Goal: Communication & Community: Answer question/provide support

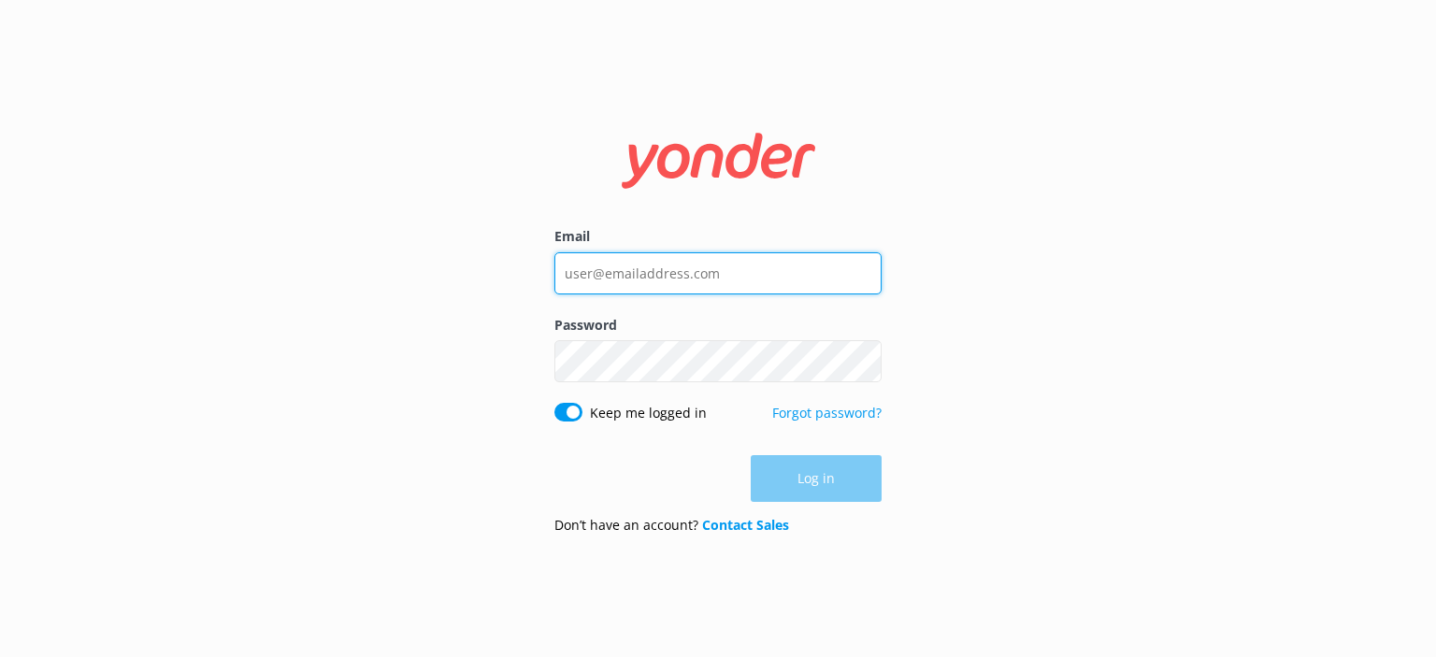
click at [718, 277] on input "Email" at bounding box center [717, 273] width 327 height 42
type input "[PERSON_NAME][EMAIL_ADDRESS][DOMAIN_NAME]"
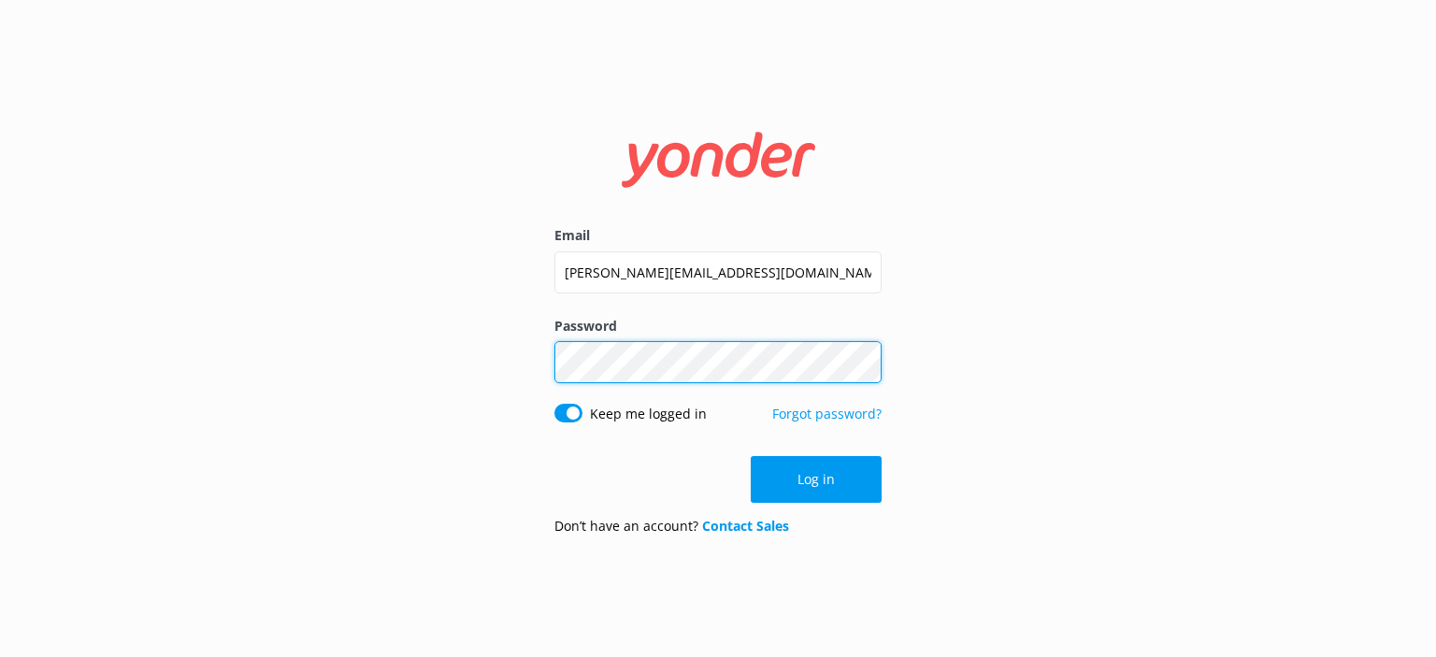
click button "Log in" at bounding box center [816, 479] width 131 height 47
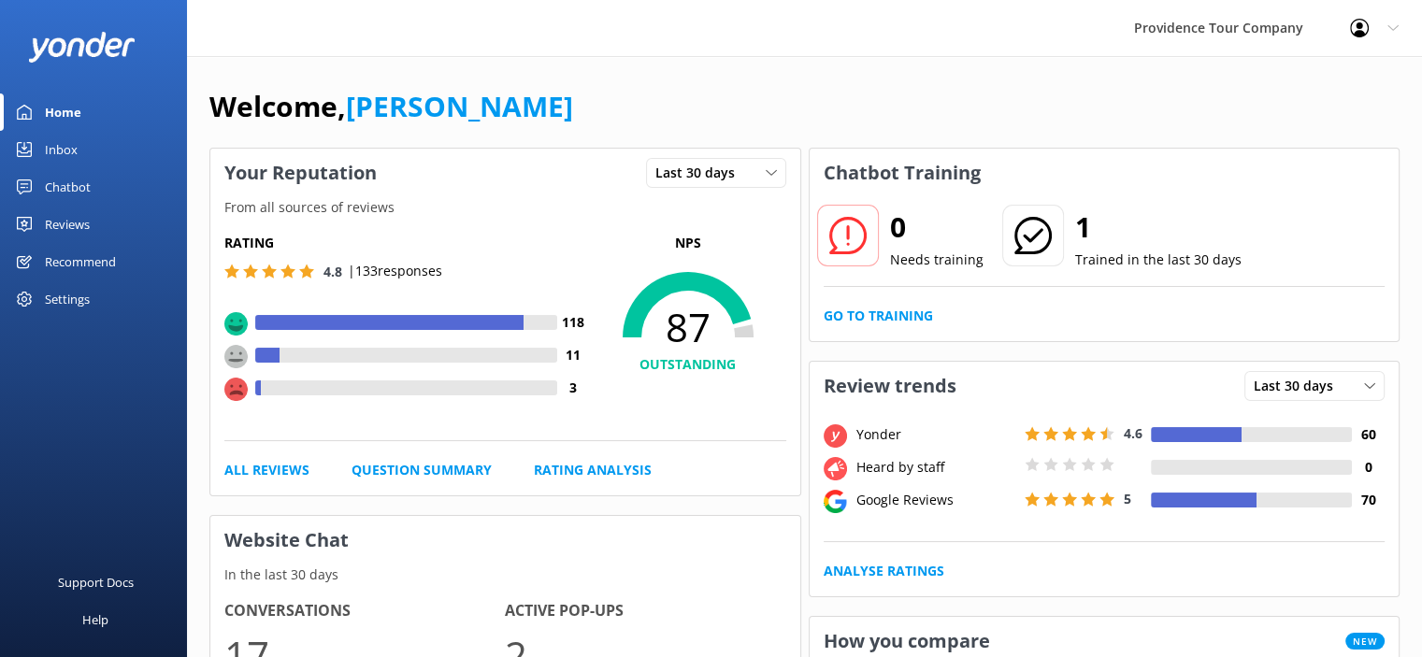
click at [88, 233] on div "Reviews" at bounding box center [67, 224] width 45 height 37
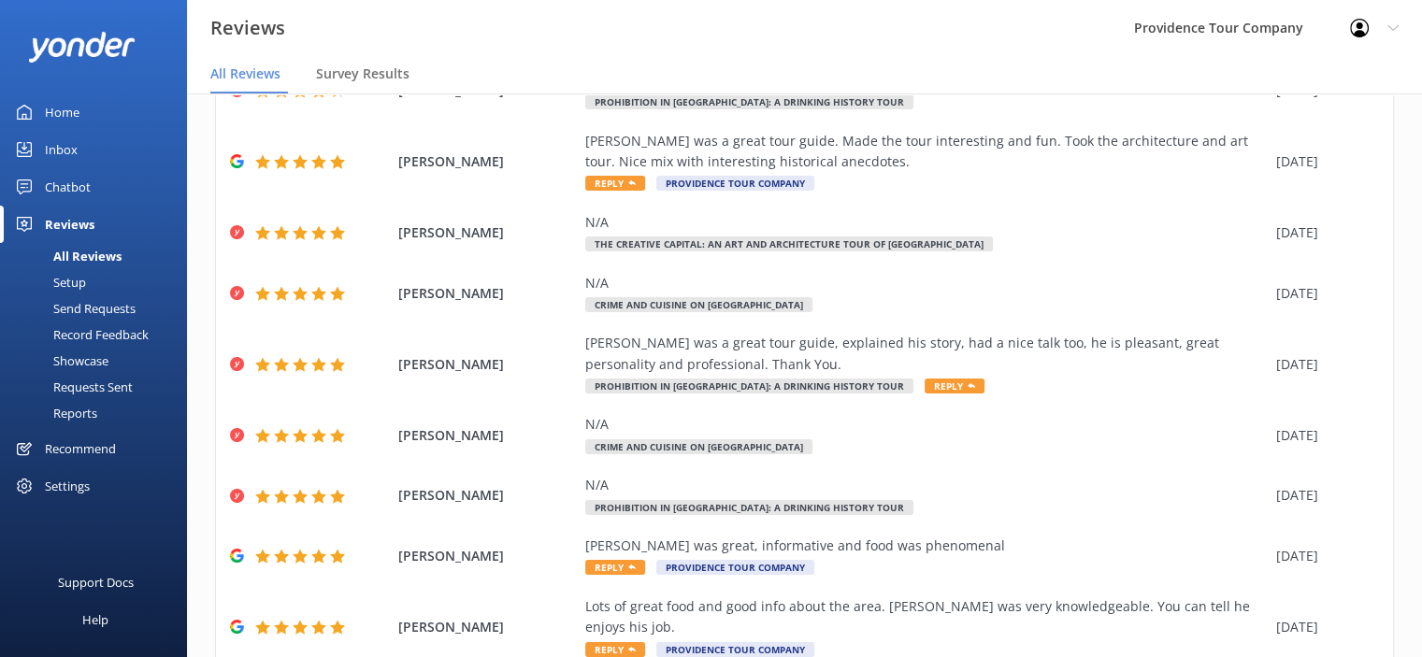
scroll to position [280, 0]
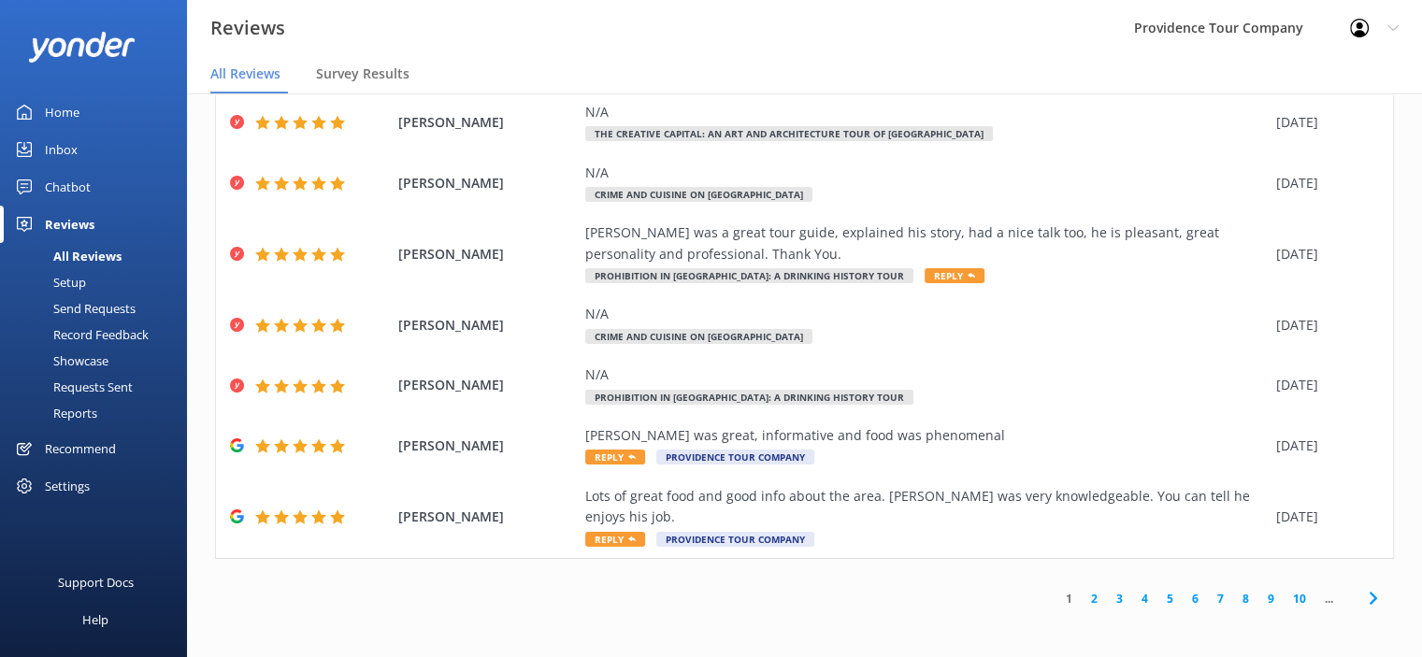
click at [1132, 603] on link "4" at bounding box center [1144, 599] width 25 height 18
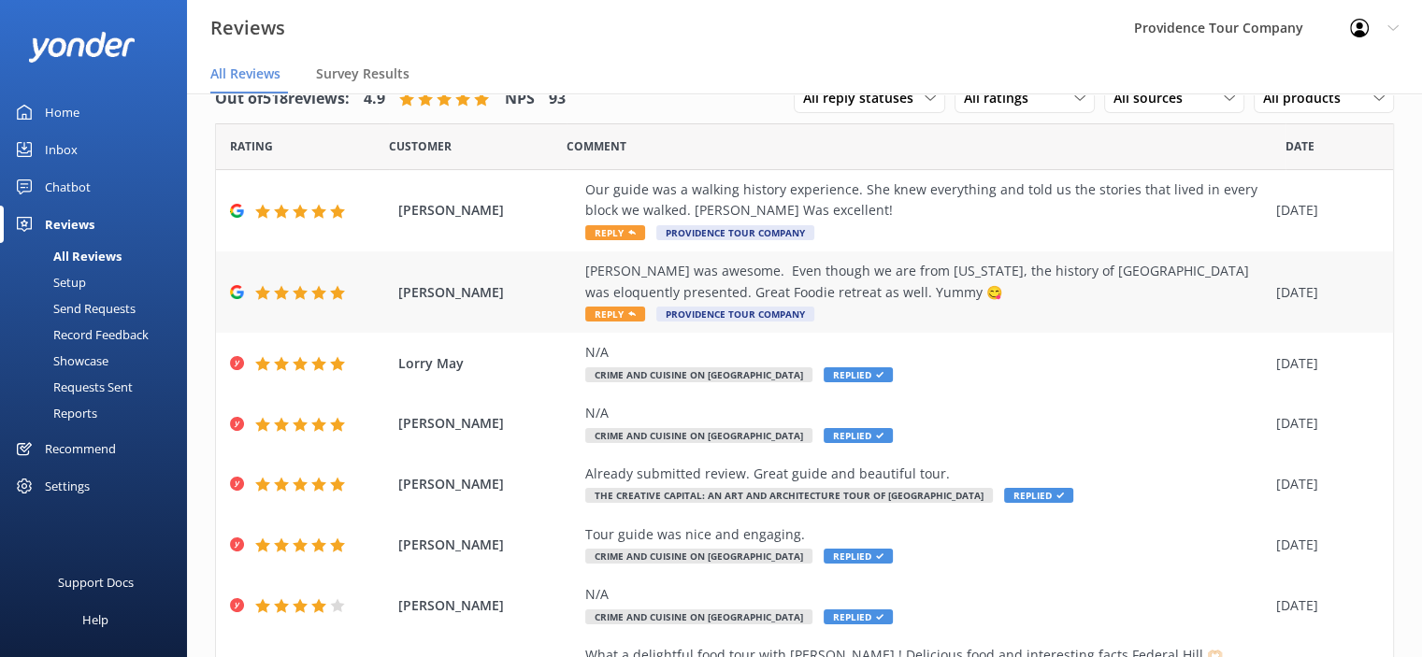
click at [836, 276] on div "[PERSON_NAME] was awesome. Even though we are from [US_STATE], the history of […" at bounding box center [925, 282] width 681 height 42
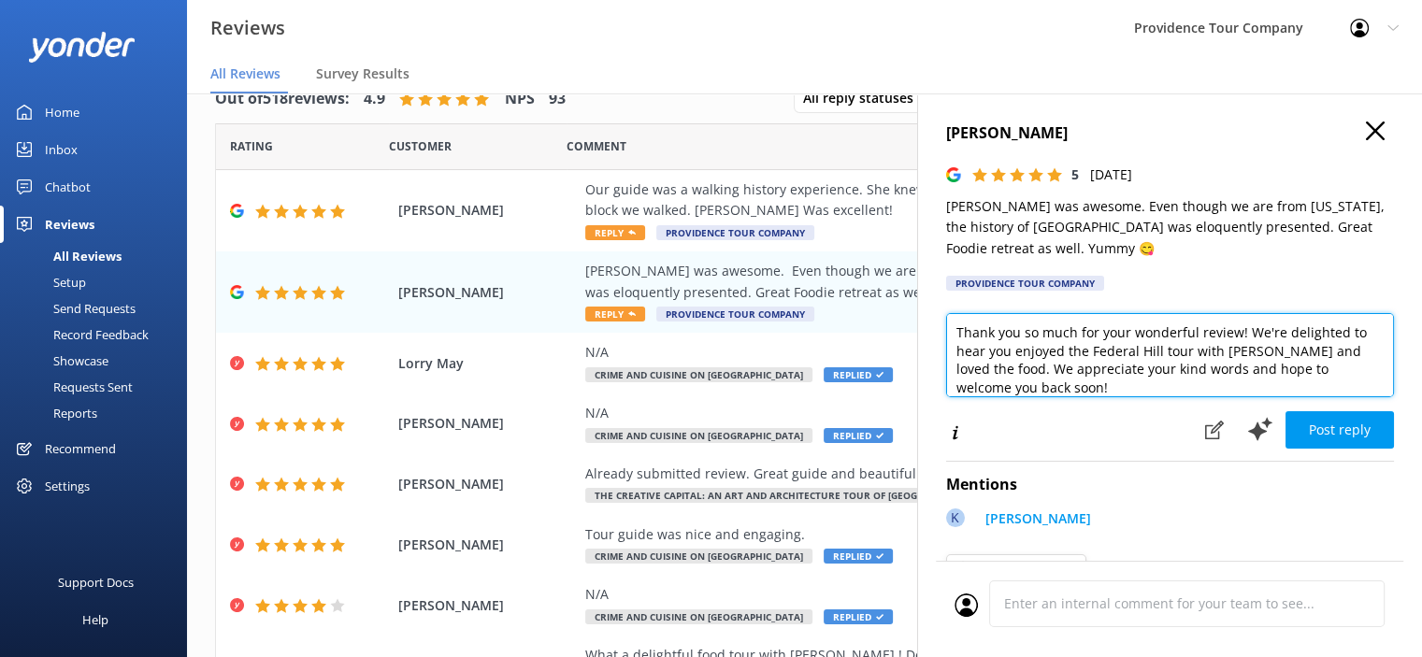
click at [1055, 389] on textarea "Thank you so much for your wonderful review! We're delighted to hear you enjoye…" at bounding box center [1170, 355] width 448 height 84
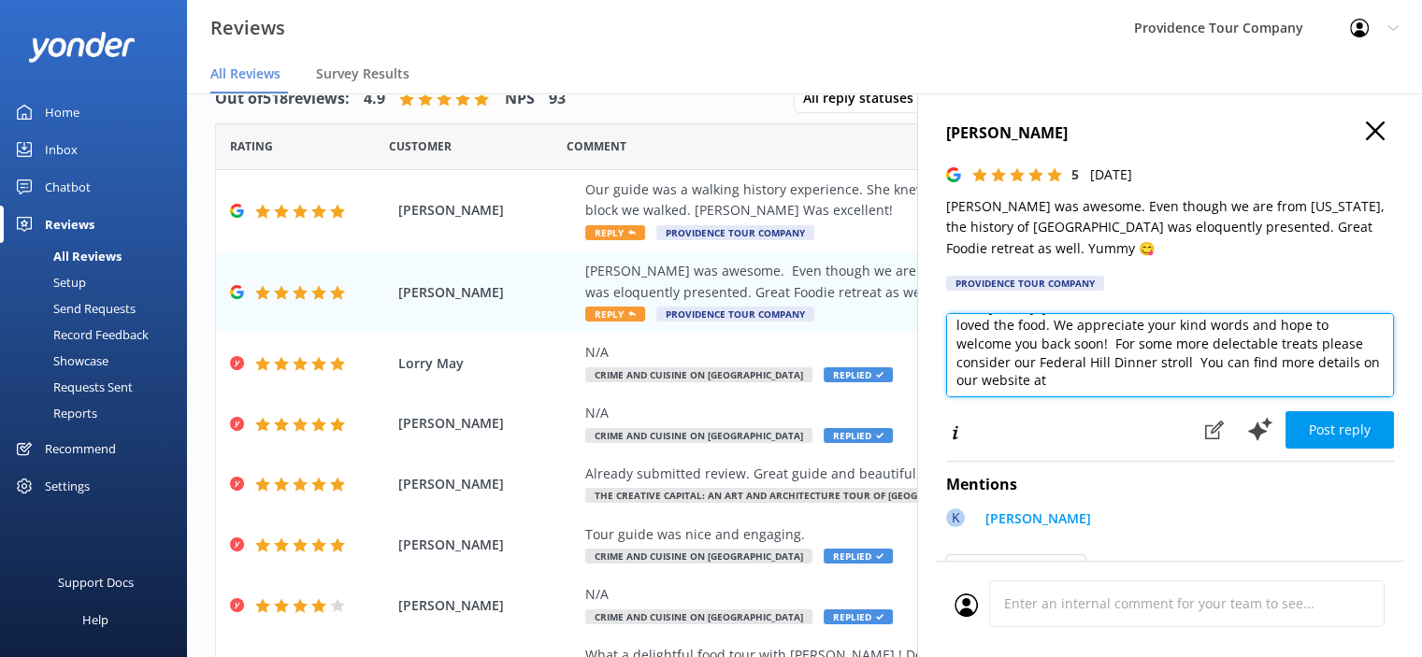
scroll to position [45, 0]
paste textarea "[URL][DOMAIN_NAME]"
type textarea "Thank you so much for your wonderful review! We're delighted to hear you enjoye…"
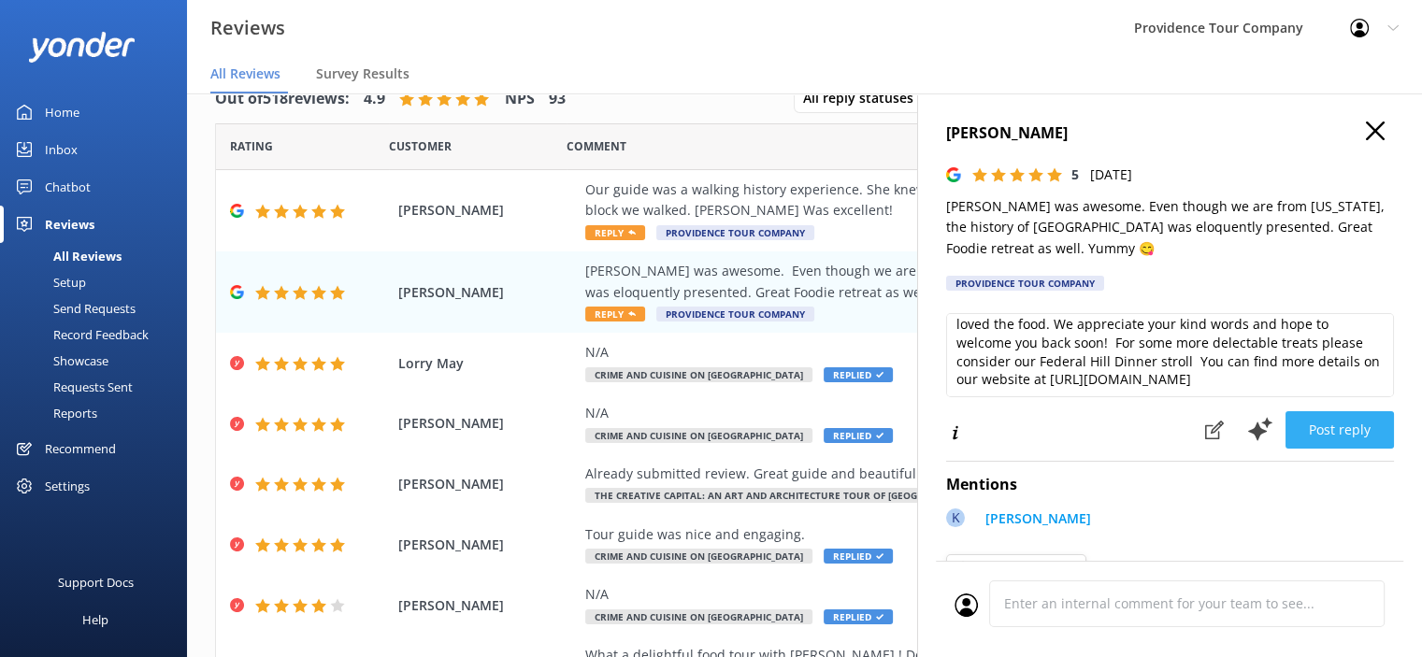
click at [1338, 437] on button "Post reply" at bounding box center [1339, 429] width 108 height 37
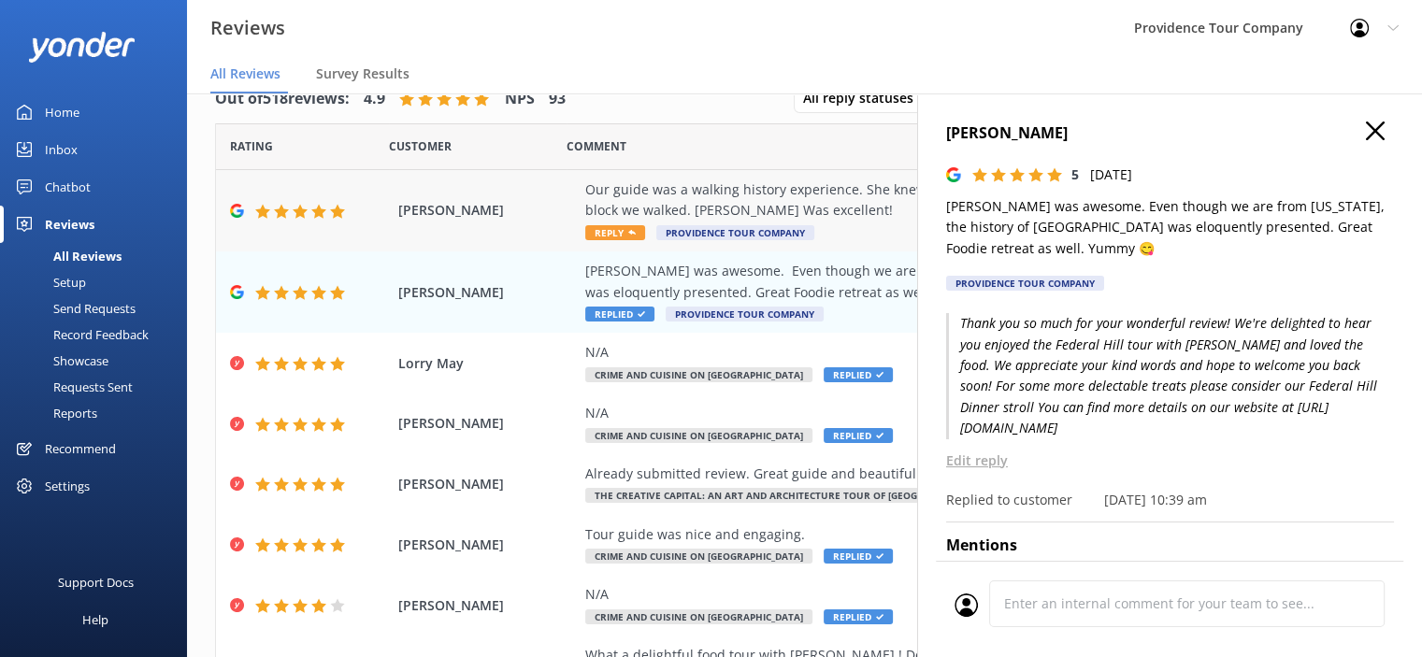
click at [621, 240] on span "Reply" at bounding box center [615, 232] width 60 height 15
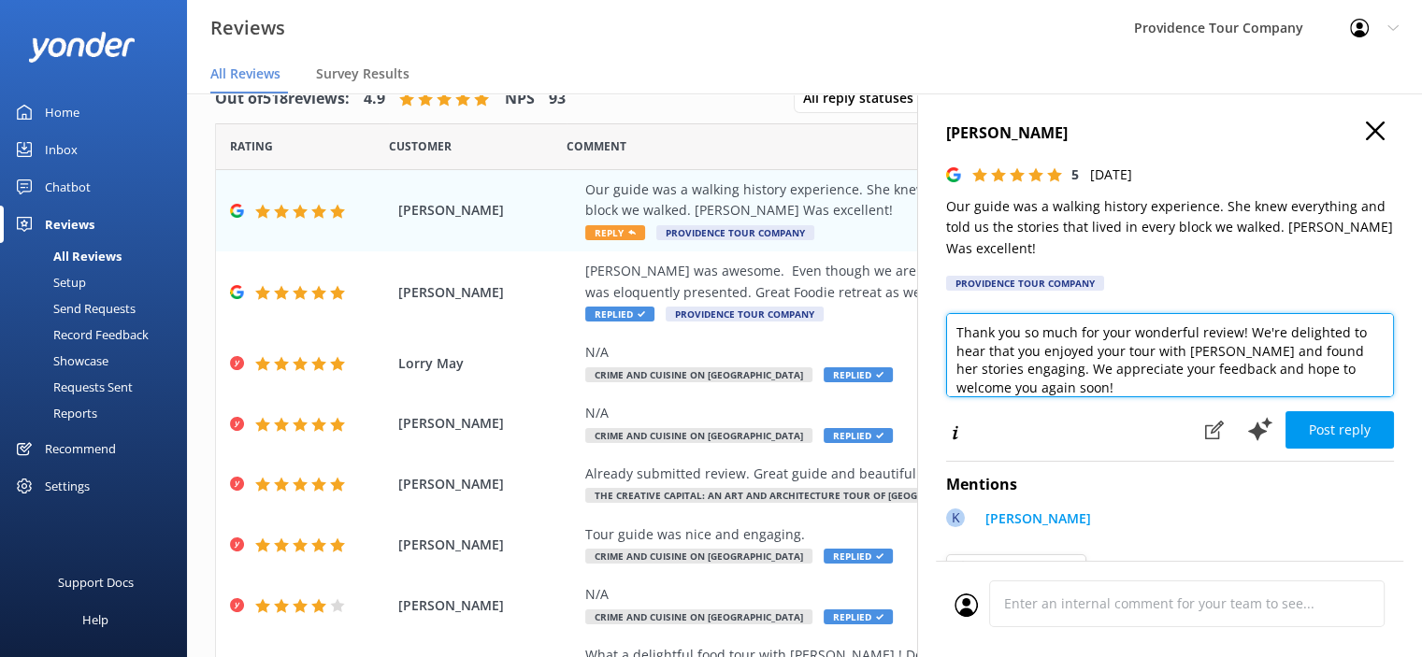
click at [1141, 389] on textarea "Thank you so much for your wonderful review! We're delighted to hear that you e…" at bounding box center [1170, 355] width 448 height 84
click at [1127, 386] on textarea "Thank you so much for your wonderful review! We're delighted to hear that you e…" at bounding box center [1170, 355] width 448 height 84
click at [1146, 393] on textarea "Thank you so much for your wonderful review! We're delighted to hear that you e…" at bounding box center [1170, 355] width 448 height 84
click at [1148, 392] on textarea "Thank you so much for your wonderful review! We're delighted to hear that you e…" at bounding box center [1170, 355] width 448 height 84
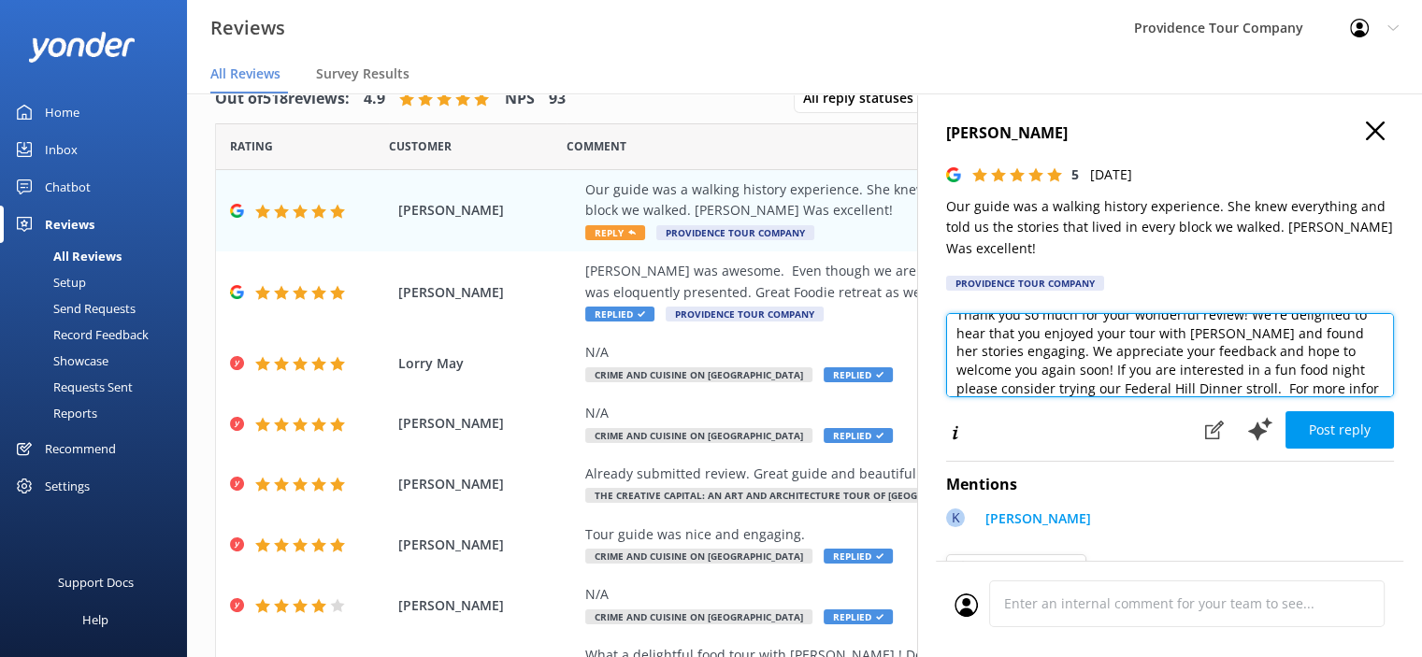
scroll to position [36, 0]
paste textarea "[URL][DOMAIN_NAME]"
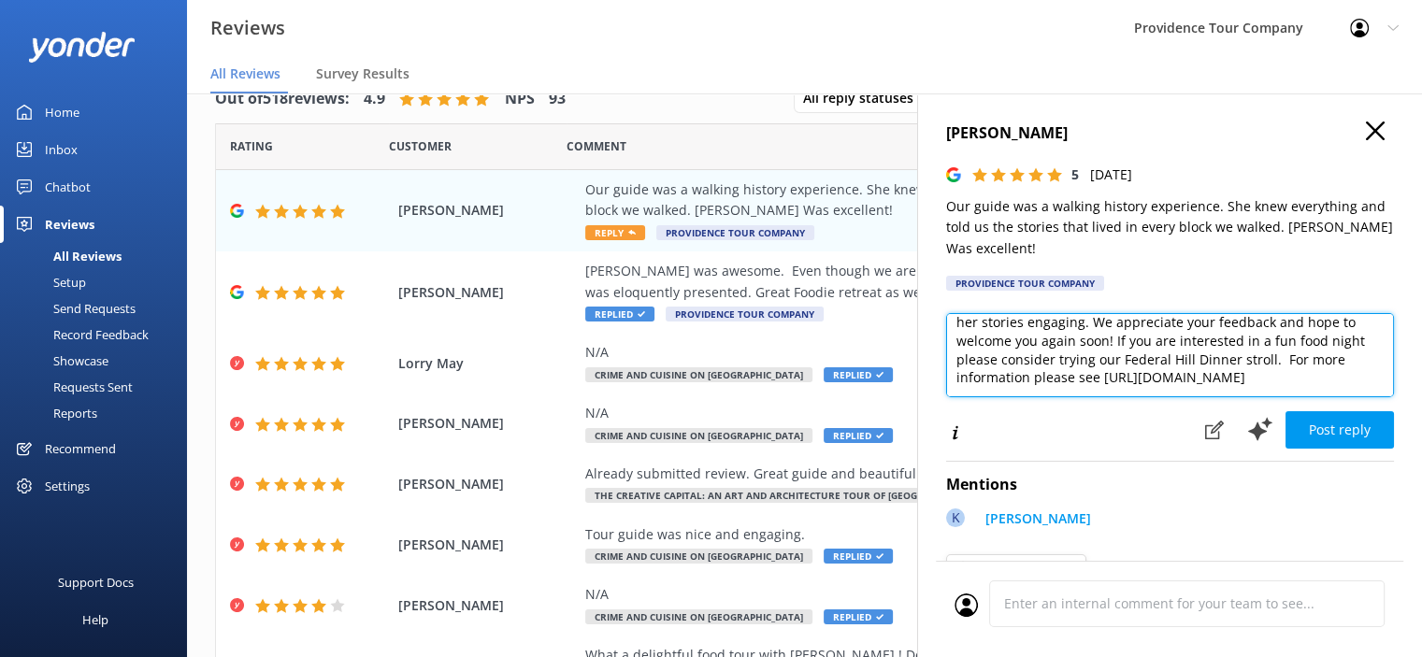
click at [1102, 370] on textarea "Thank you so much for your wonderful review! We're delighted to hear that you e…" at bounding box center [1170, 355] width 448 height 84
click at [1095, 373] on textarea "Thank you so much for your wonderful review! We're delighted to hear that you e…" at bounding box center [1170, 355] width 448 height 84
click at [1139, 393] on textarea "Thank you so much for your wonderful review! We're delighted to hear that you e…" at bounding box center [1170, 355] width 448 height 84
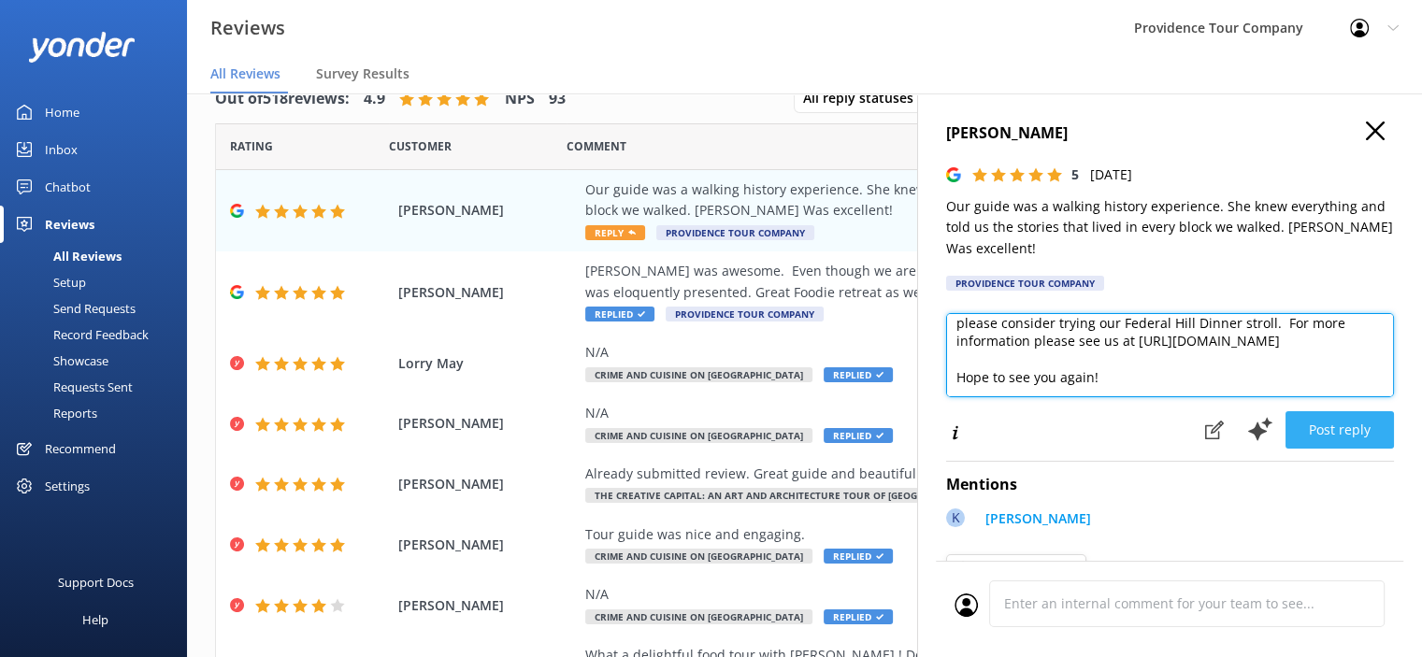
type textarea "Thank you so much for your wonderful review! We're delighted to hear that you e…"
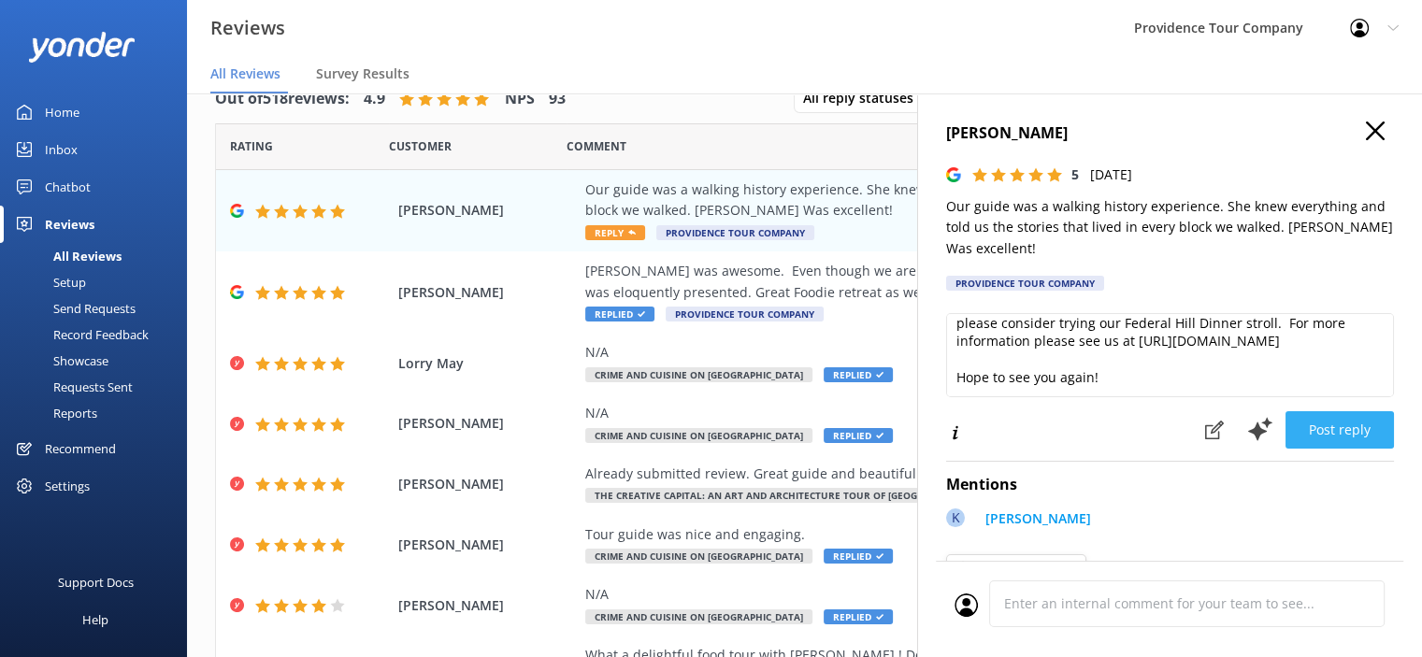
click at [1335, 432] on button "Post reply" at bounding box center [1339, 429] width 108 height 37
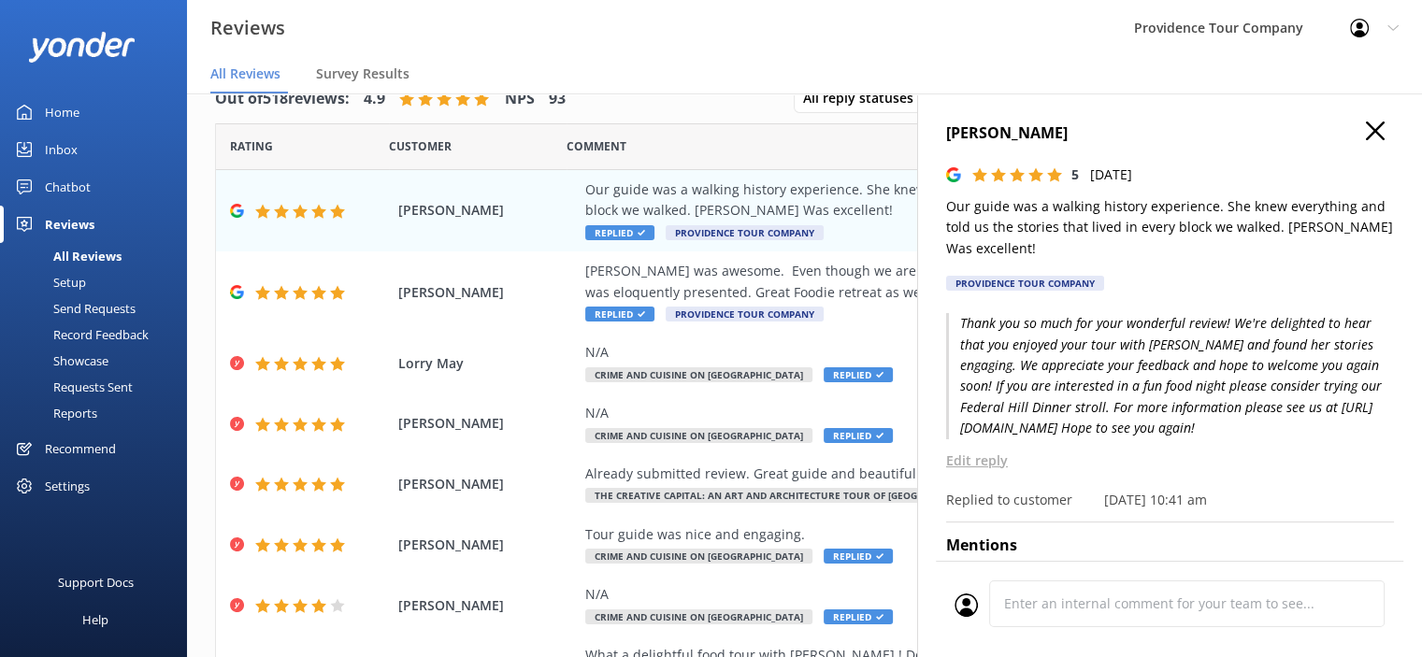
click at [1366, 130] on icon "button" at bounding box center [1375, 131] width 19 height 19
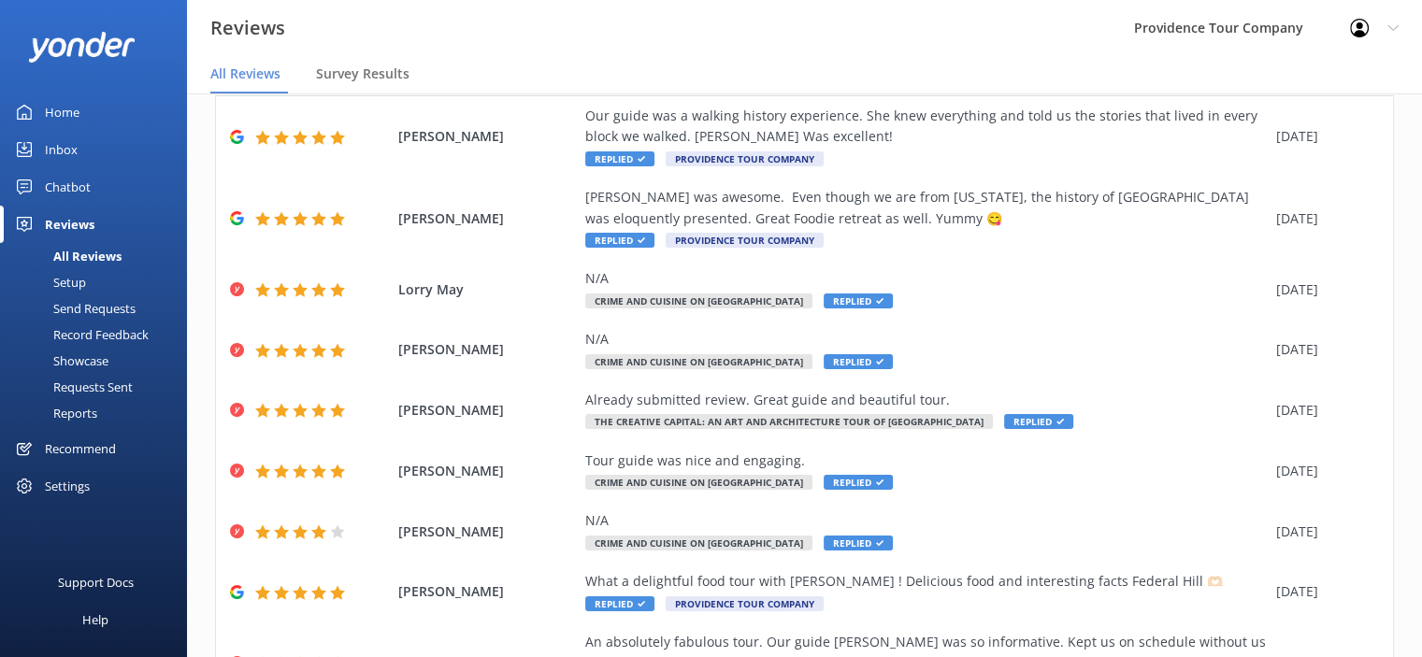
scroll to position [280, 0]
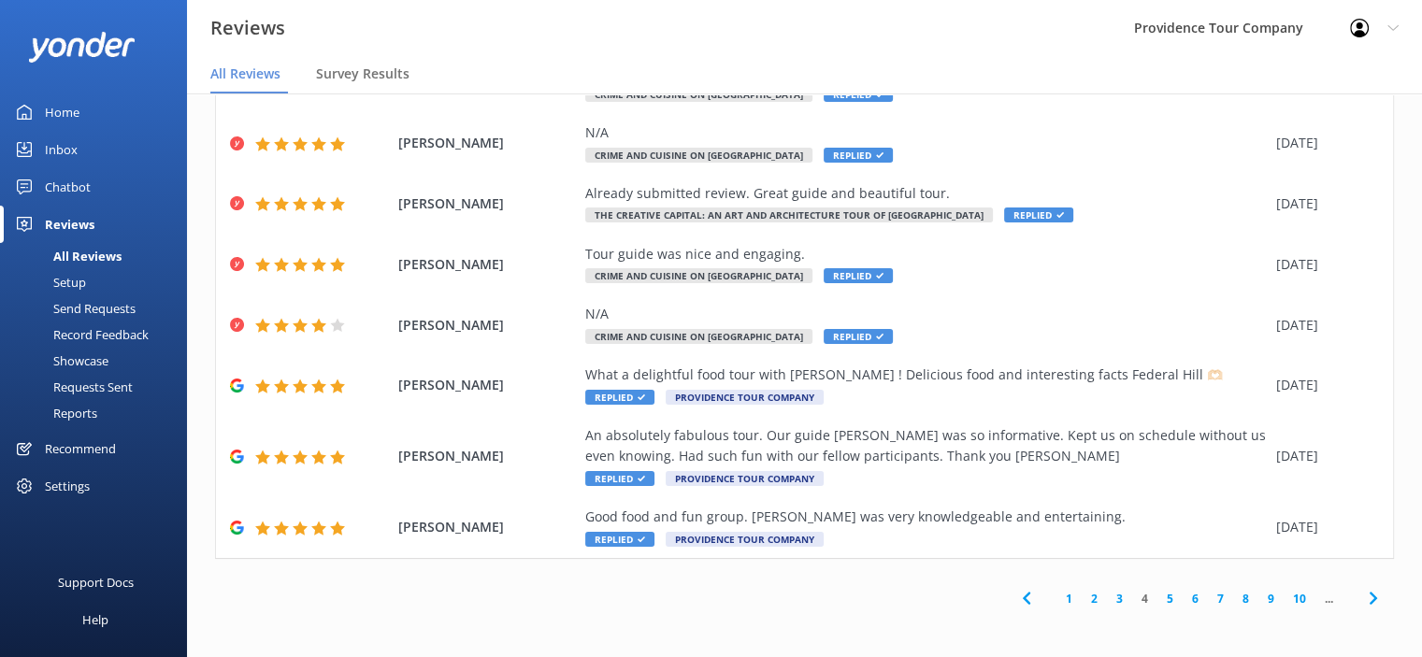
click at [1086, 600] on link "2" at bounding box center [1093, 599] width 25 height 18
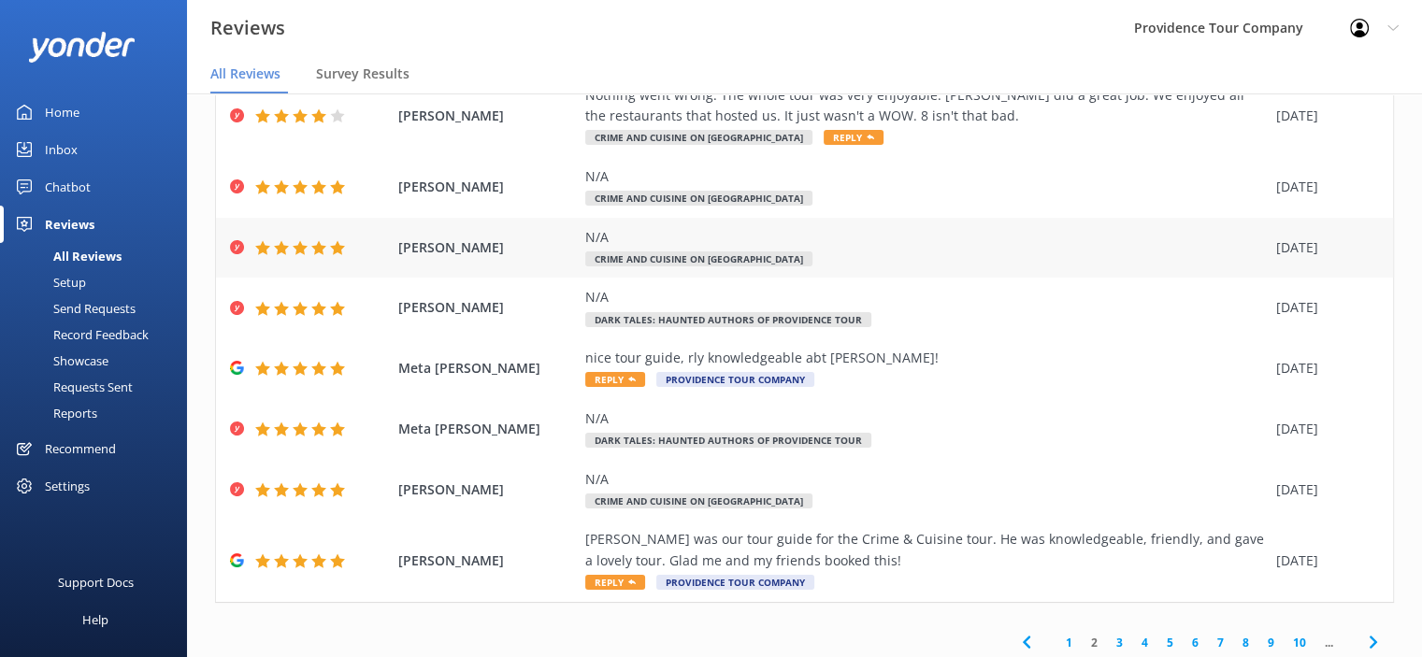
scroll to position [259, 0]
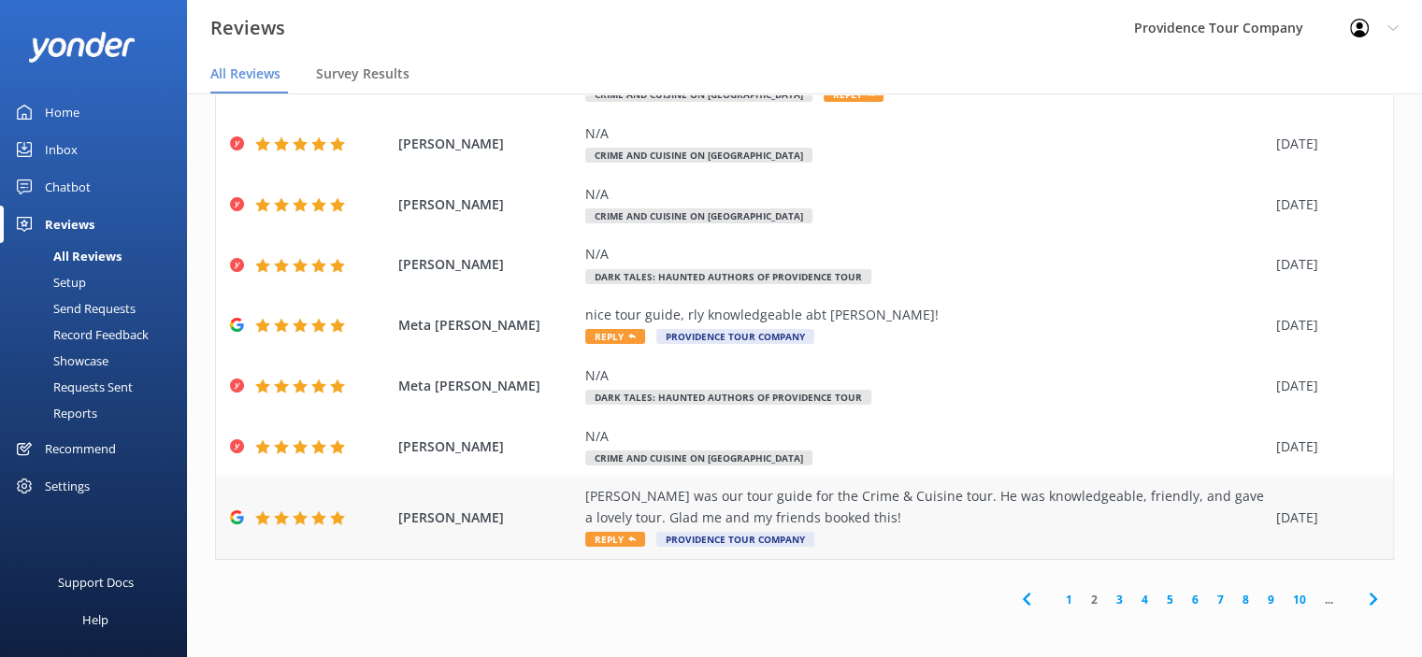
click at [830, 493] on div "[PERSON_NAME] was our tour guide for the Crime & Cuisine tour. He was knowledge…" at bounding box center [925, 507] width 681 height 42
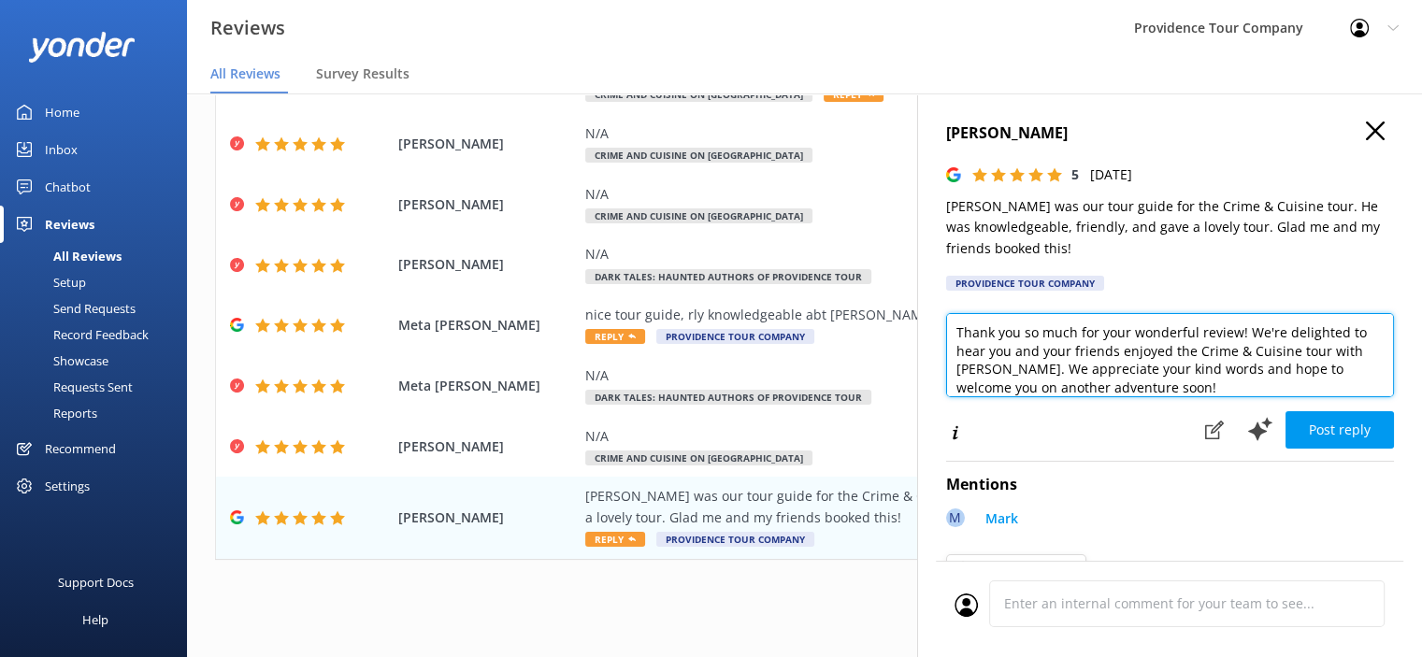
click at [1170, 390] on textarea "Thank you so much for your wonderful review! We're delighted to hear you and yo…" at bounding box center [1170, 355] width 448 height 84
drag, startPoint x: 1160, startPoint y: 393, endPoint x: 1137, endPoint y: 396, distance: 23.7
click at [1137, 396] on textarea "Thank you so much for your wonderful review! We're delighted to hear you and yo…" at bounding box center [1170, 355] width 448 height 84
drag, startPoint x: 1122, startPoint y: 389, endPoint x: 1126, endPoint y: 397, distance: 9.6
click at [1121, 391] on textarea "Thank you so much for your wonderful review! We're delighted to hear you and yo…" at bounding box center [1170, 355] width 448 height 84
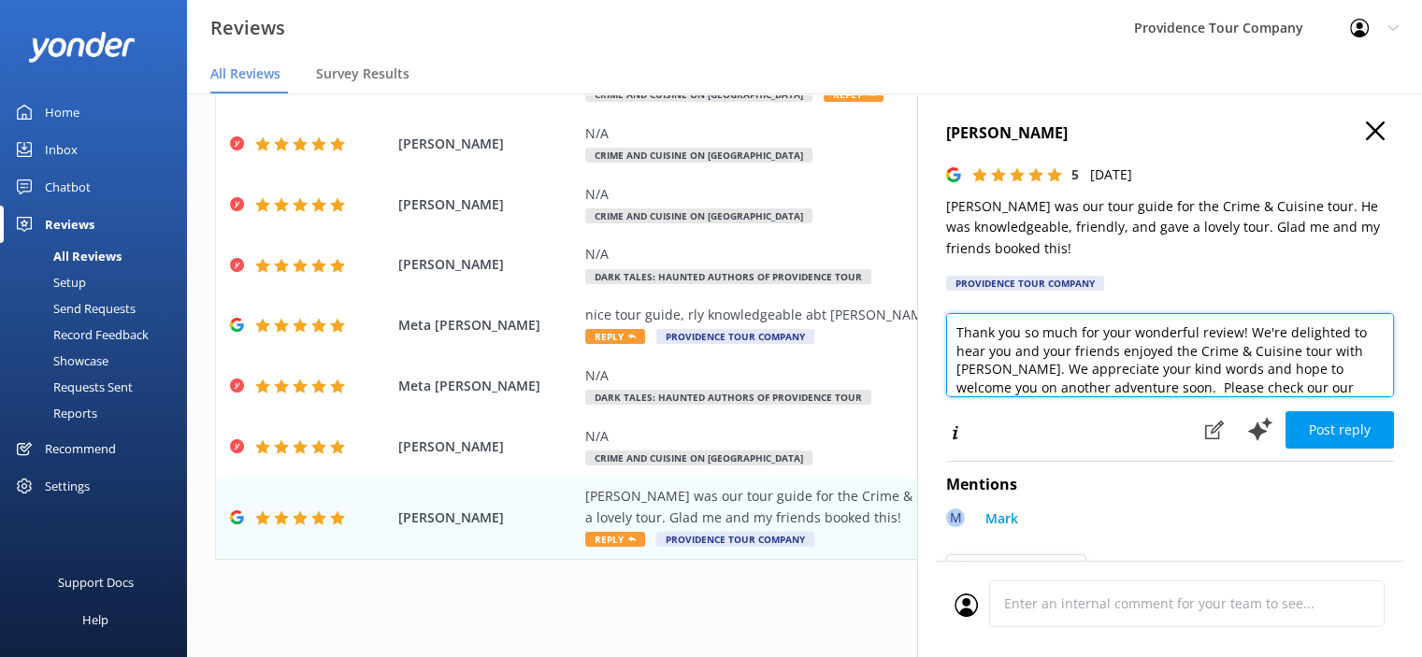
scroll to position [18, 0]
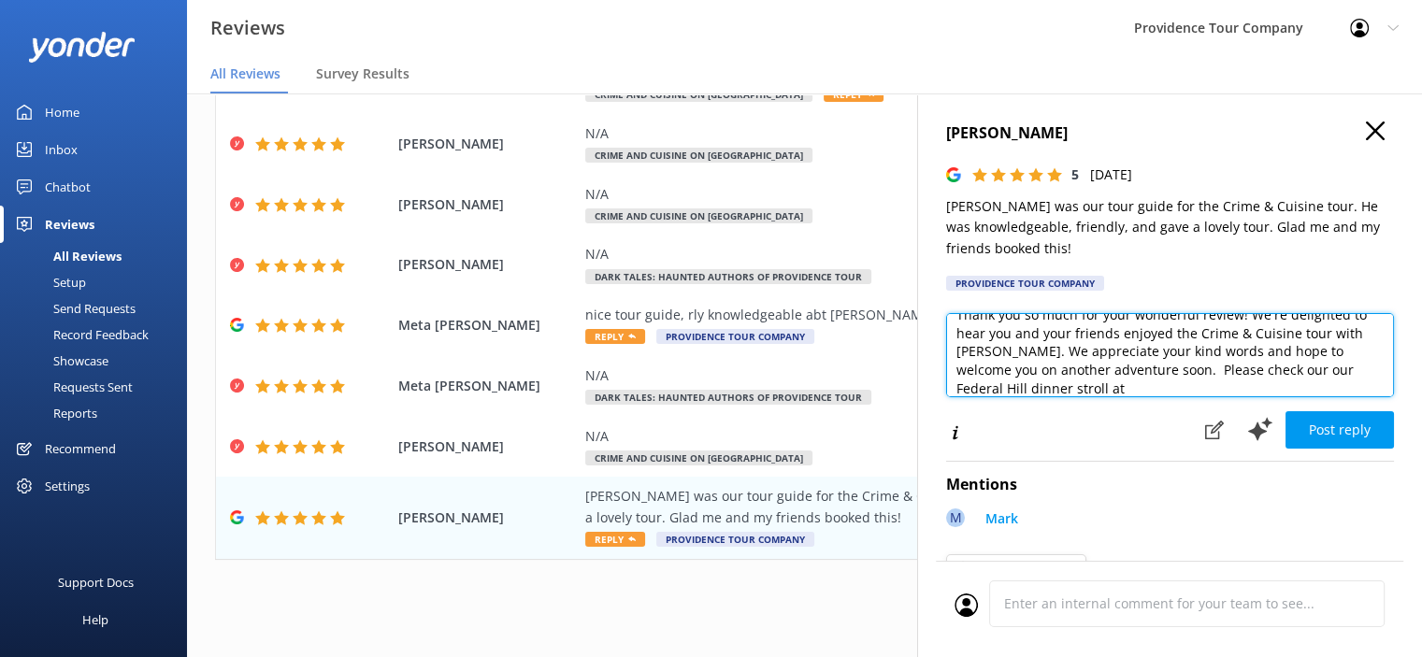
paste textarea "[URL][DOMAIN_NAME]"
type textarea "Thank you so much for your wonderful review! We're delighted to hear you and yo…"
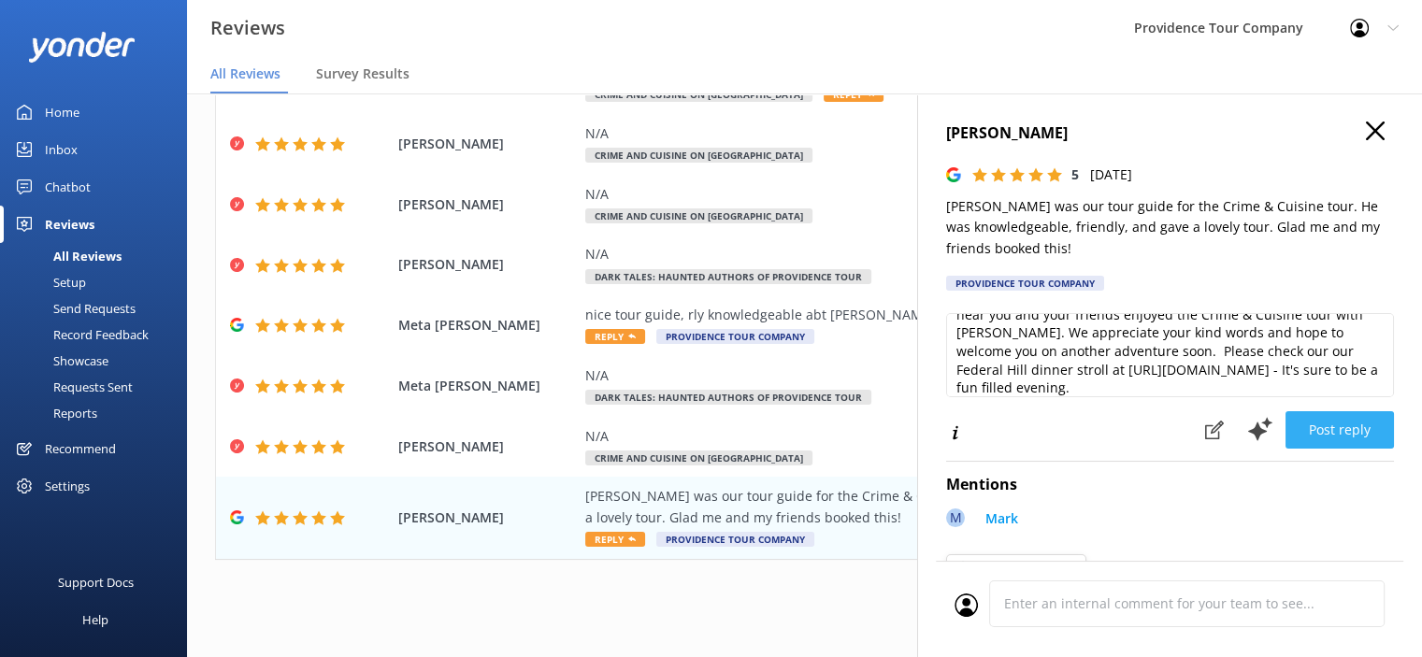
click at [1338, 431] on button "Post reply" at bounding box center [1339, 429] width 108 height 37
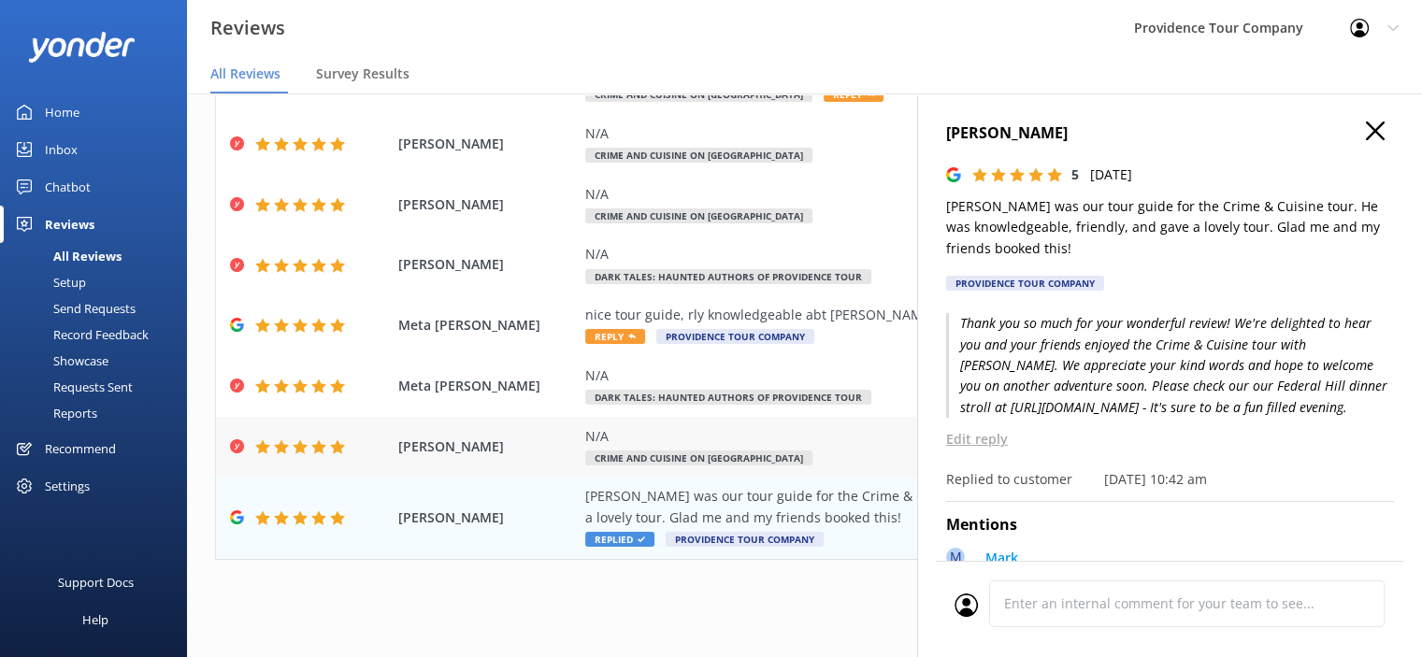
click at [701, 450] on div "N/A Crime and Cuisine on [GEOGRAPHIC_DATA]" at bounding box center [925, 447] width 681 height 42
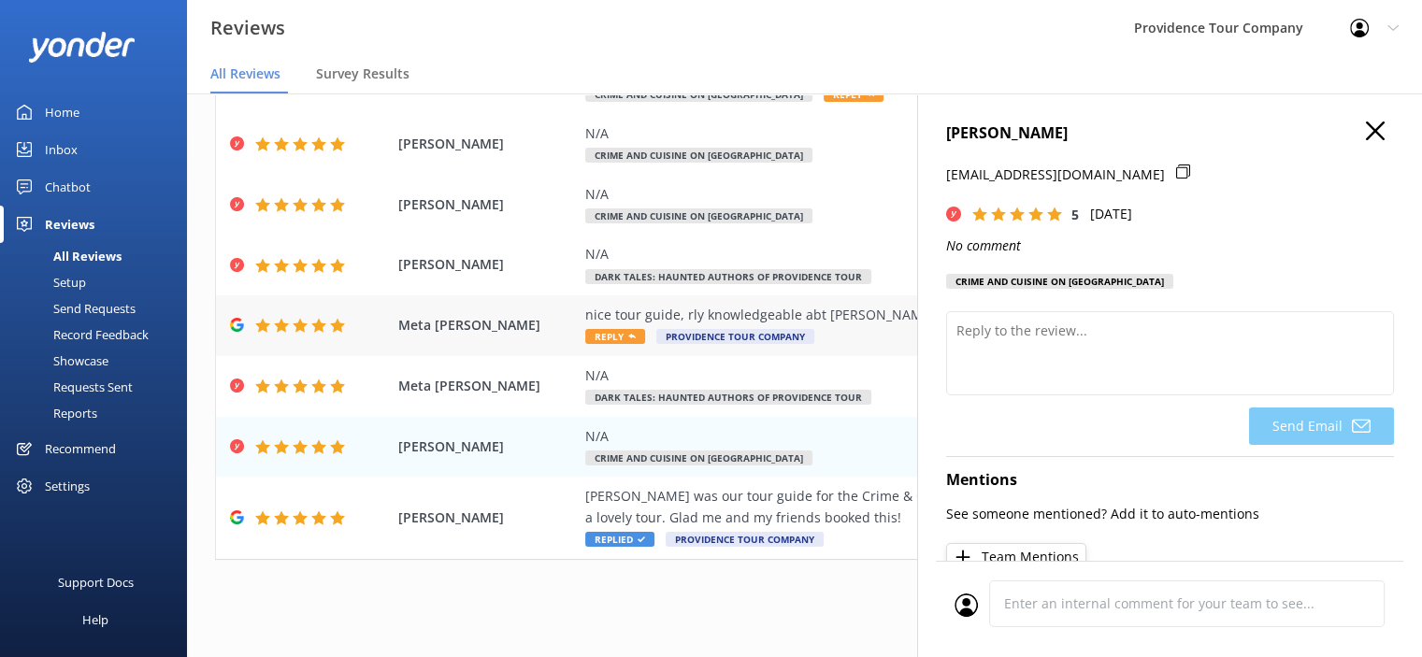
click at [793, 309] on div "nice tour guide, rly knowledgeable abt [PERSON_NAME]!" at bounding box center [925, 315] width 681 height 21
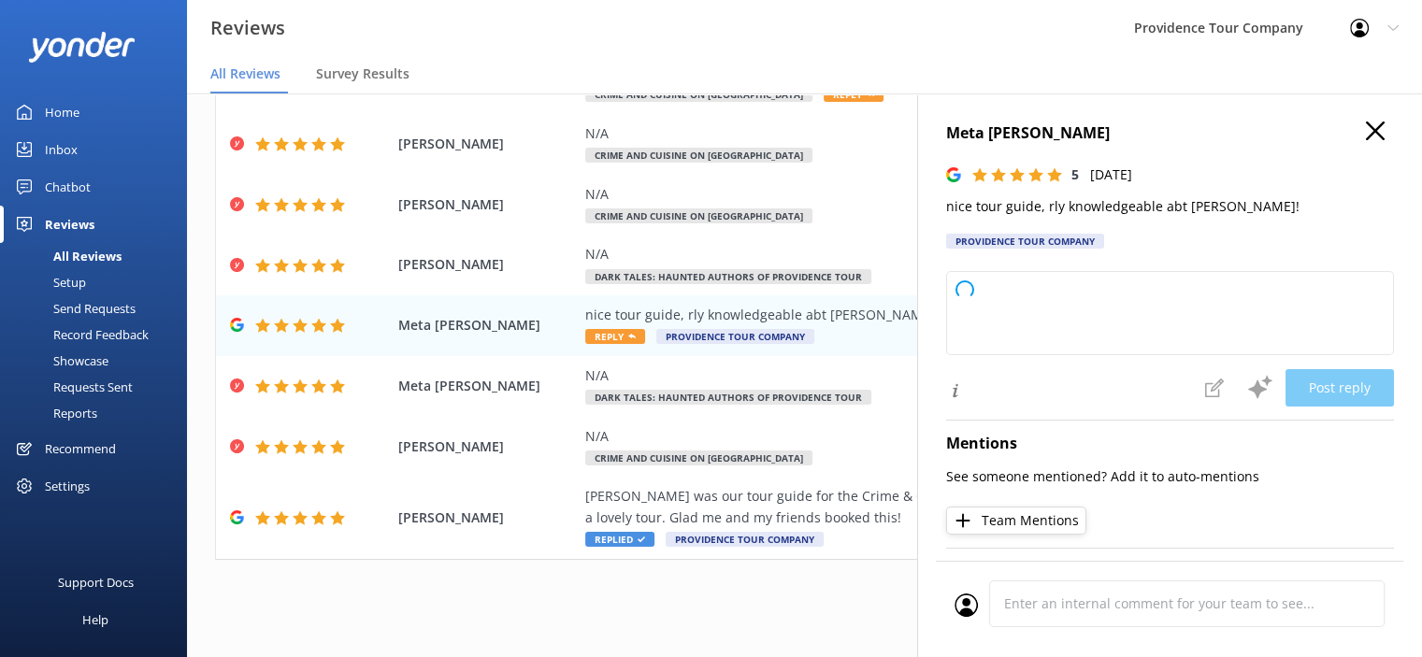
type textarea "Thank you so much for your kind words and 5-star rating! We're delighted you en…"
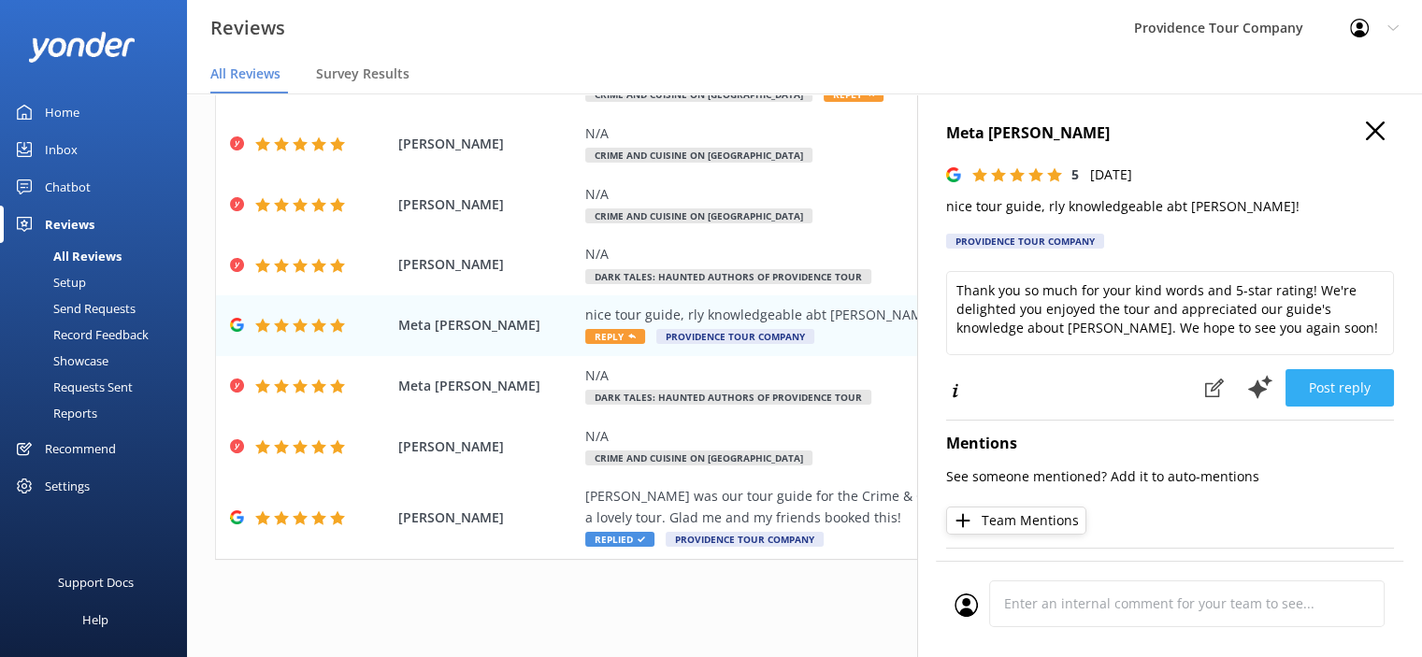
click at [1350, 394] on button "Post reply" at bounding box center [1339, 387] width 108 height 37
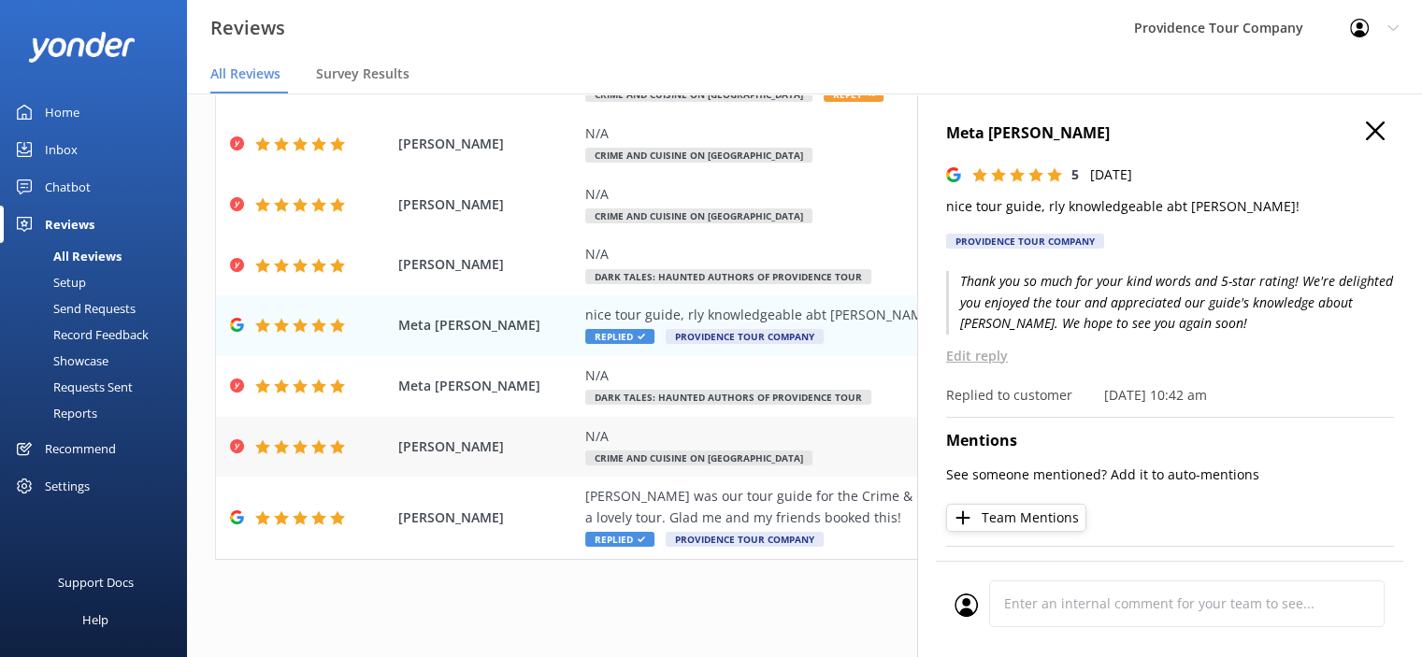
click at [738, 450] on div "N/A Crime and Cuisine on [GEOGRAPHIC_DATA]" at bounding box center [925, 447] width 681 height 42
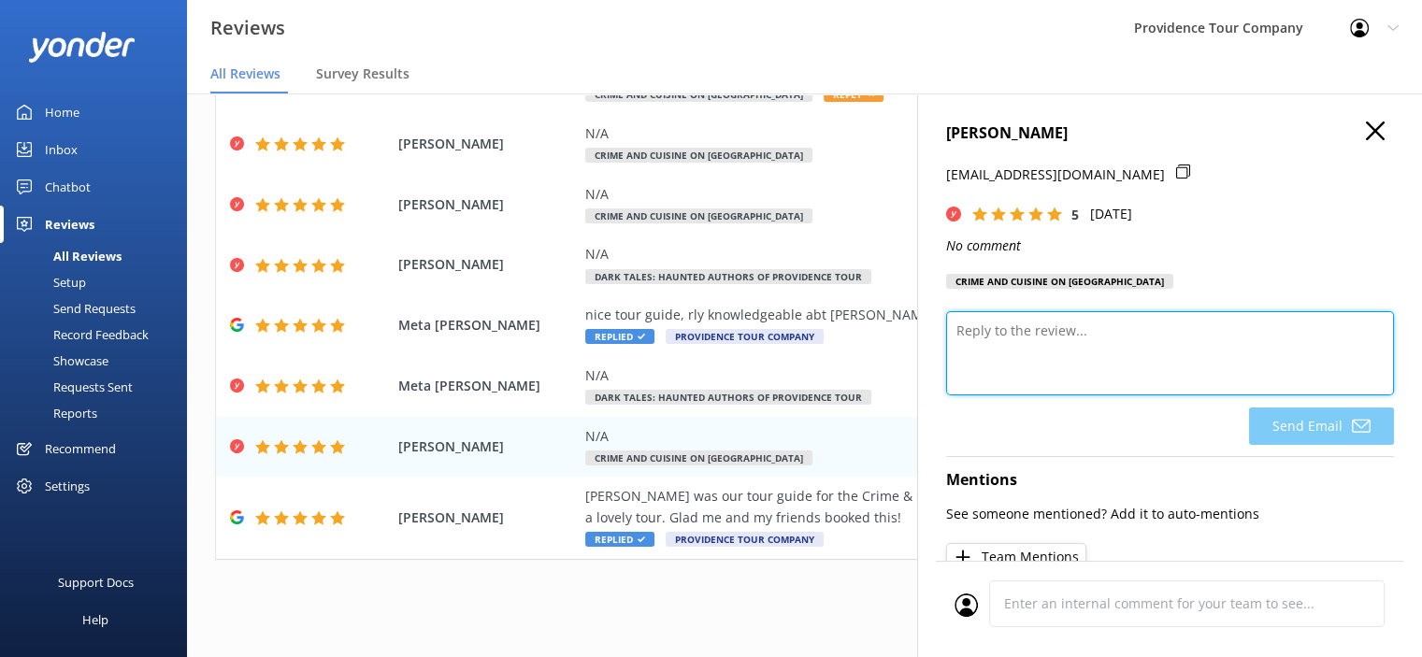
click at [1048, 339] on textarea at bounding box center [1170, 353] width 448 height 84
paste textarea "Thank you so much for your kind words! We're thrilled to hear you enjoyed the D…"
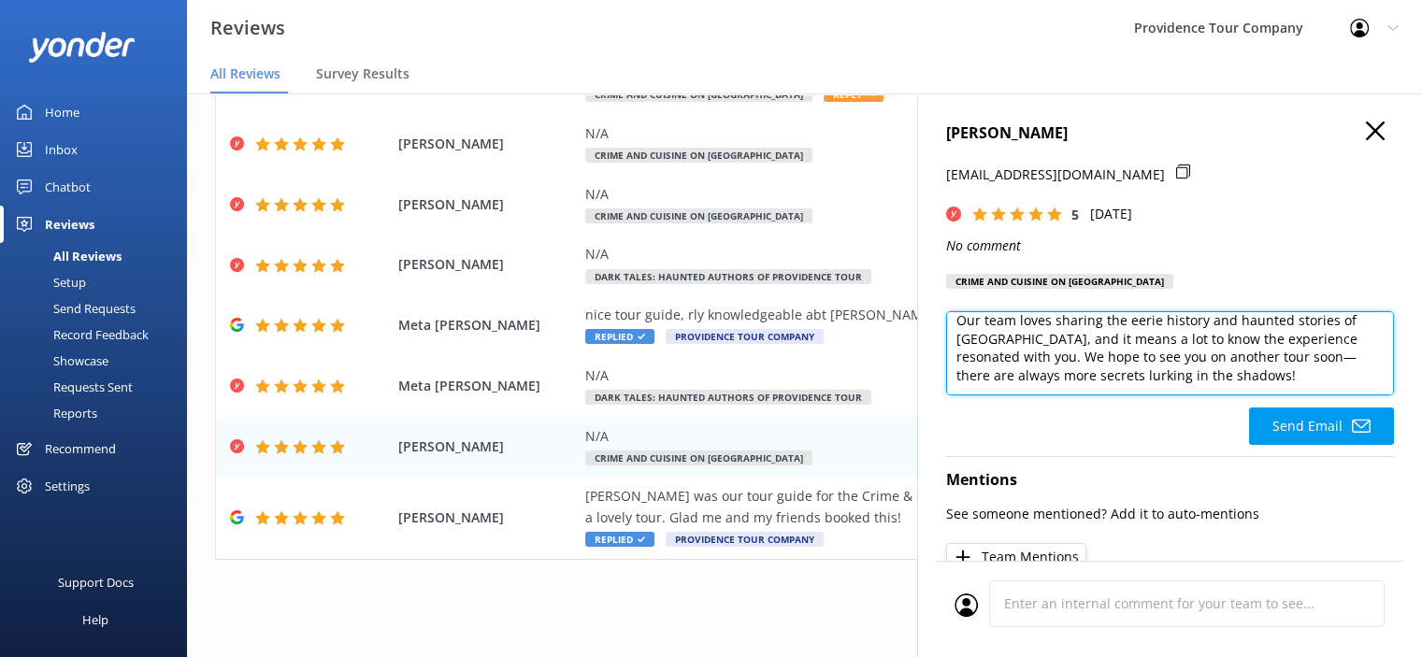
scroll to position [64, 0]
type textarea "Thank you so much for your kind words! We're thrilled to hear you enjoyed the D…"
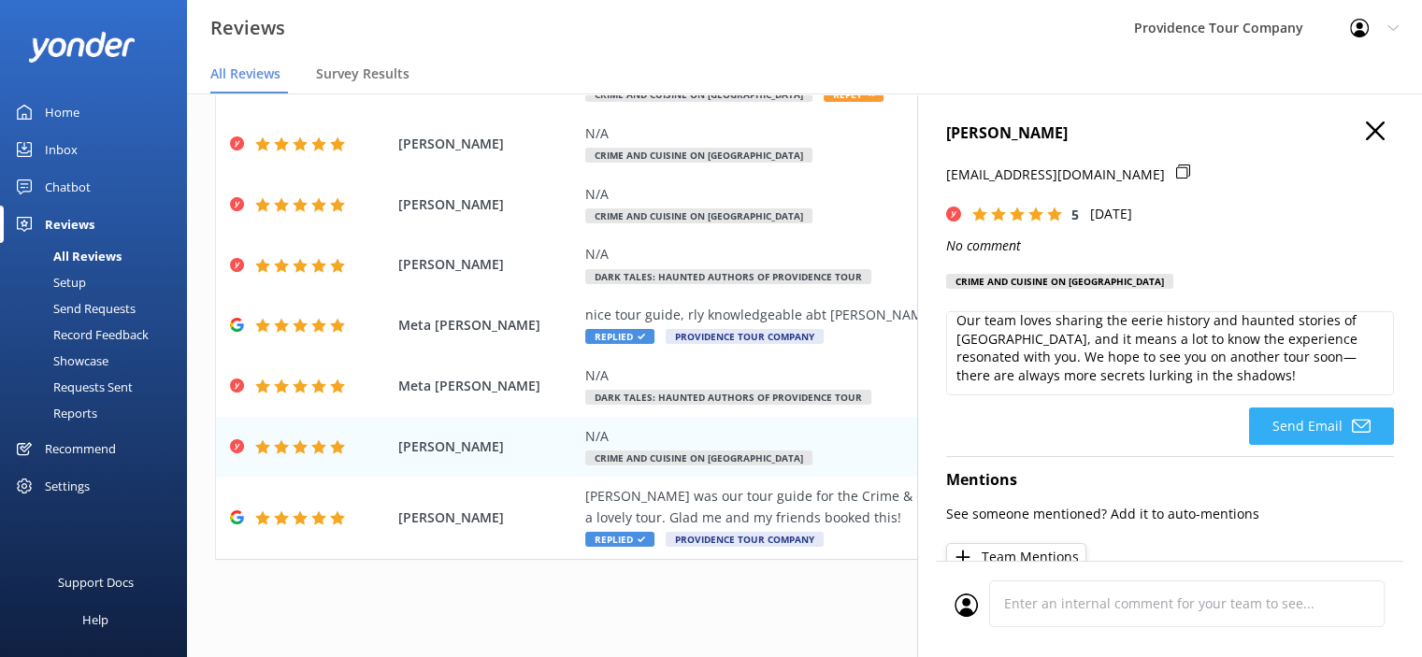
click at [1313, 423] on button "Send Email" at bounding box center [1321, 426] width 145 height 37
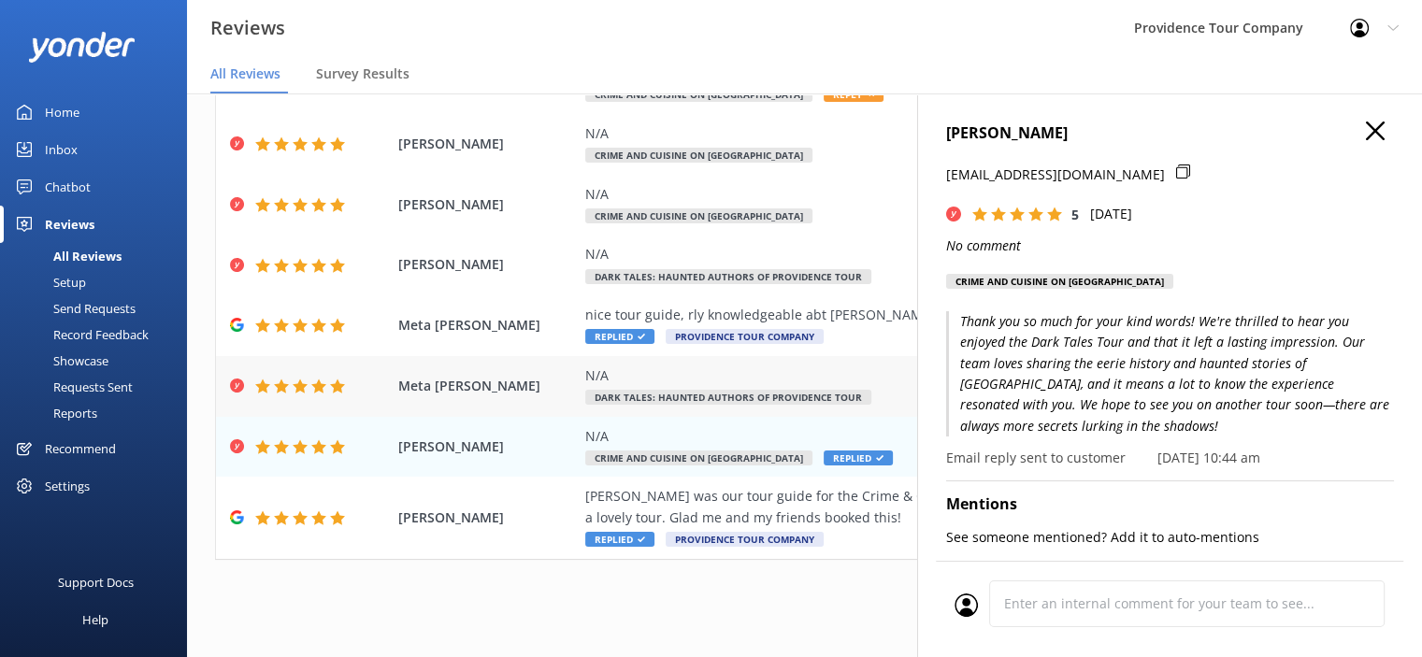
click at [604, 380] on div "N/A" at bounding box center [925, 375] width 681 height 21
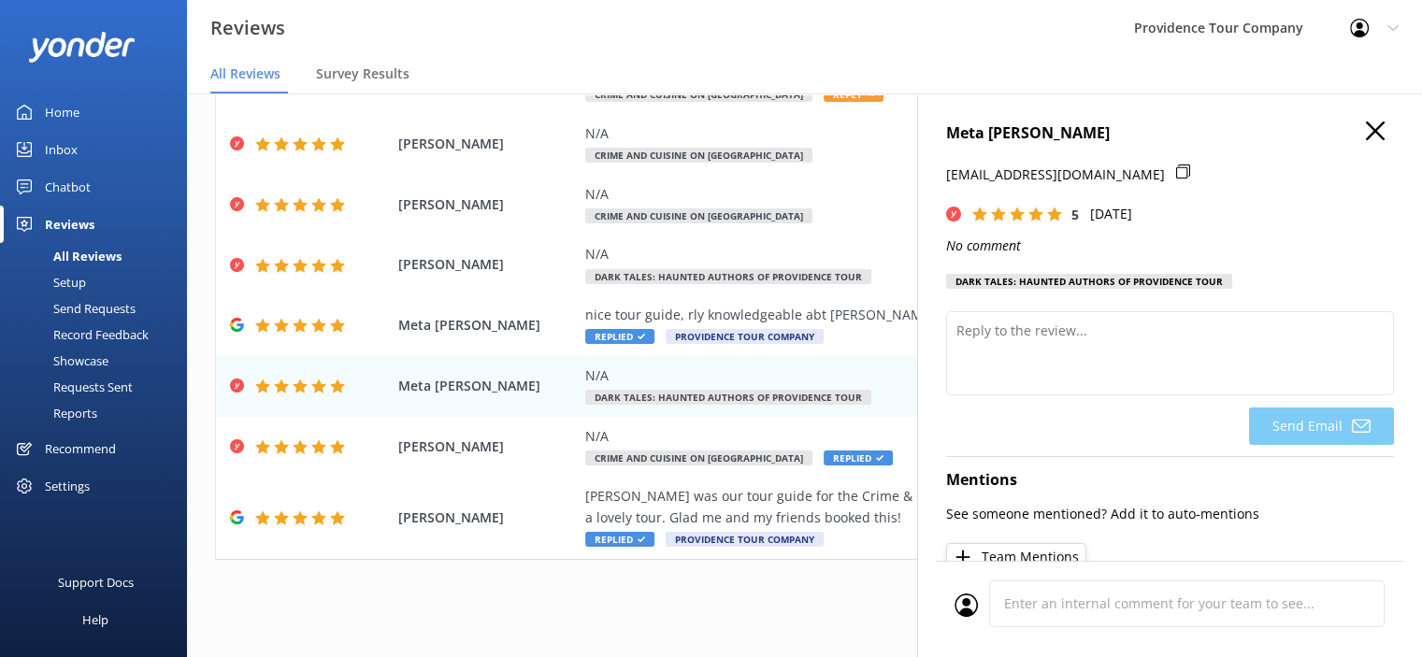
click at [1051, 242] on p "No comment" at bounding box center [1170, 246] width 448 height 21
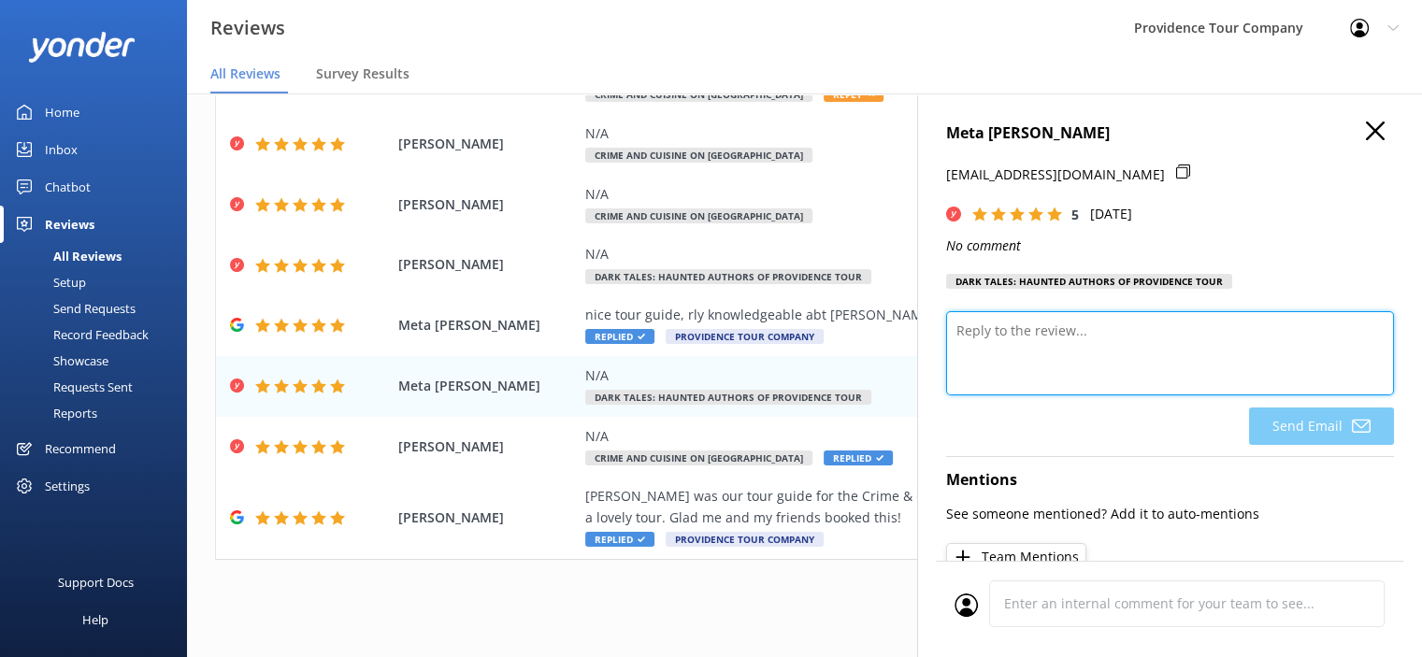
click at [1044, 345] on textarea at bounding box center [1170, 353] width 448 height 84
paste textarea "Thank you so much for your kind words! We're thrilled to hear you enjoyed the D…"
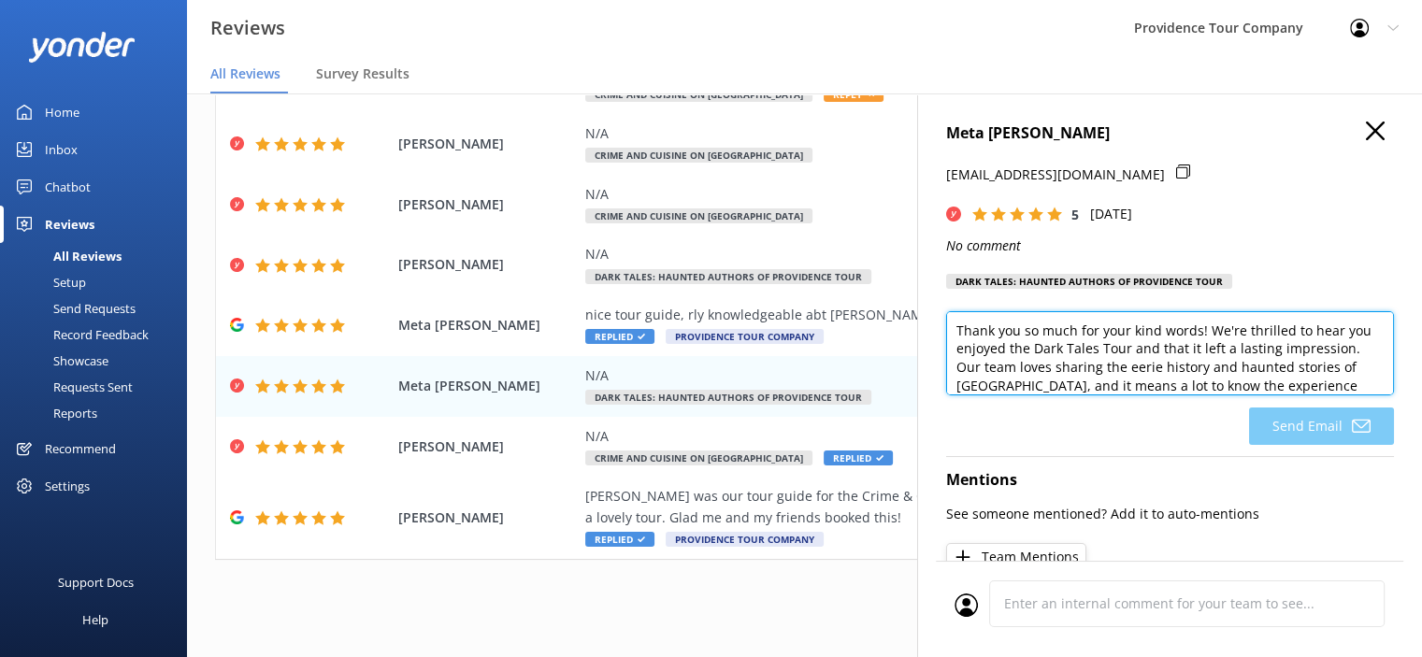
scroll to position [54, 0]
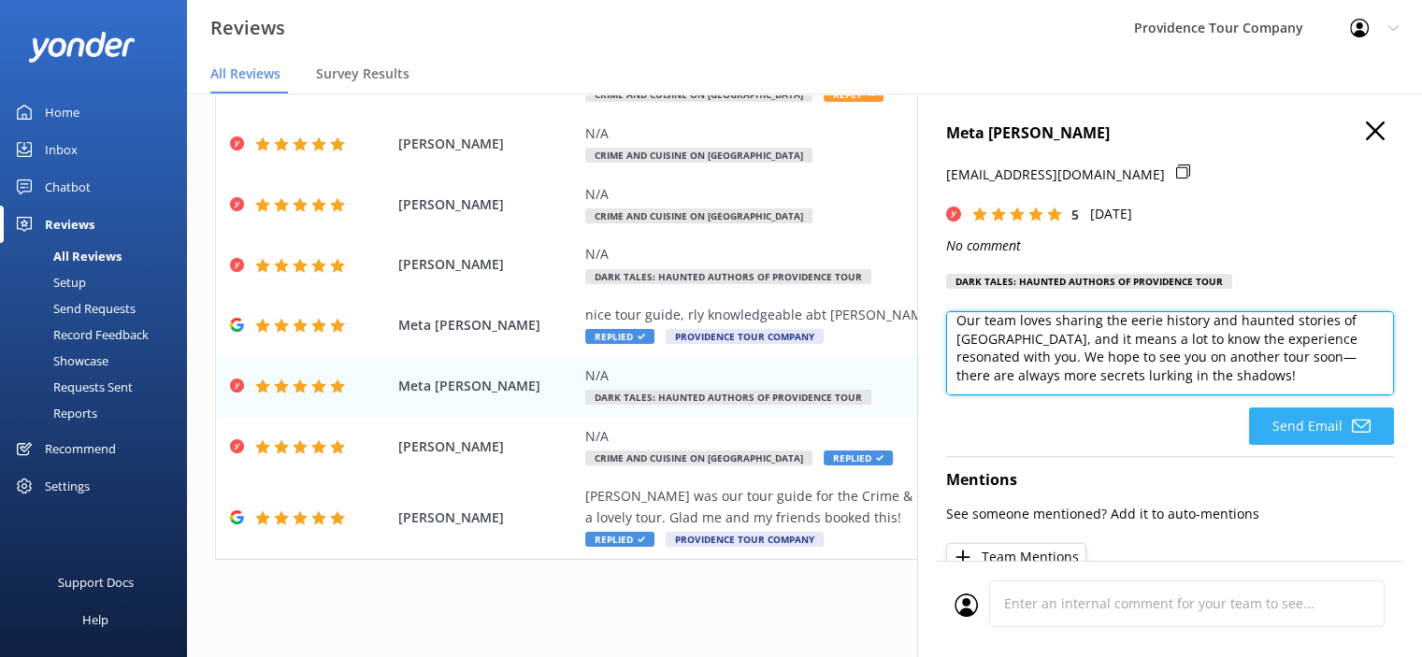
type textarea "Thank you so much for your kind words! We're thrilled to hear you enjoyed the D…"
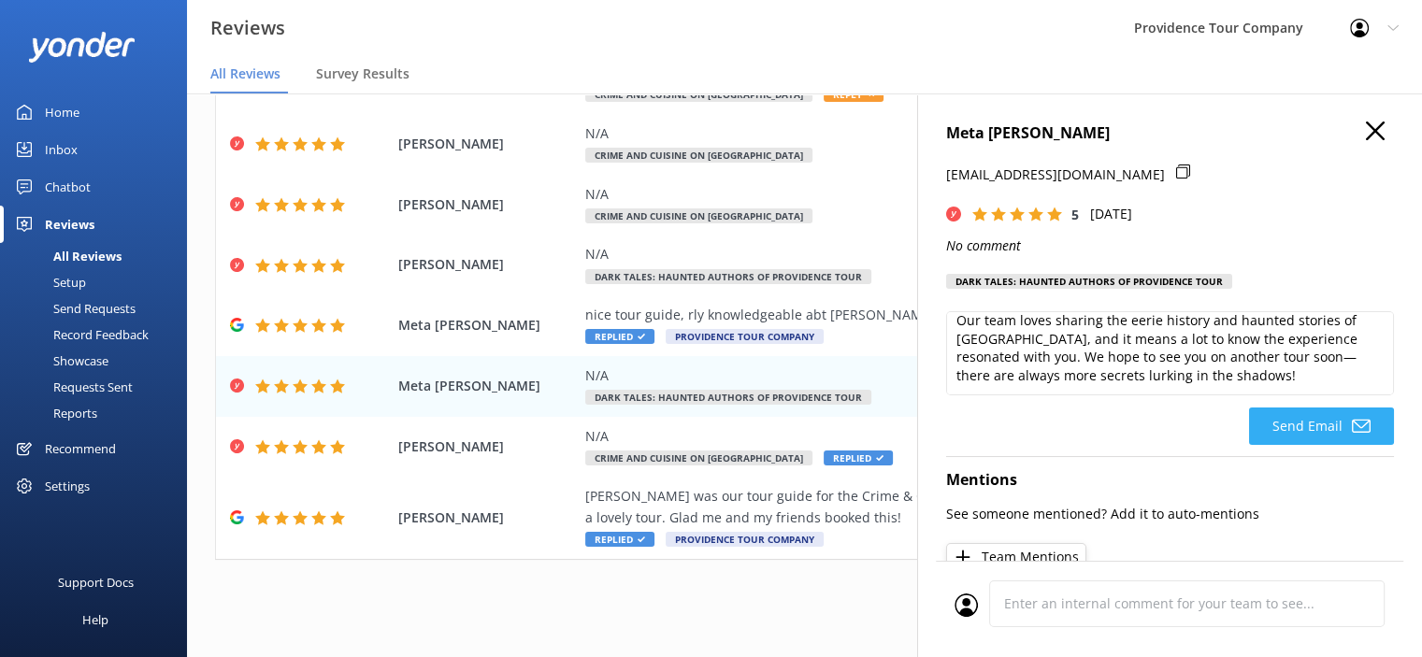
click at [1330, 425] on button "Send Email" at bounding box center [1321, 426] width 145 height 37
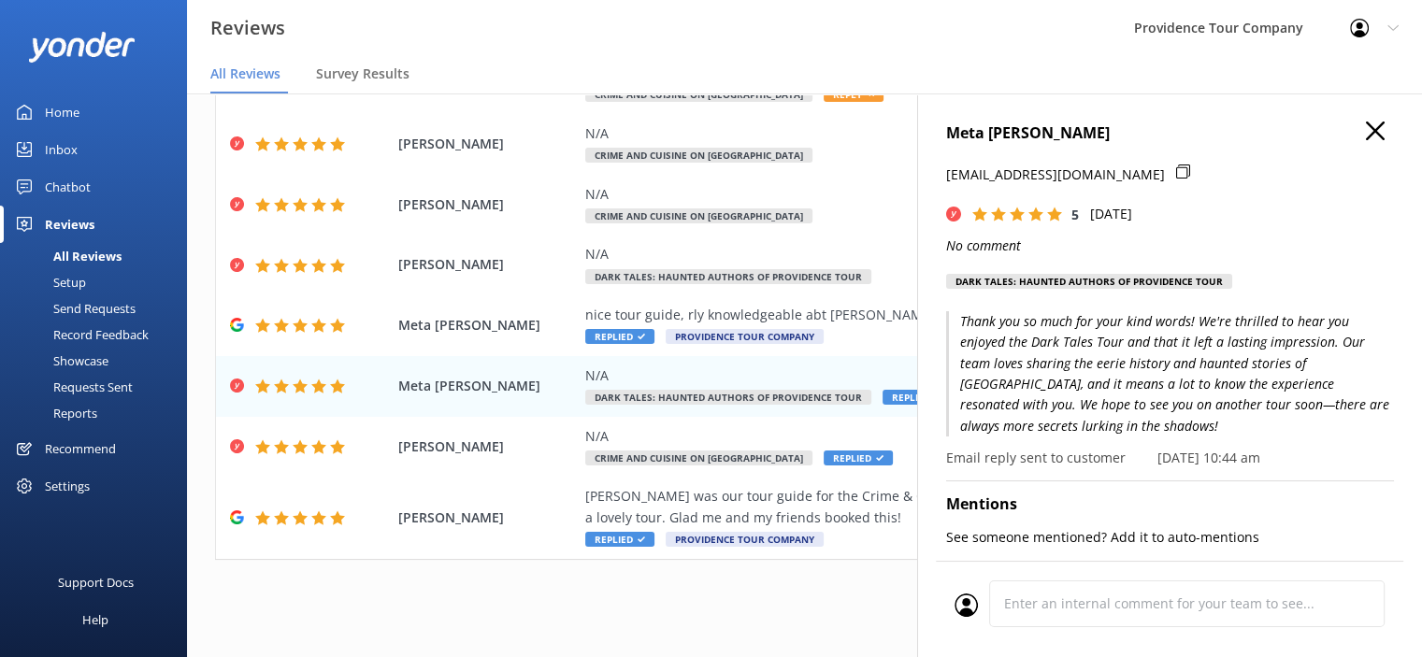
click at [1330, 418] on p "Thank you so much for your kind words! We're thrilled to hear you enjoyed the D…" at bounding box center [1170, 373] width 448 height 125
click at [706, 445] on div "N/A" at bounding box center [925, 436] width 681 height 21
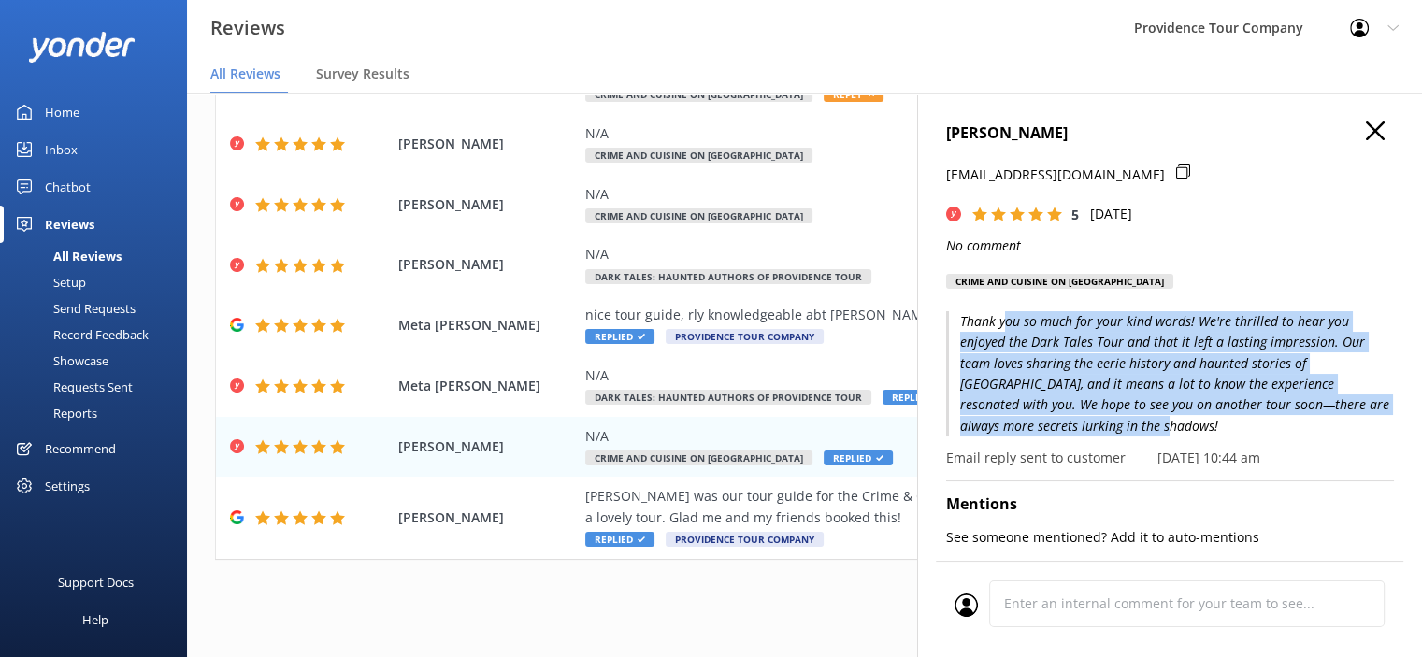
drag, startPoint x: 1096, startPoint y: 424, endPoint x: 1006, endPoint y: 322, distance: 136.4
click at [1006, 322] on p "Thank you so much for your kind words! We're thrilled to hear you enjoyed the D…" at bounding box center [1170, 373] width 448 height 125
click at [1100, 382] on p "Thank you so much for your kind words! We're thrilled to hear you enjoyed the D…" at bounding box center [1170, 373] width 448 height 125
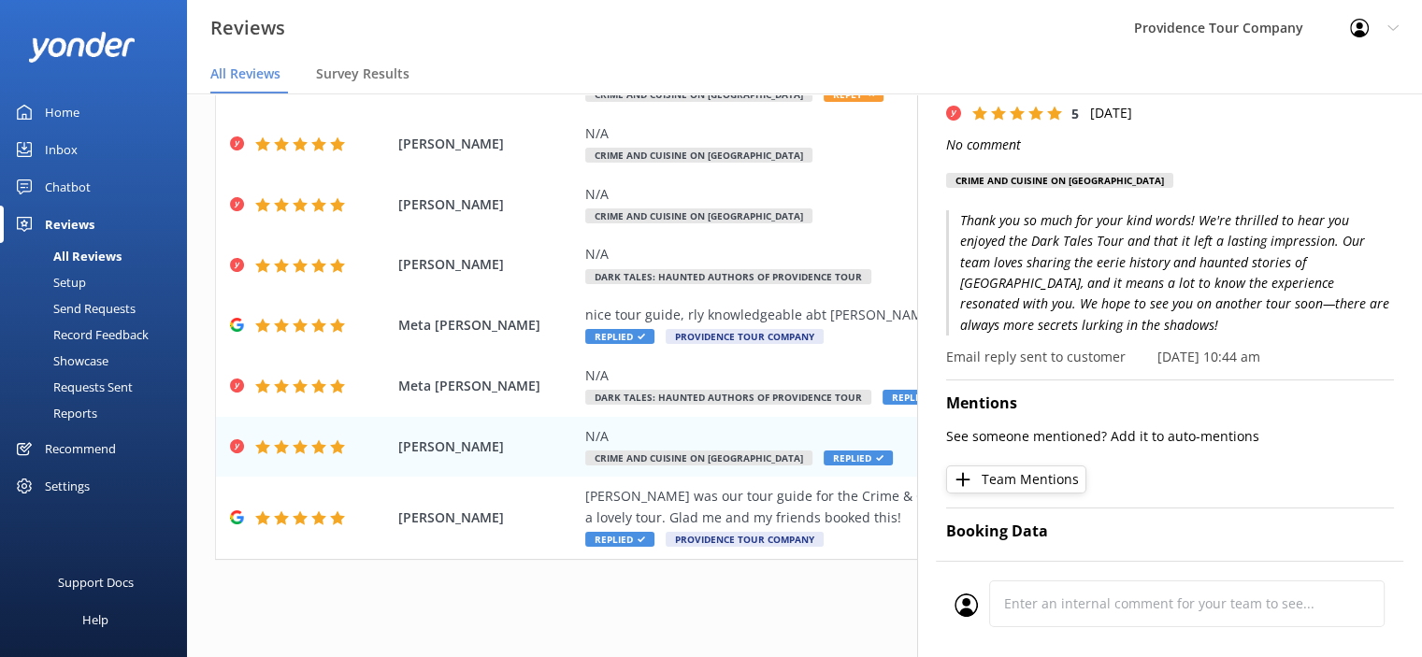
scroll to position [87, 0]
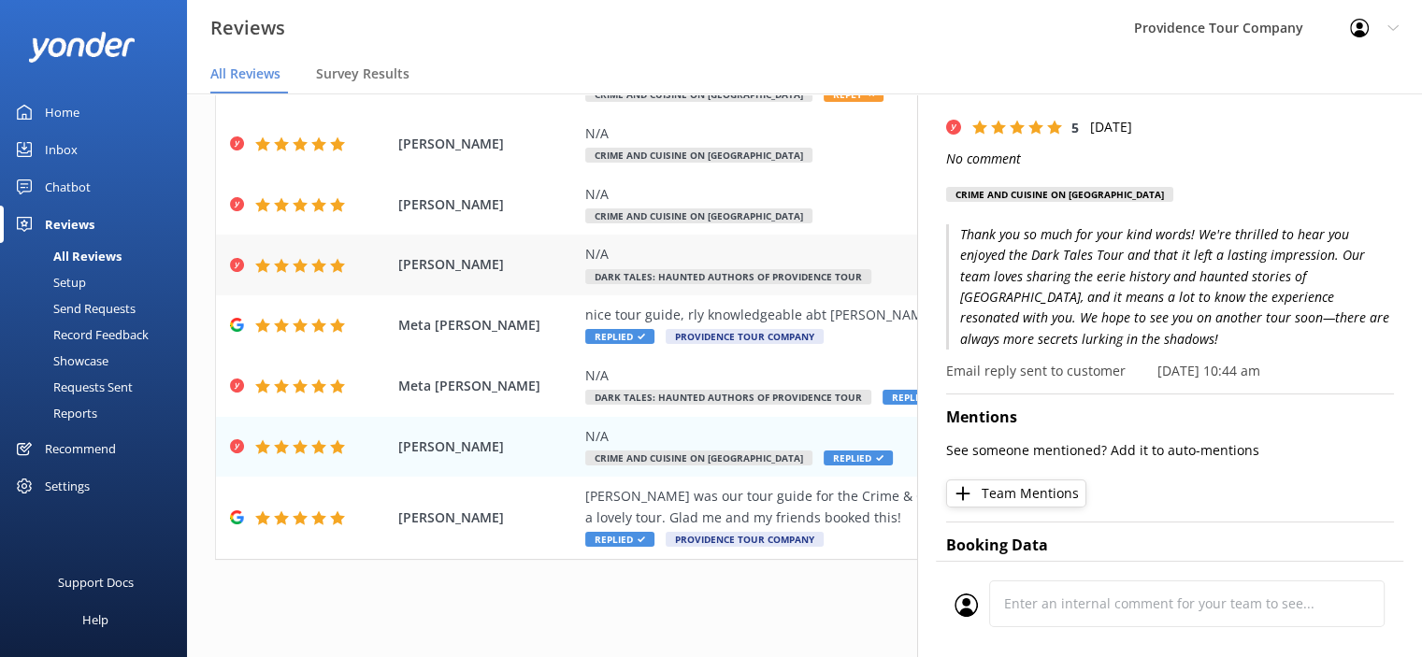
click at [628, 267] on div "N/A Dark Tales: Haunted Authors of Providence Tour" at bounding box center [925, 265] width 681 height 42
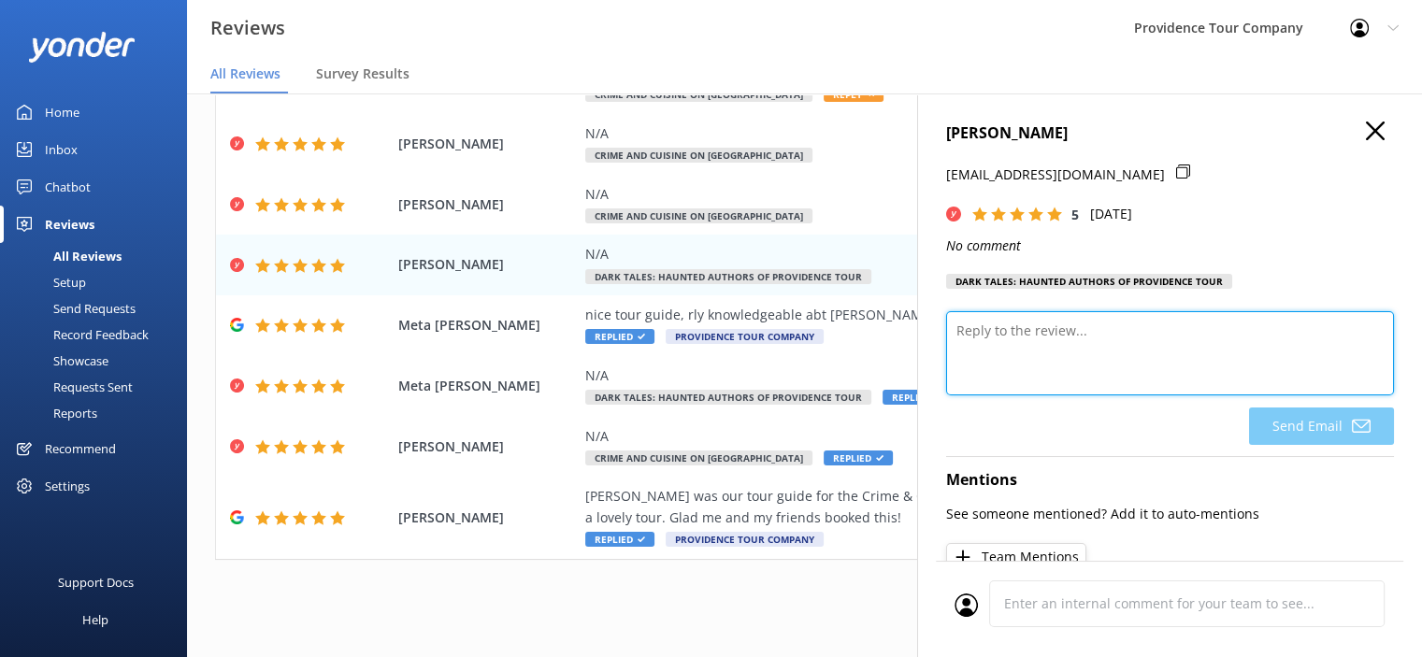
click at [1091, 339] on textarea at bounding box center [1170, 353] width 448 height 84
paste textarea "Thank you so much for your kind words! We're thrilled to hear you enjoyed the D…"
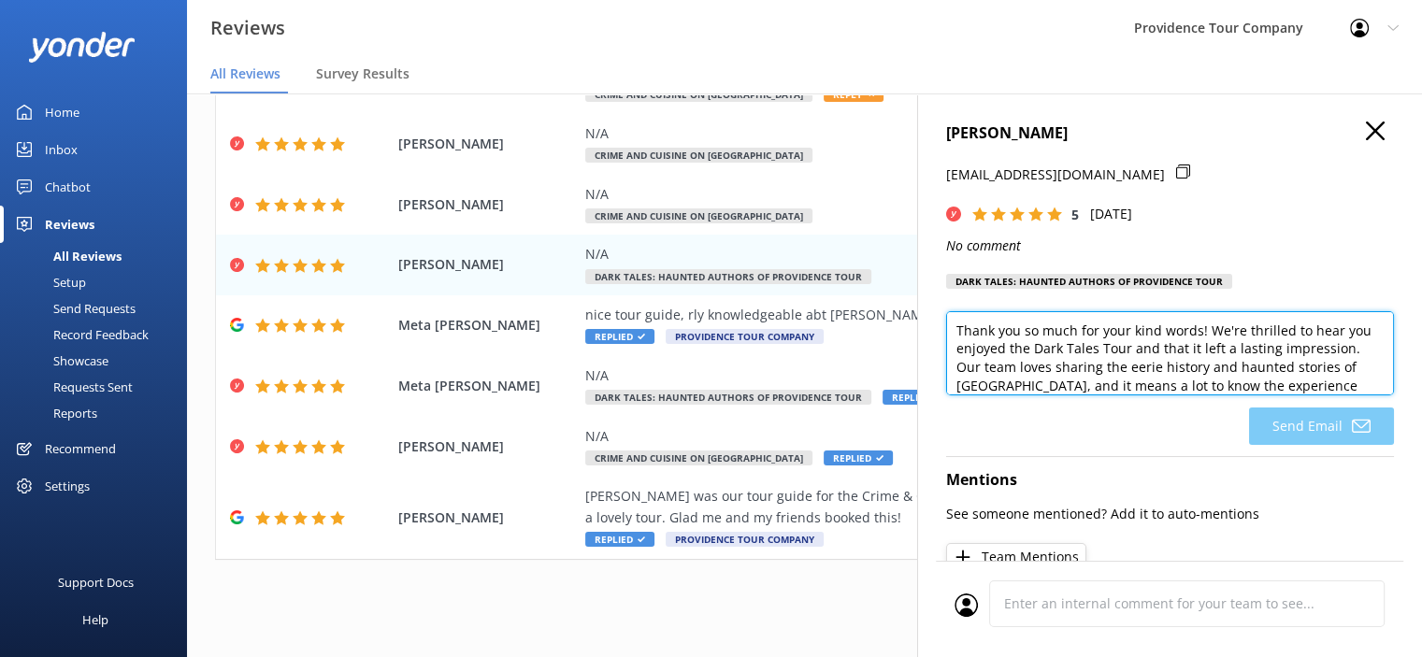
scroll to position [54, 0]
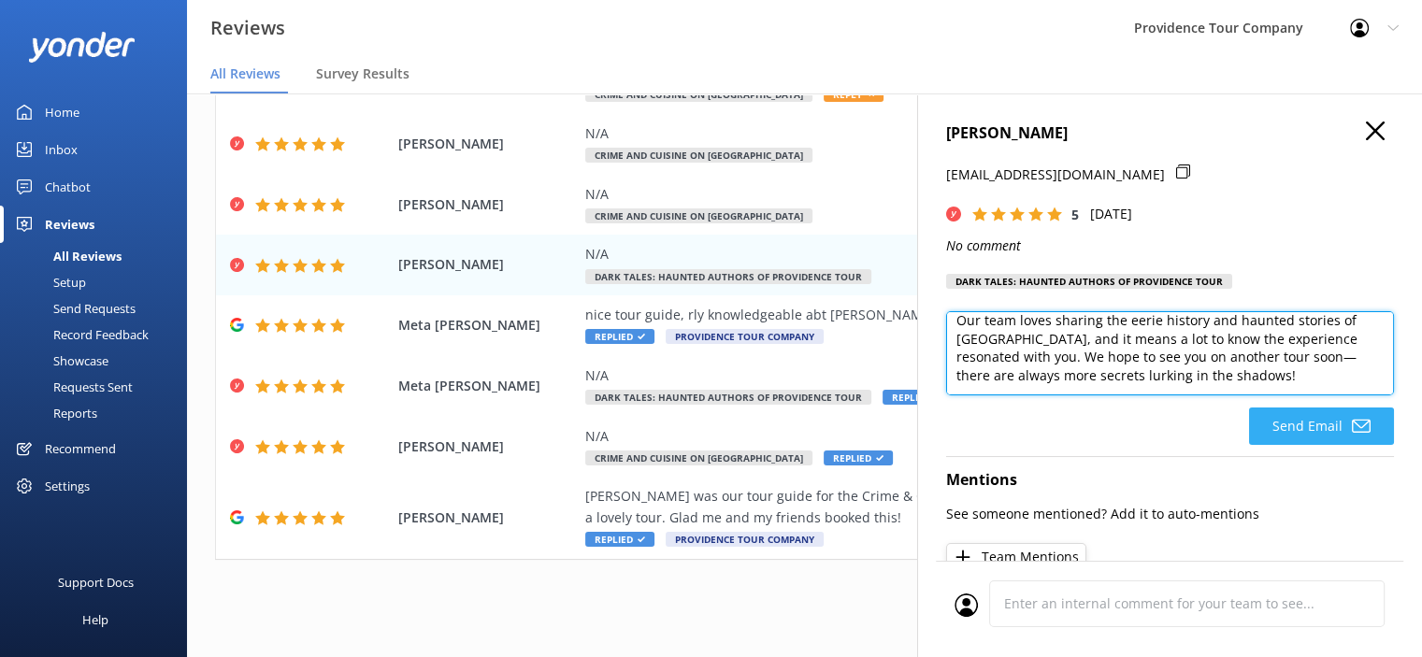
type textarea "Thank you so much for your kind words! We're thrilled to hear you enjoyed the D…"
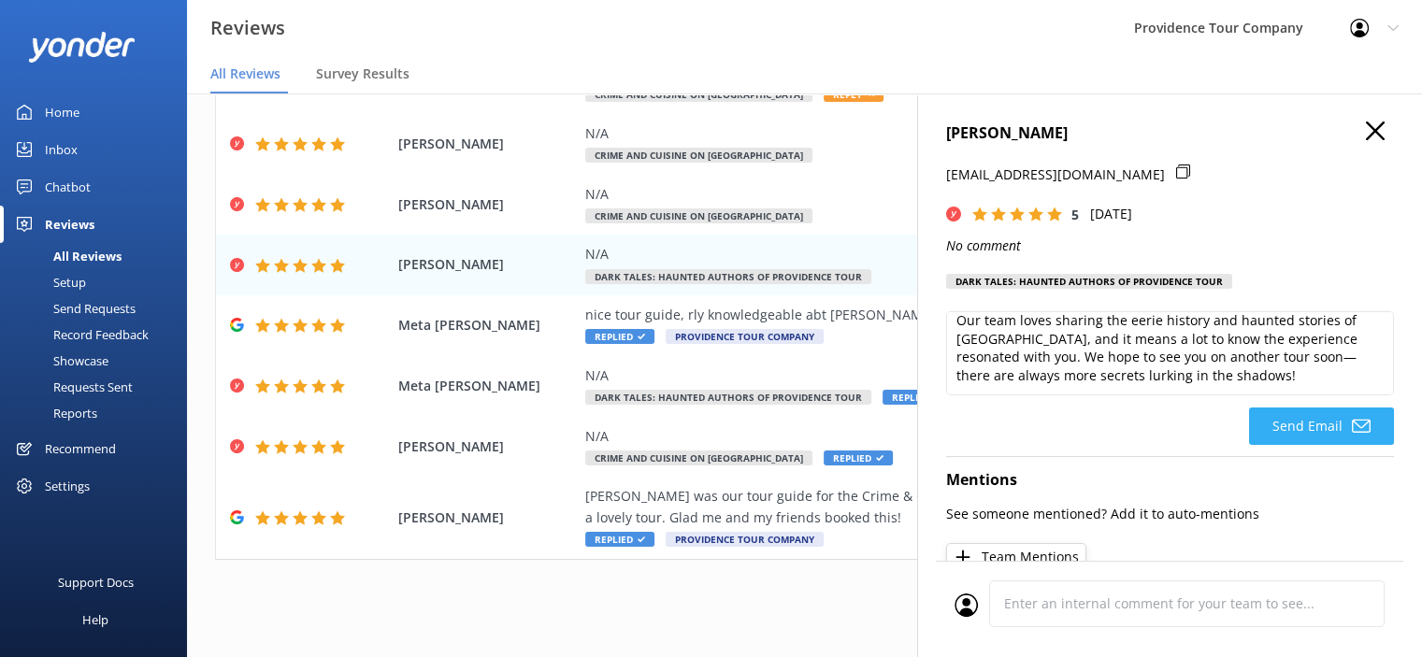
click at [1322, 431] on button "Send Email" at bounding box center [1321, 426] width 145 height 37
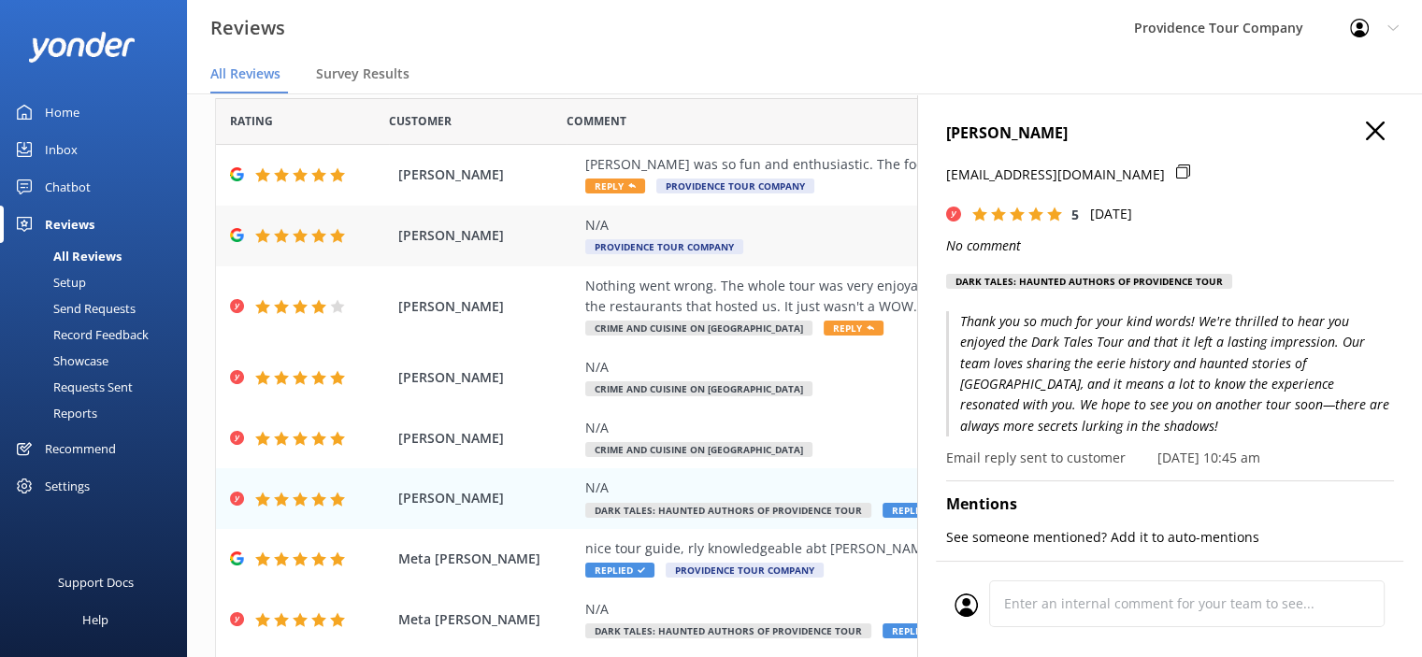
scroll to position [0, 0]
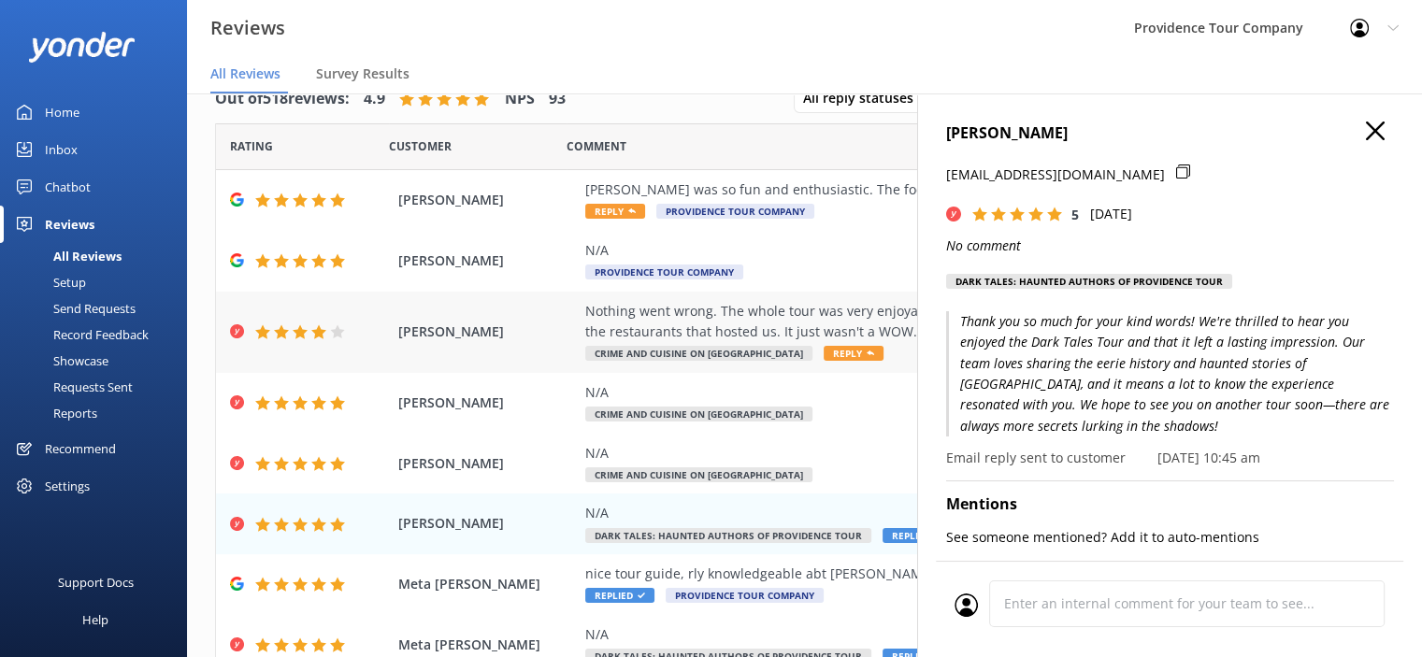
click at [794, 313] on div "Nothing went wrong. The whole tour was very enjoyable. [PERSON_NAME] did a grea…" at bounding box center [925, 322] width 681 height 42
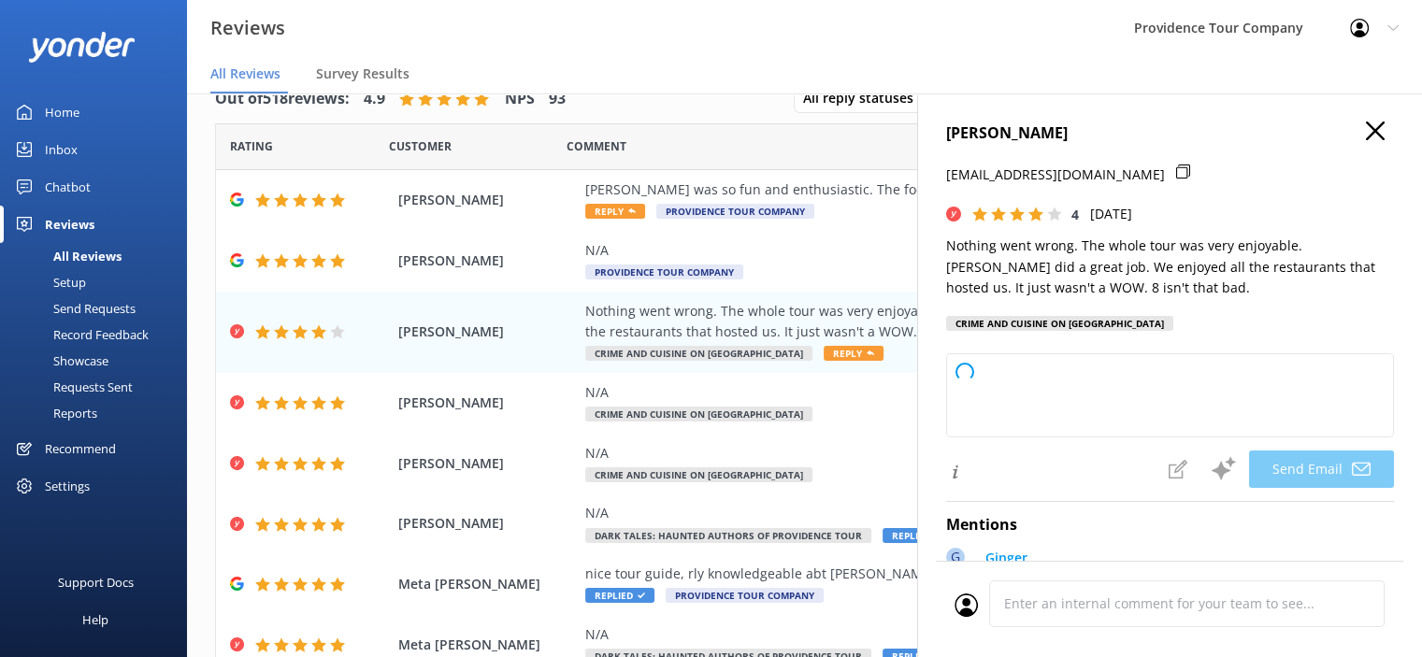
type textarea "Thank you so much for your feedback, [PERSON_NAME]! We're glad to hear you enjo…"
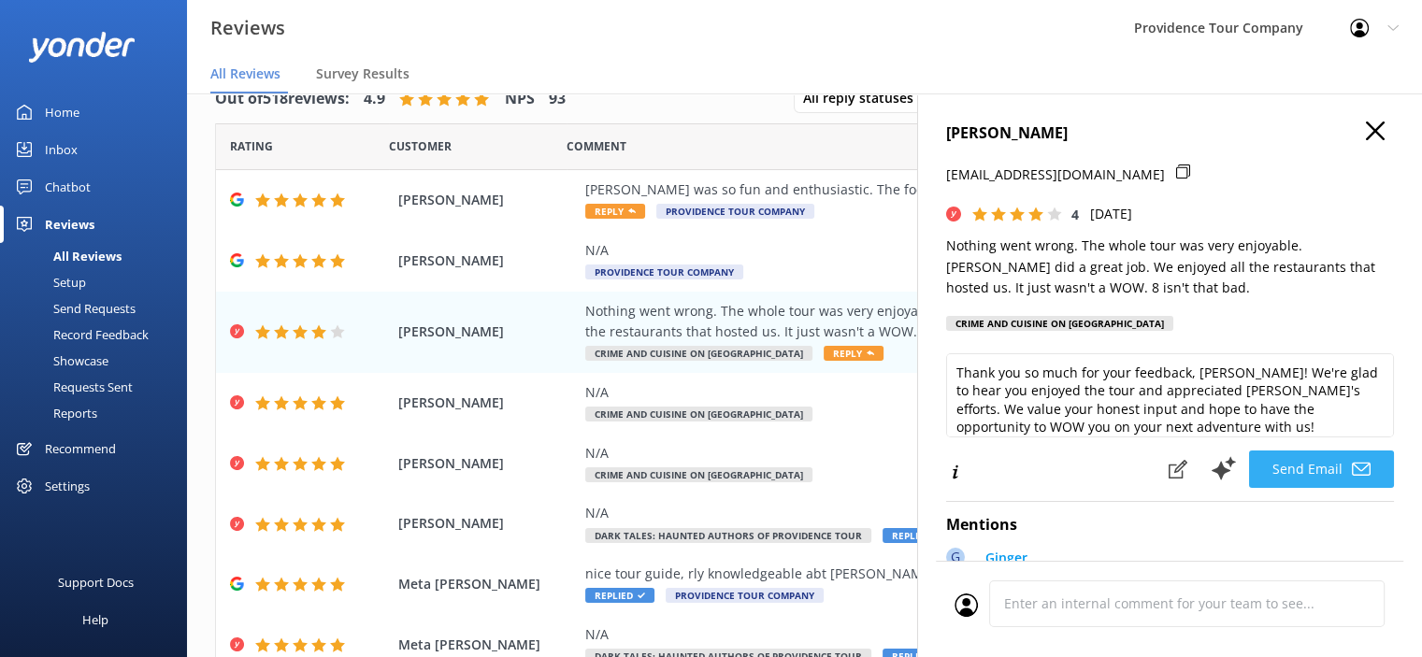
click at [1316, 461] on button "Send Email" at bounding box center [1321, 469] width 145 height 37
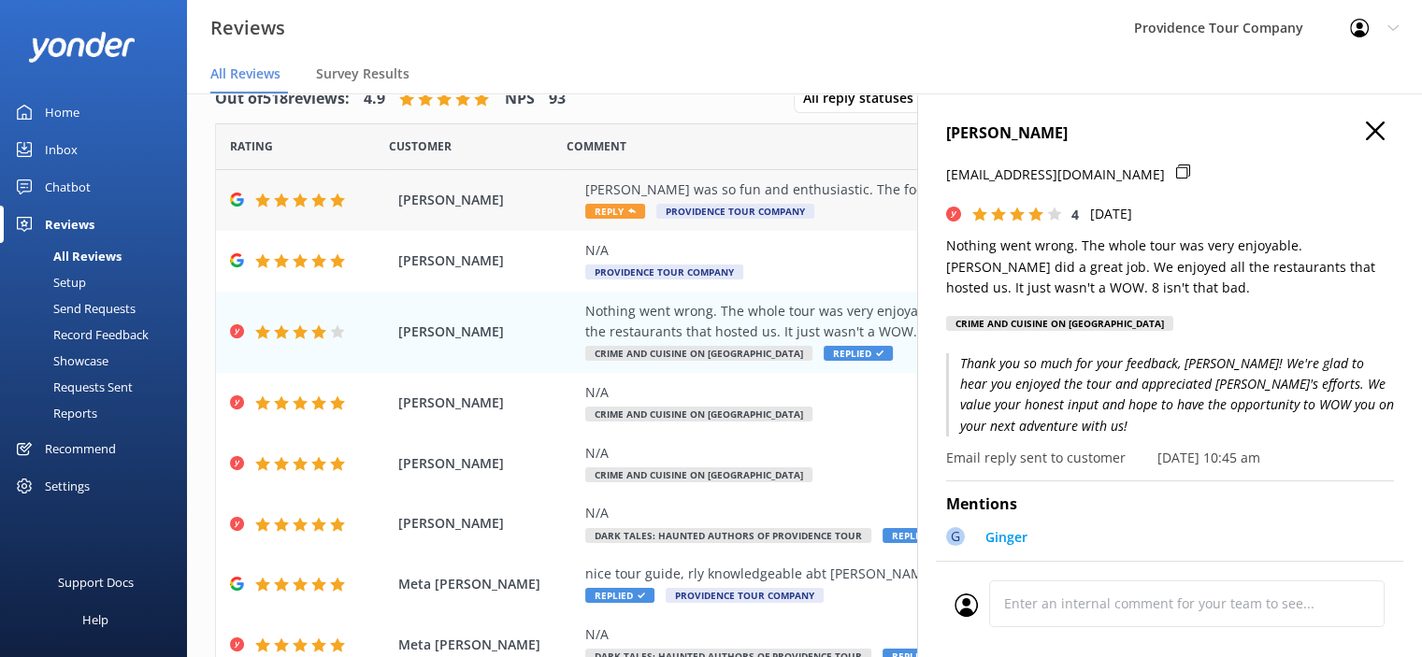
click at [743, 190] on div "[PERSON_NAME] was so fun and enthusiastic. The food and wine were top-notch." at bounding box center [925, 189] width 681 height 21
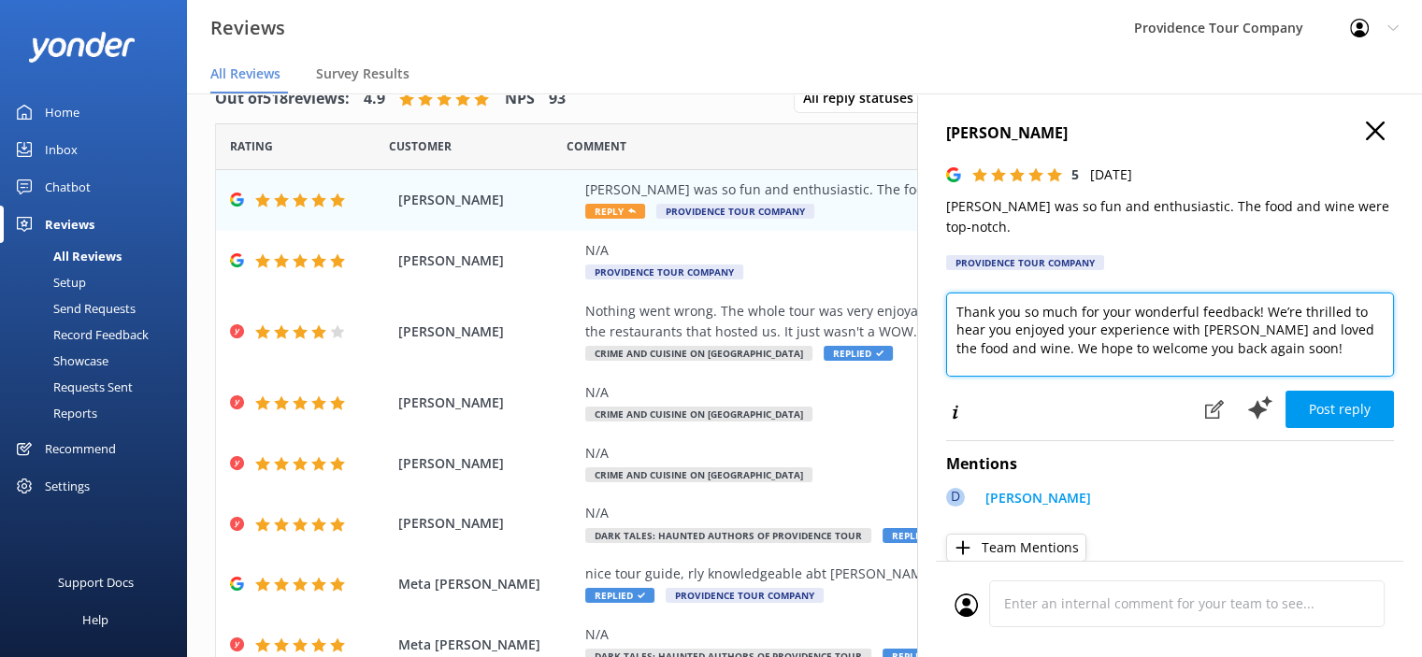
click at [1301, 334] on textarea "Thank you so much for your wonderful feedback! We’re thrilled to hear you enjoy…" at bounding box center [1170, 335] width 448 height 84
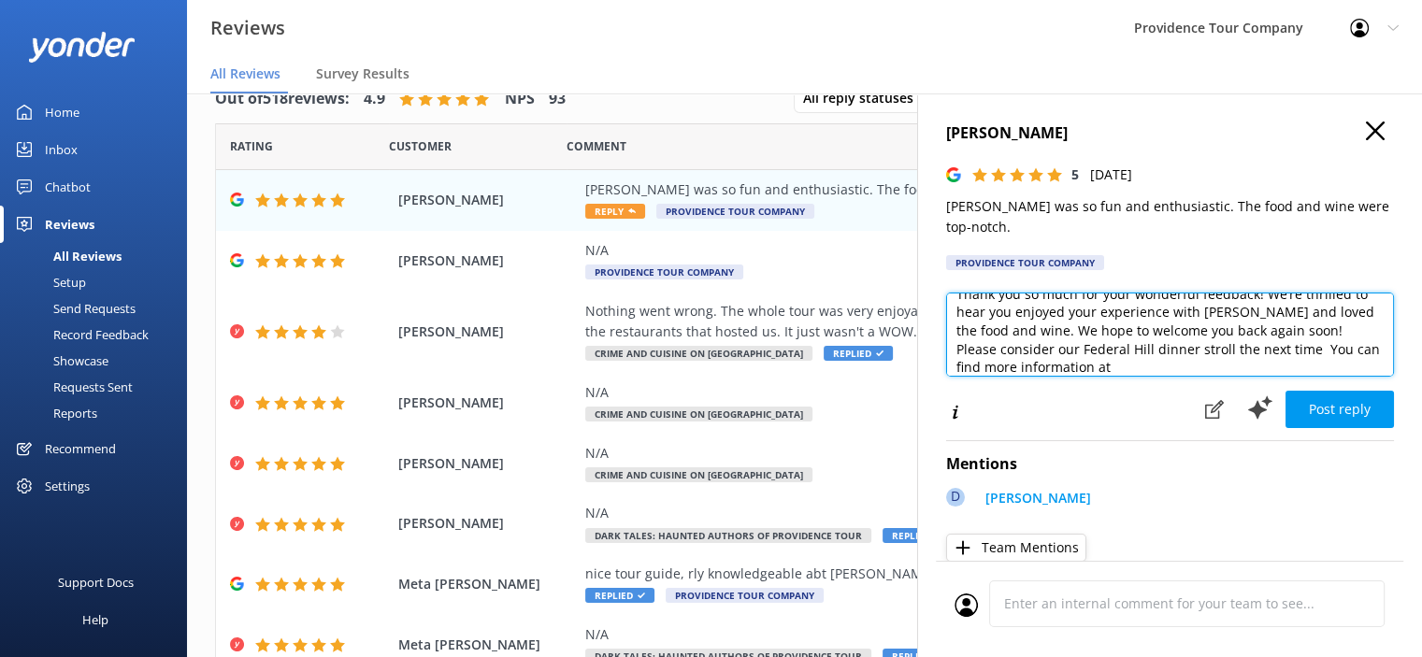
paste textarea "[URL][DOMAIN_NAME]"
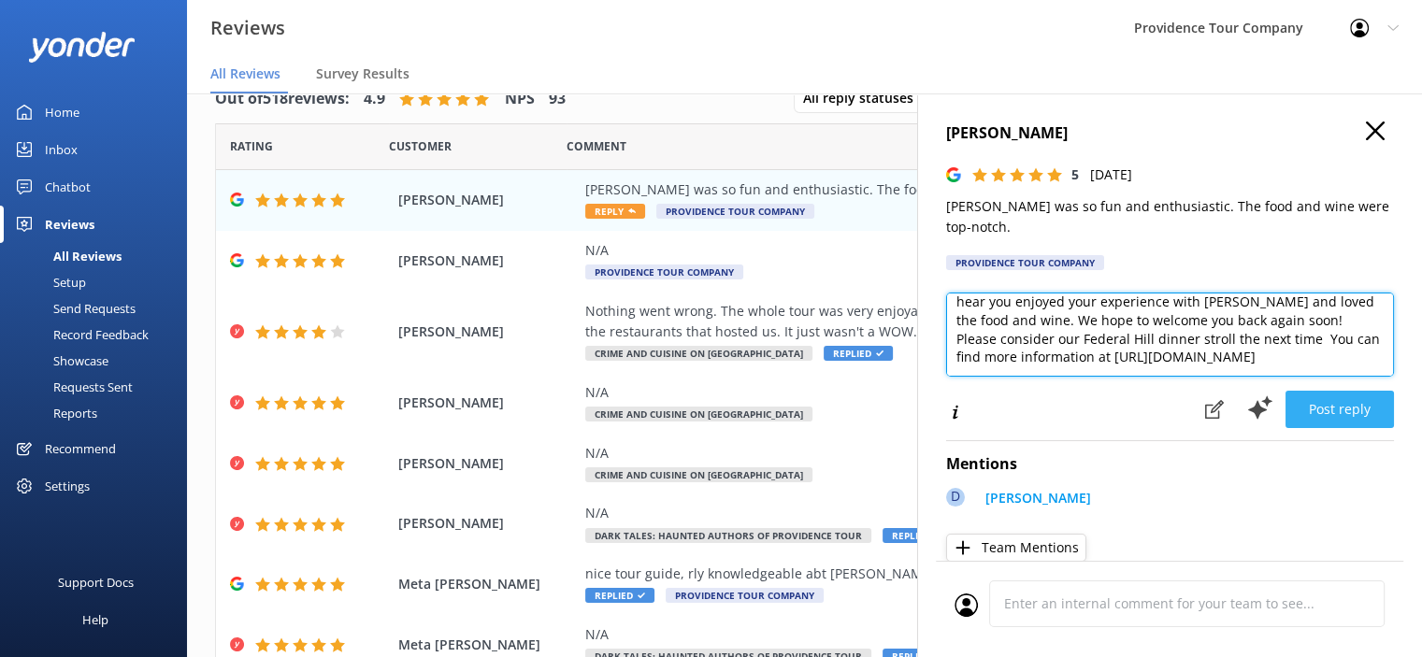
type textarea "Thank you so much for your wonderful feedback! We’re thrilled to hear you enjoy…"
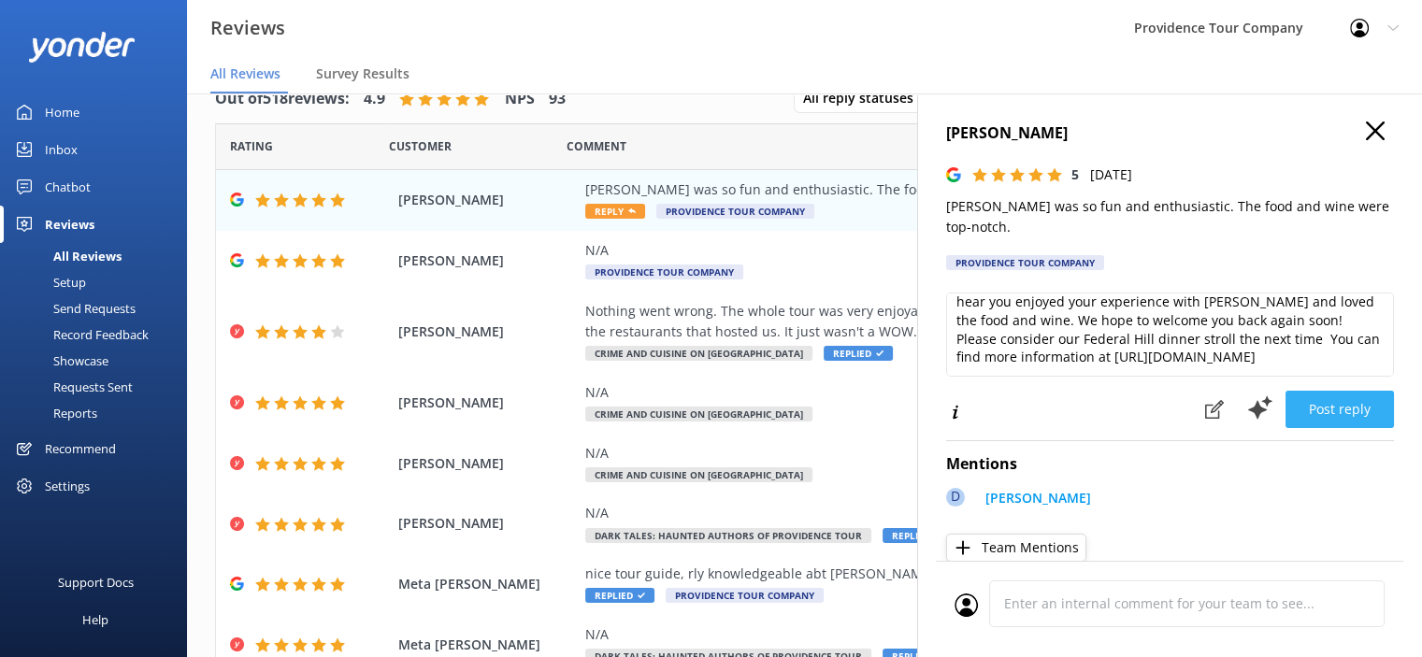
click at [1340, 394] on button "Post reply" at bounding box center [1339, 409] width 108 height 37
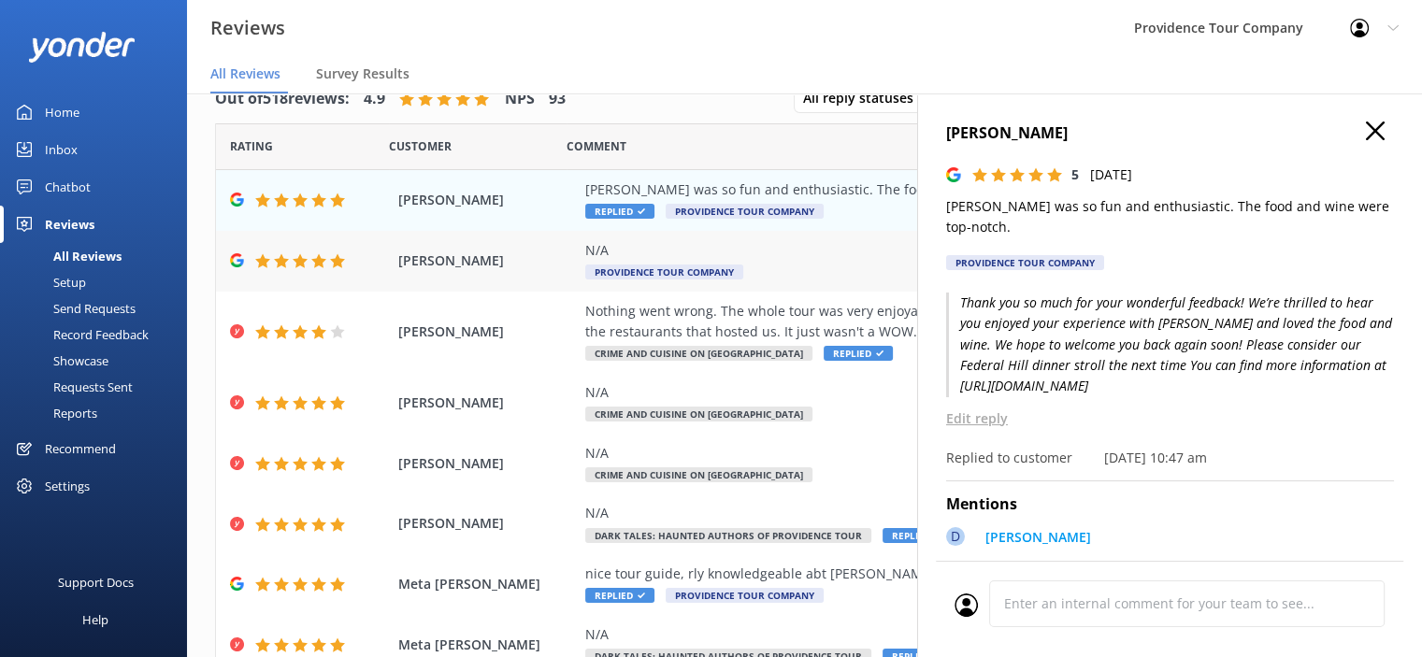
click at [666, 235] on div "[PERSON_NAME] N/A Providence Tour Company [DATE]" at bounding box center [804, 261] width 1177 height 61
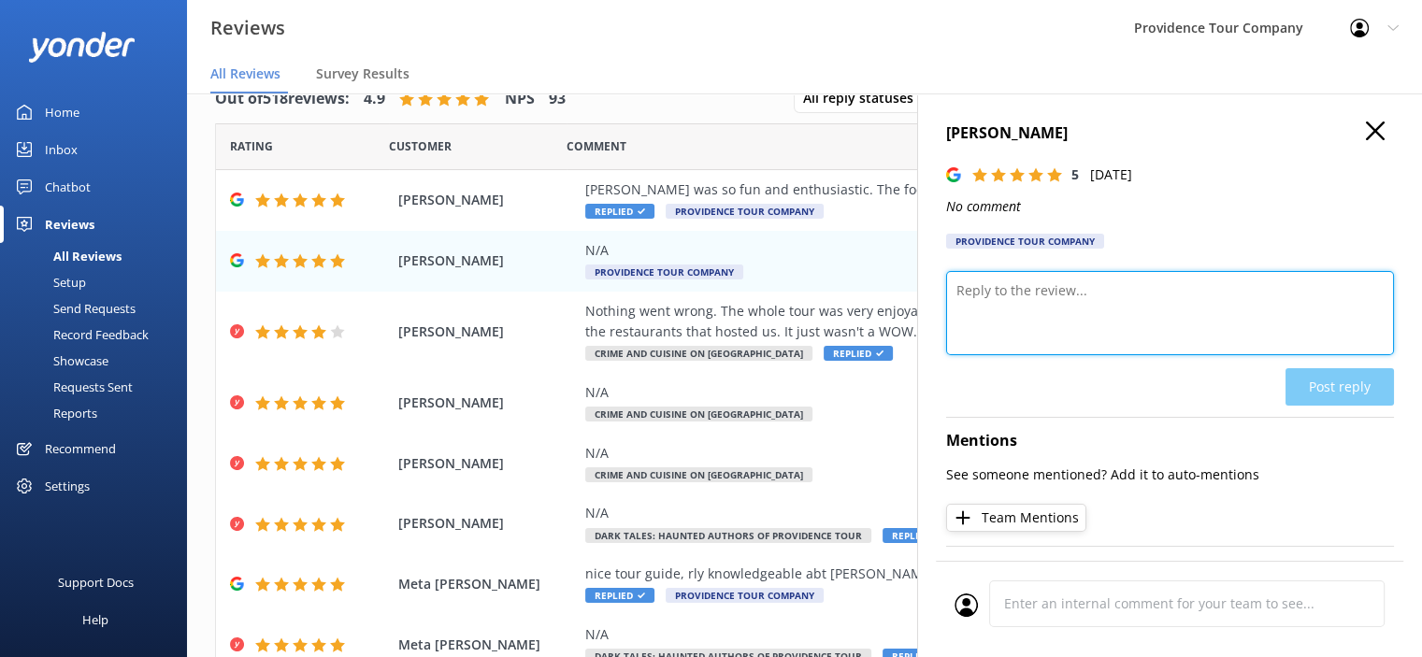
click at [1124, 316] on textarea at bounding box center [1170, 313] width 448 height 84
paste textarea "Thank you so much for your wonderful review! We're delighted you enjoyed the Cr…"
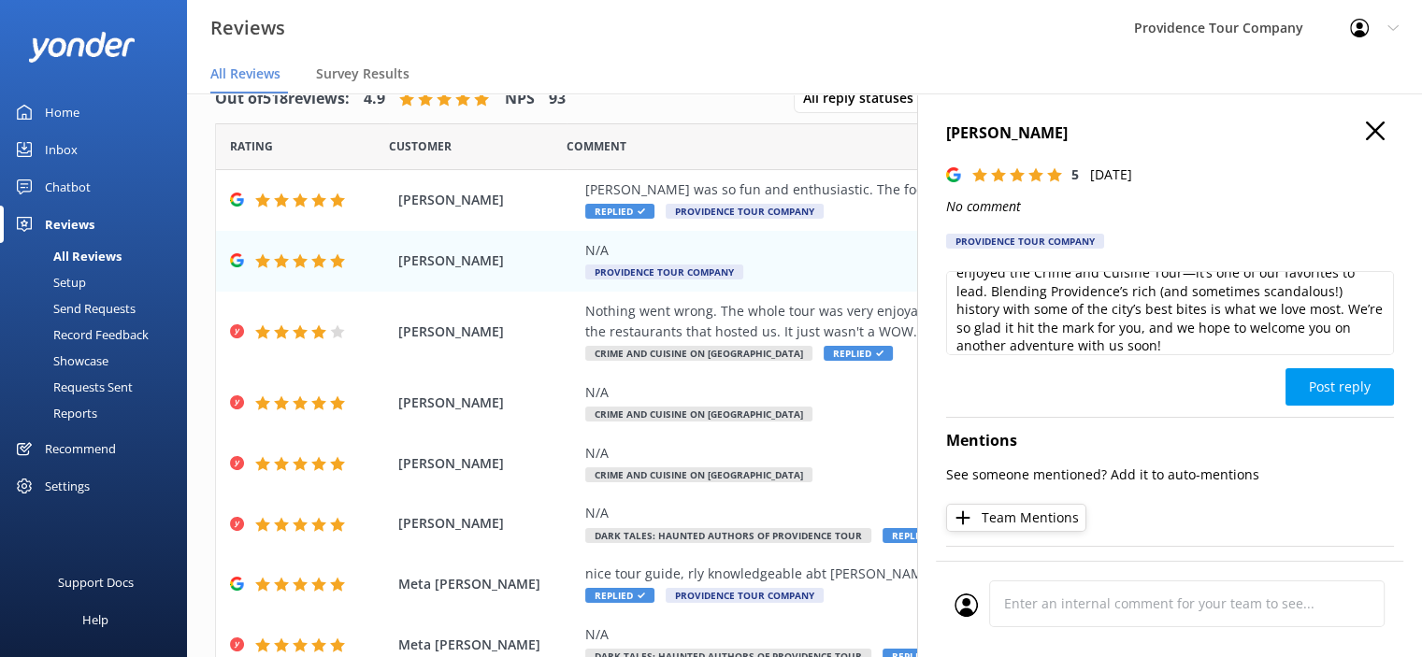
click at [1238, 422] on div "Mentions See someone mentioned? Add it to auto-mentions Team Mentions" at bounding box center [1170, 476] width 448 height 117
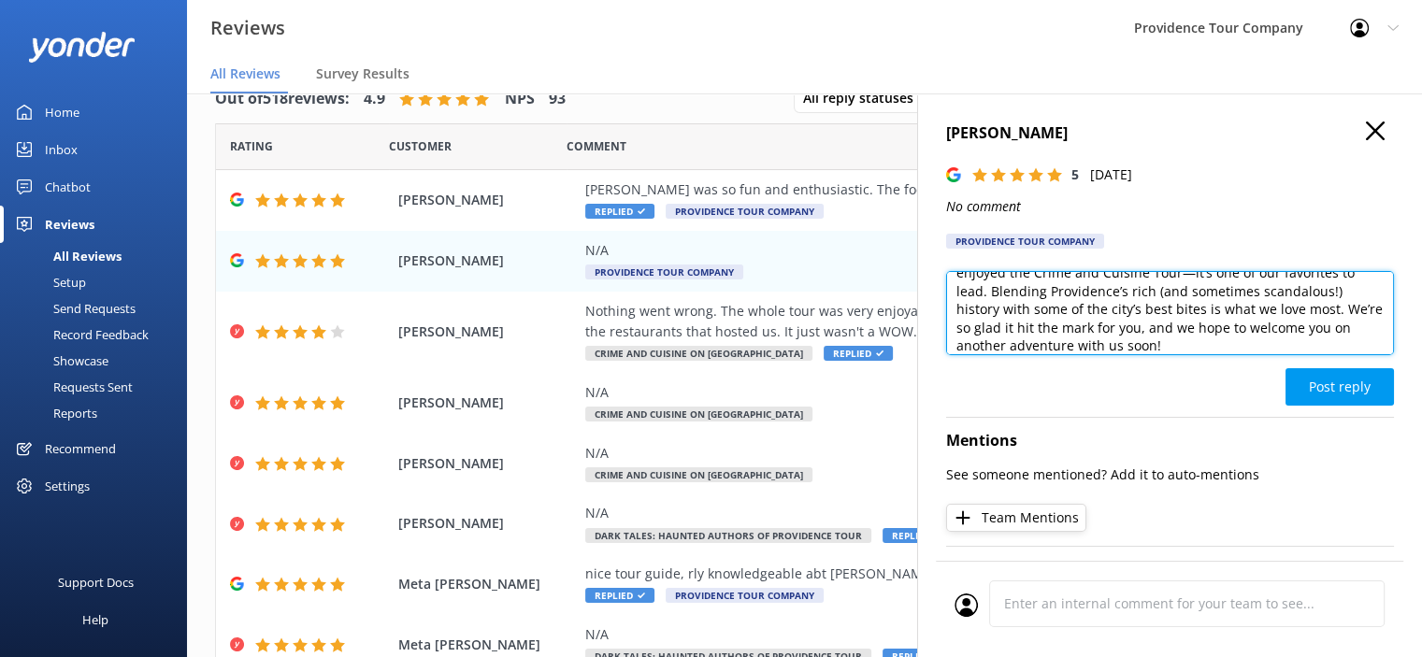
click at [1288, 353] on textarea "Thank you so much for your wonderful review! We're delighted you enjoyed the Cr…" at bounding box center [1170, 313] width 448 height 84
paste textarea "Thank you so much for your wonderful review! We're delighted you enjoyed the Cr…"
type textarea "Thank you so much for your wonderful review! We're delighted you enjoyed the Cr…"
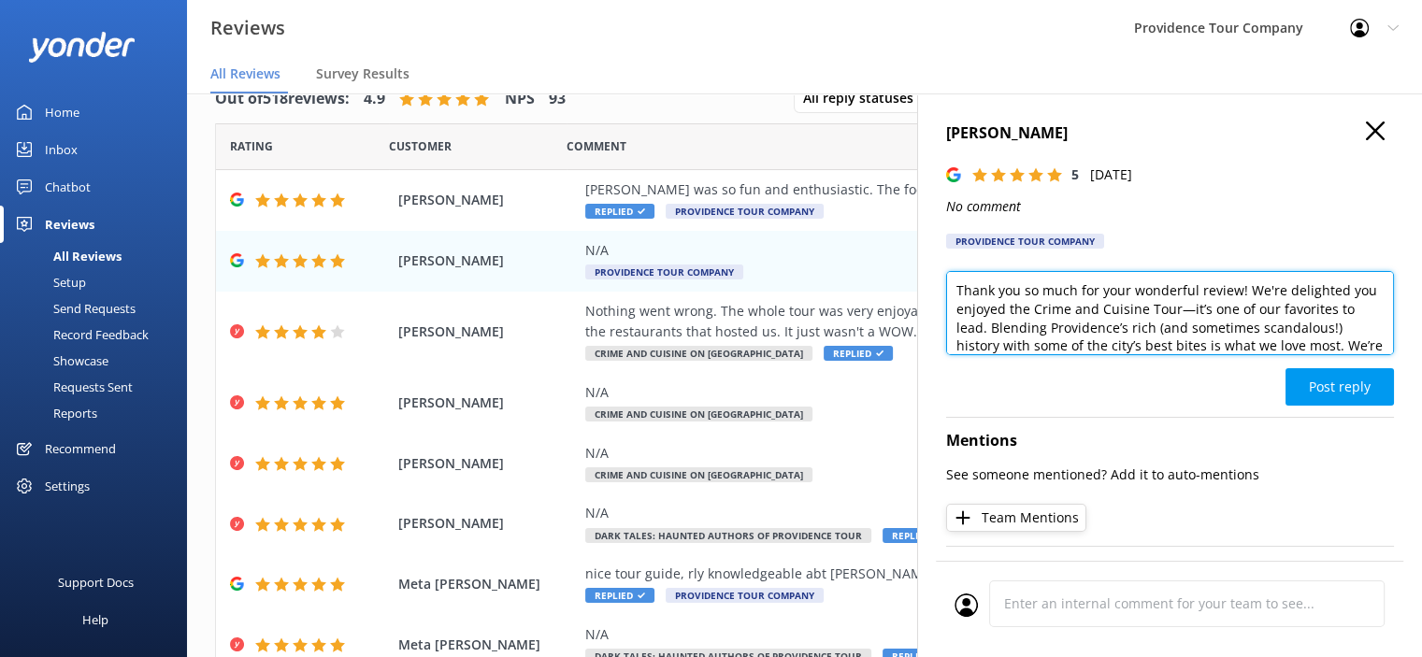
drag, startPoint x: 1249, startPoint y: 340, endPoint x: 946, endPoint y: 276, distance: 309.6
click at [946, 276] on textarea "Thank you so much for your wonderful review! We're delighted you enjoyed the Cr…" at bounding box center [1170, 313] width 448 height 84
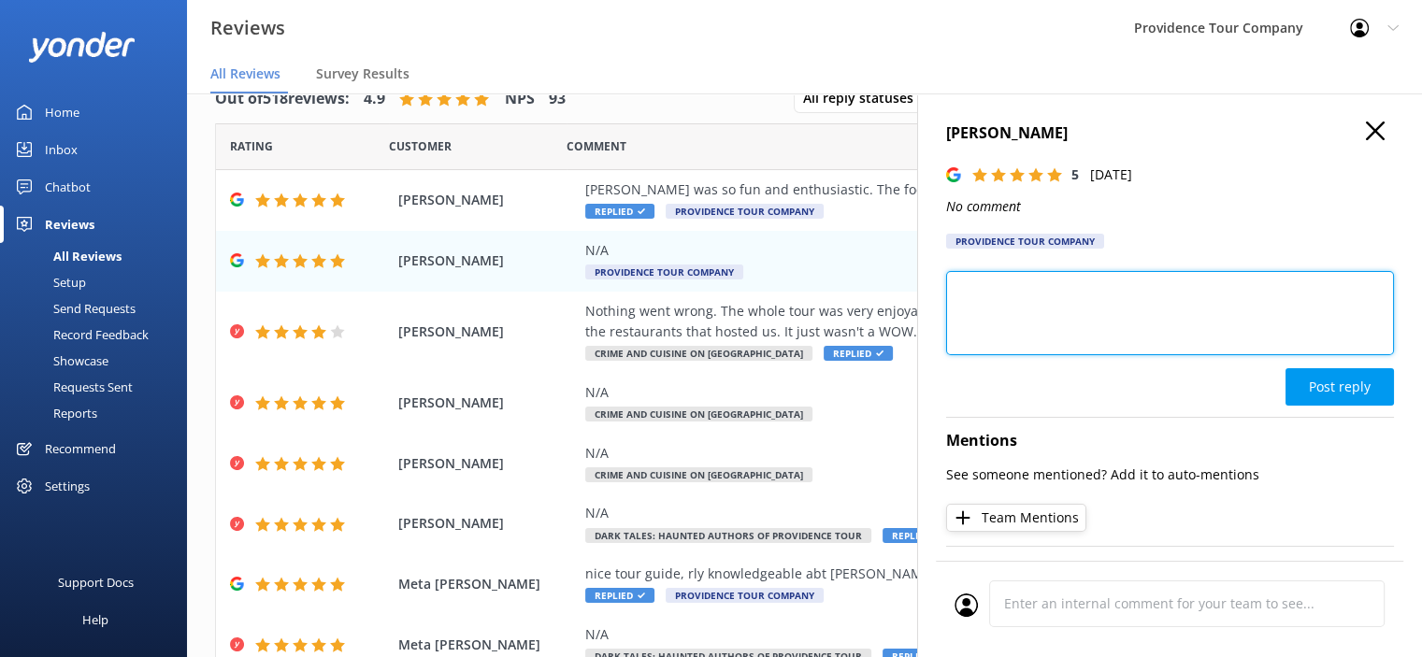
click at [1111, 319] on textarea at bounding box center [1170, 313] width 448 height 84
paste textarea "Thank you so much for your wonderful review! We're delighted you enjoyed the Cr…"
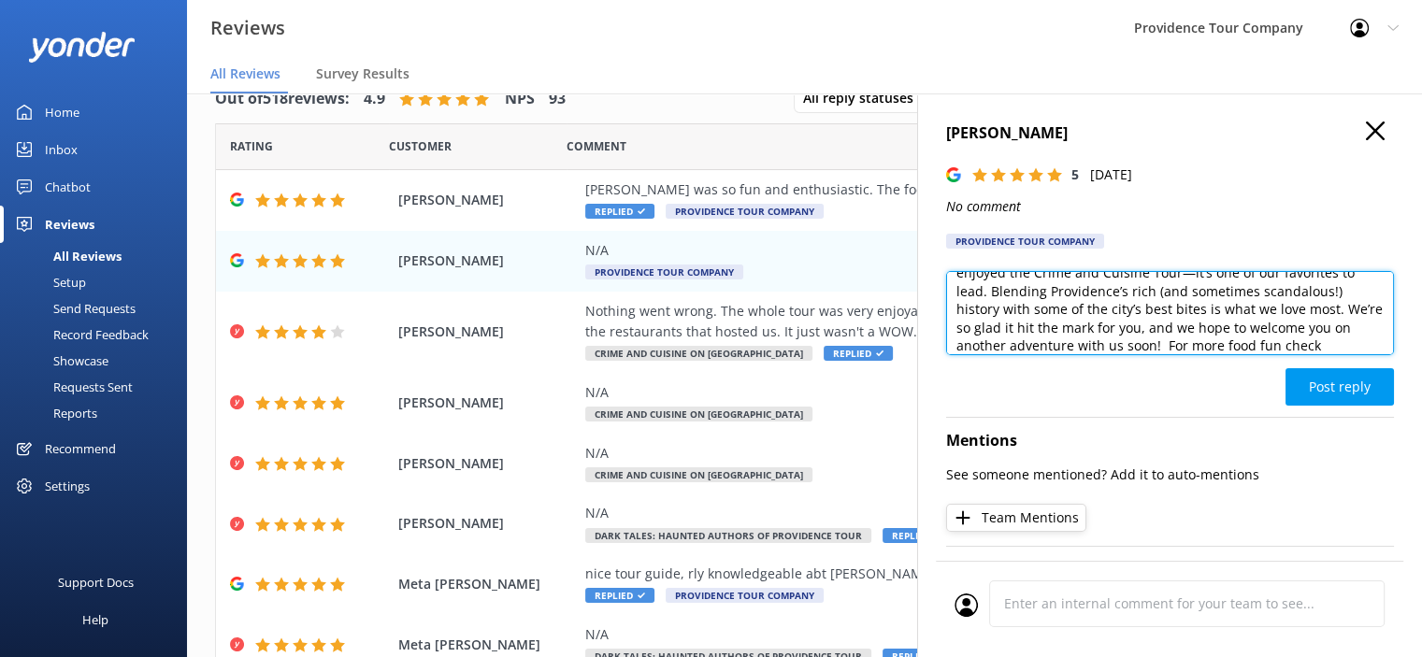
scroll to position [54, 0]
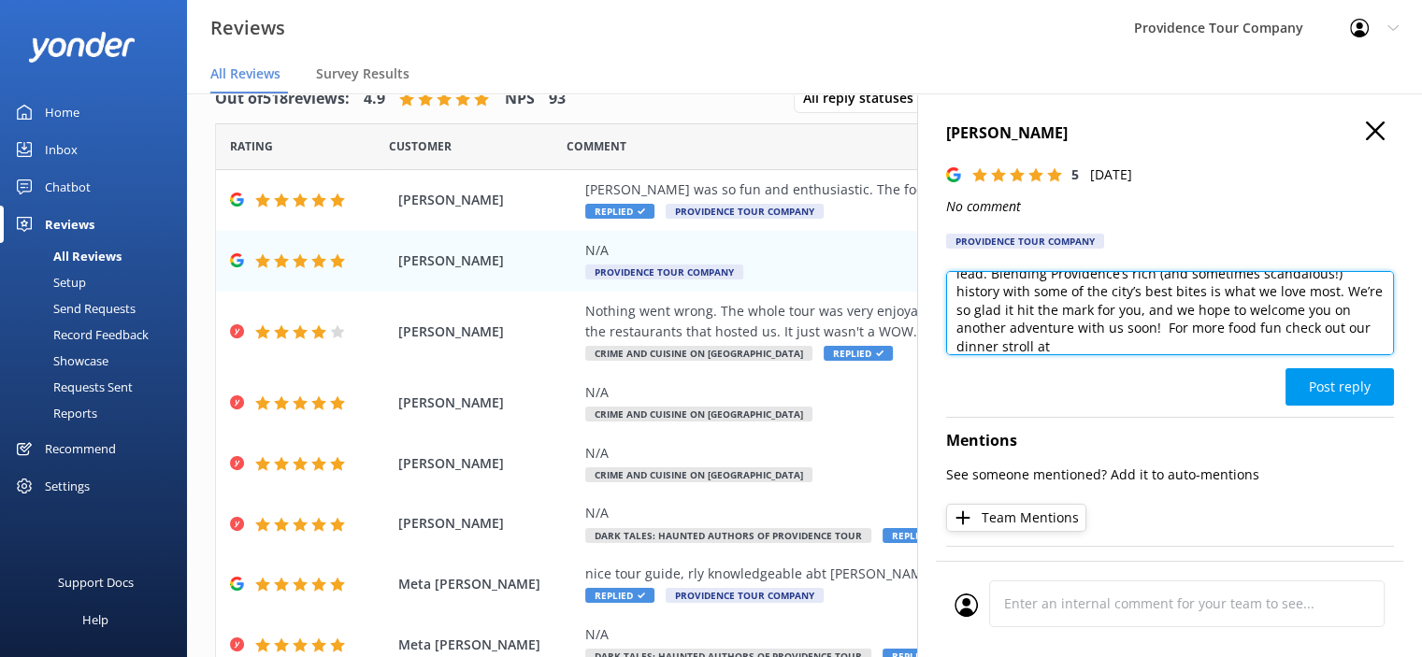
click at [1193, 340] on textarea "Thank you so much for your wonderful review! We're delighted you enjoyed the Cr…" at bounding box center [1170, 313] width 448 height 84
paste textarea "[DOMAIN_NAME][URL]"
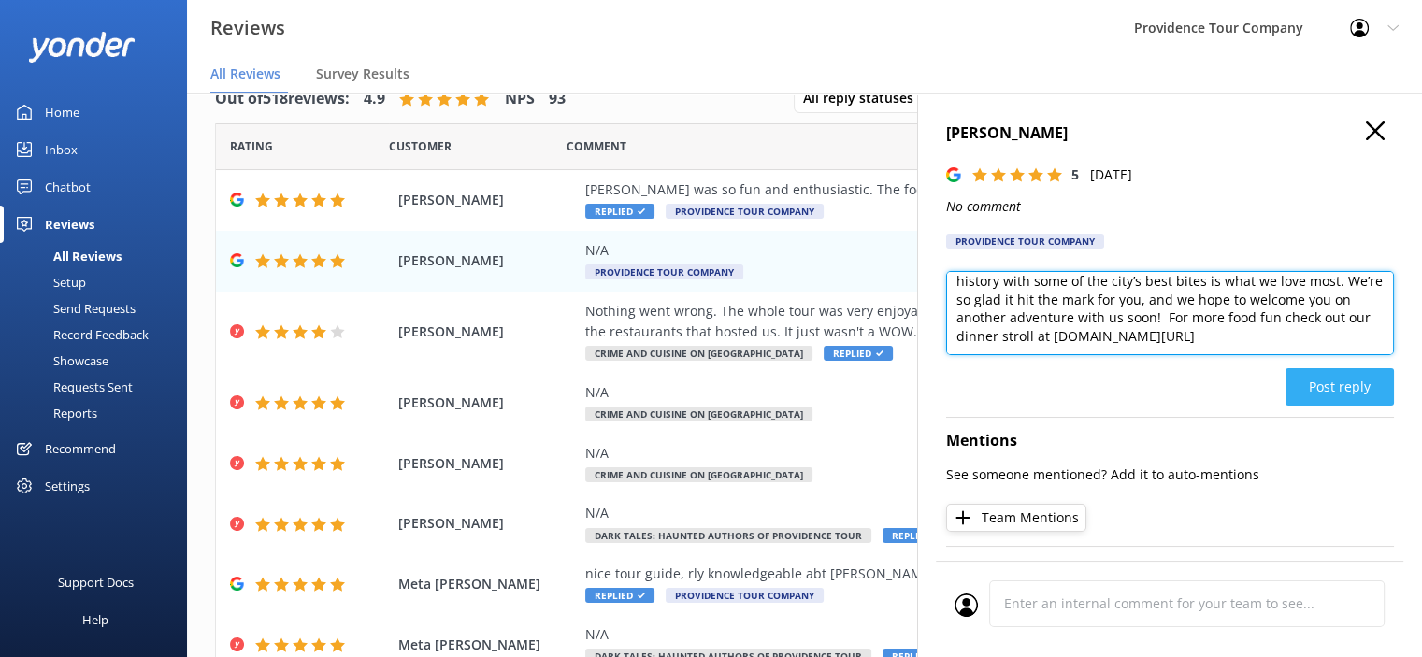
type textarea "Thank you so much for your wonderful review! We're delighted you enjoyed the Cr…"
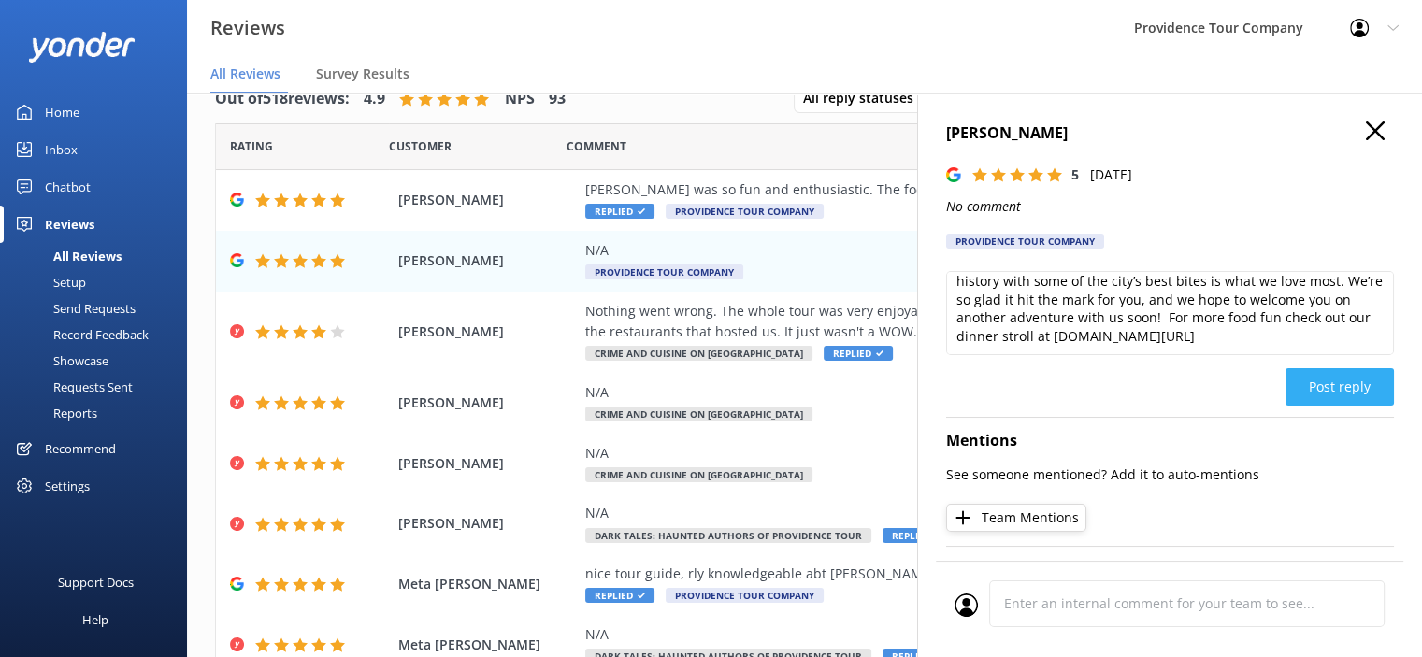
click at [1349, 389] on button "Post reply" at bounding box center [1339, 386] width 108 height 37
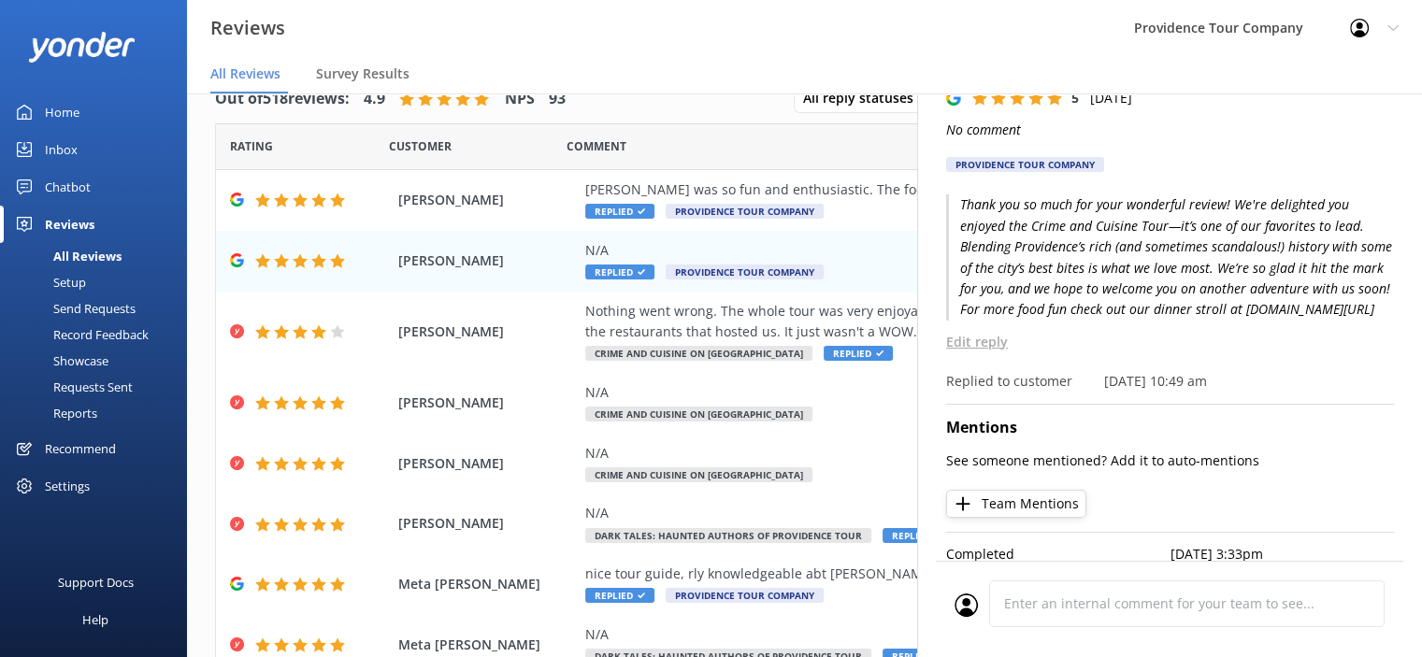
scroll to position [0, 0]
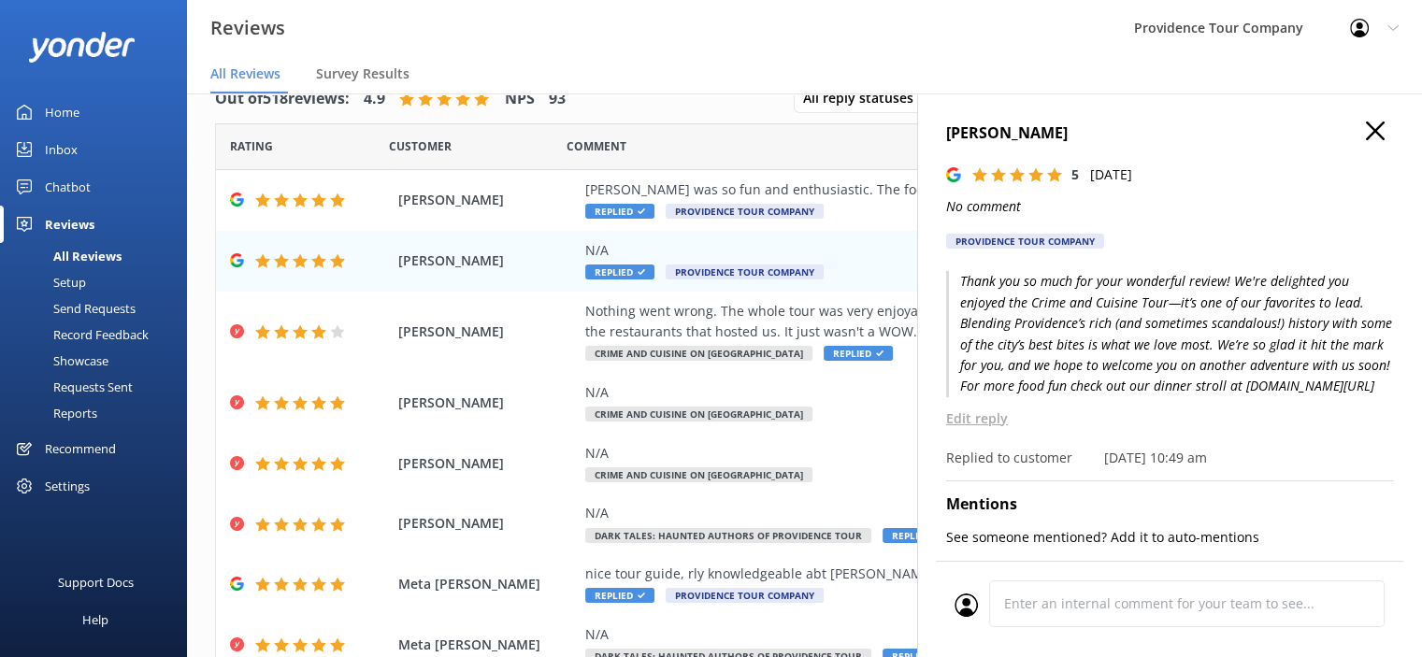
click at [1366, 134] on use "button" at bounding box center [1375, 131] width 19 height 19
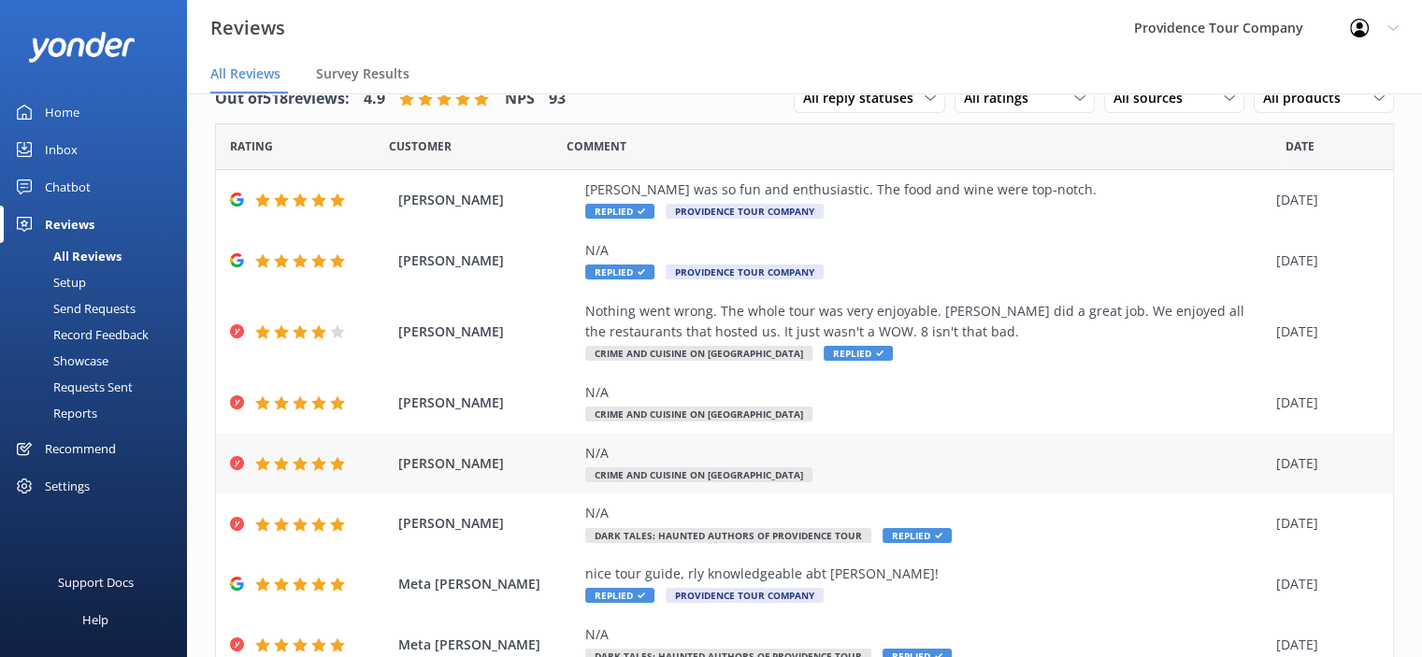
click at [722, 467] on div "N/A Crime and Cuisine on [GEOGRAPHIC_DATA]" at bounding box center [925, 464] width 681 height 42
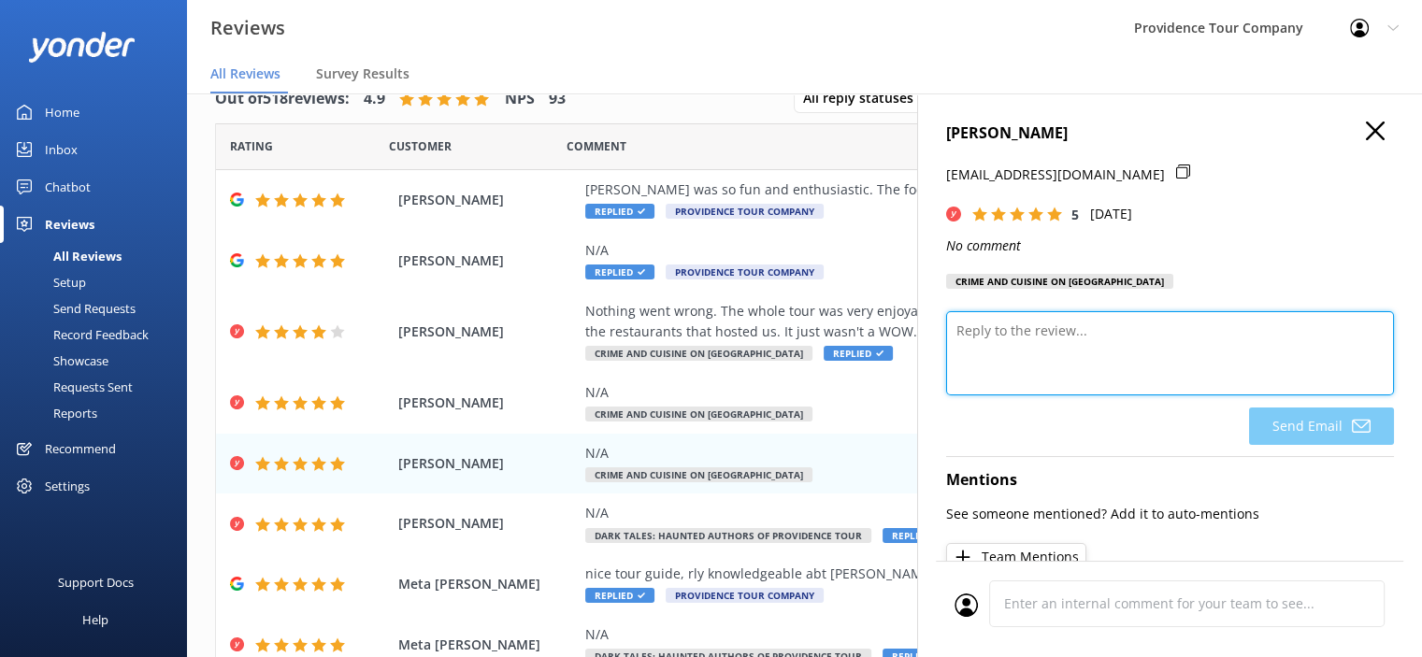
click at [1061, 353] on textarea at bounding box center [1170, 353] width 448 height 84
paste textarea "We’re so glad you enjoyed the Crime and Cuisine Tour. Exploring Providence’s da…"
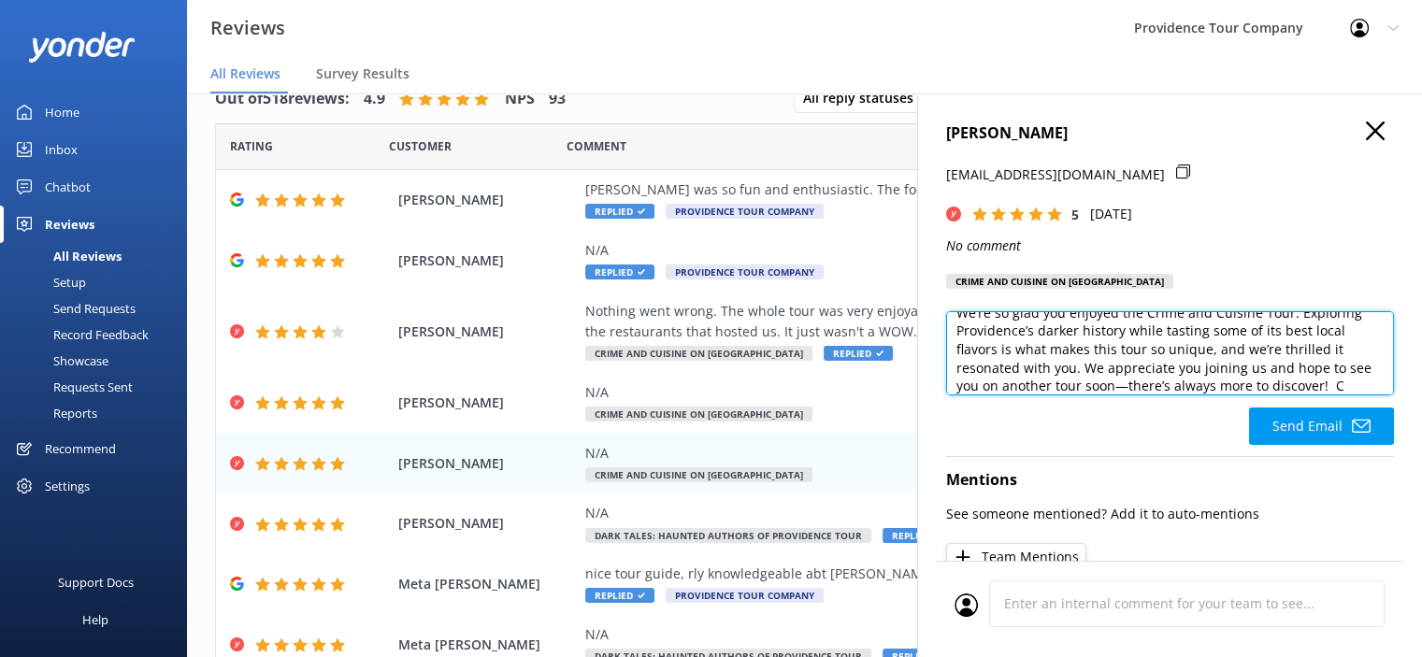
scroll to position [36, 0]
paste textarea "[URL][DOMAIN_NAME]"
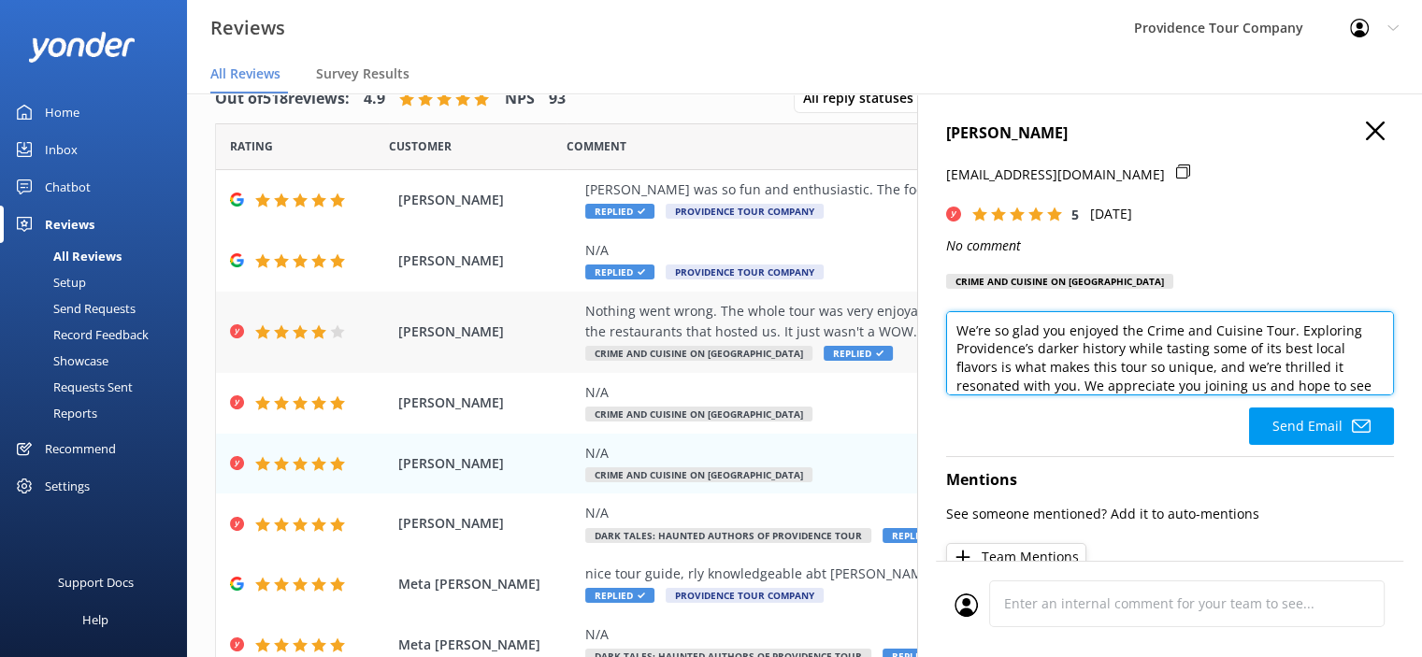
drag, startPoint x: 1312, startPoint y: 393, endPoint x: 910, endPoint y: 308, distance: 411.6
click at [910, 308] on div "Out of 518 reviews: 4.9 NPS 93 All reply statuses All reply statuses Needs a re…" at bounding box center [804, 356] width 1235 height 601
type textarea "We’re so glad you enjoyed the Crime and Cuisine Tour. Exploring Providence’s da…"
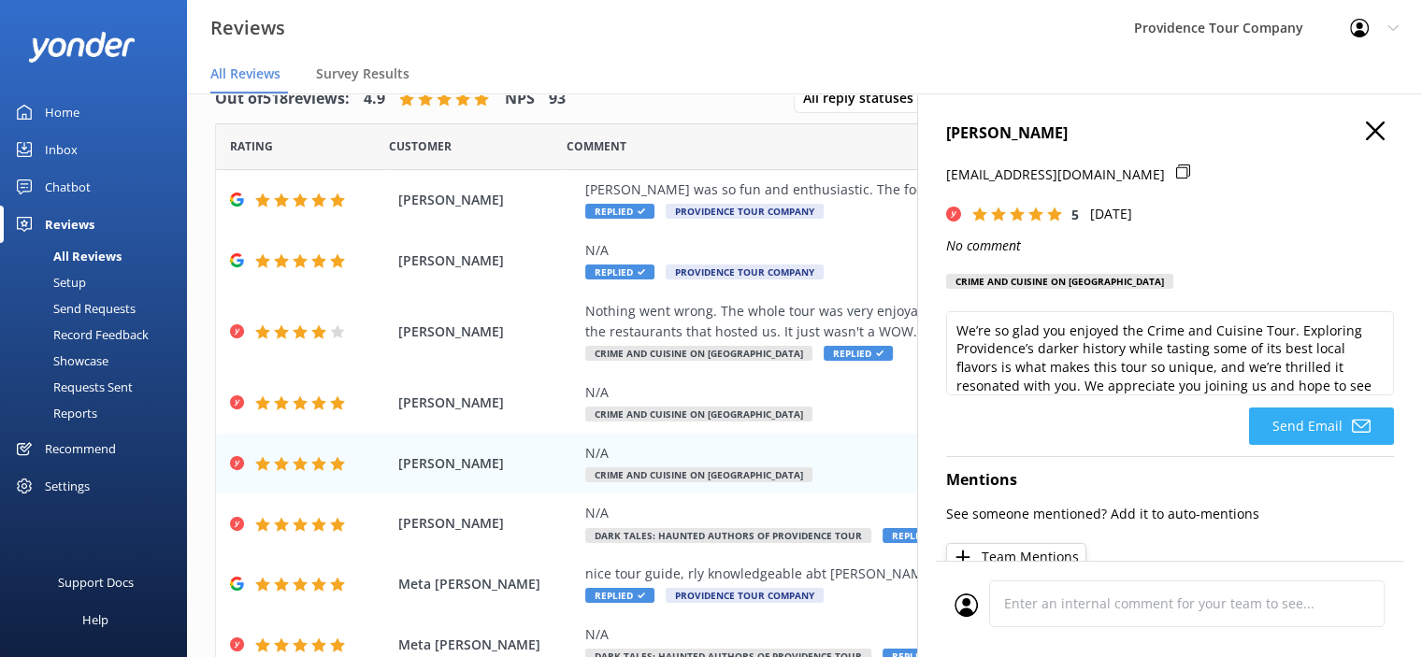
click at [1311, 435] on button "Send Email" at bounding box center [1321, 426] width 145 height 37
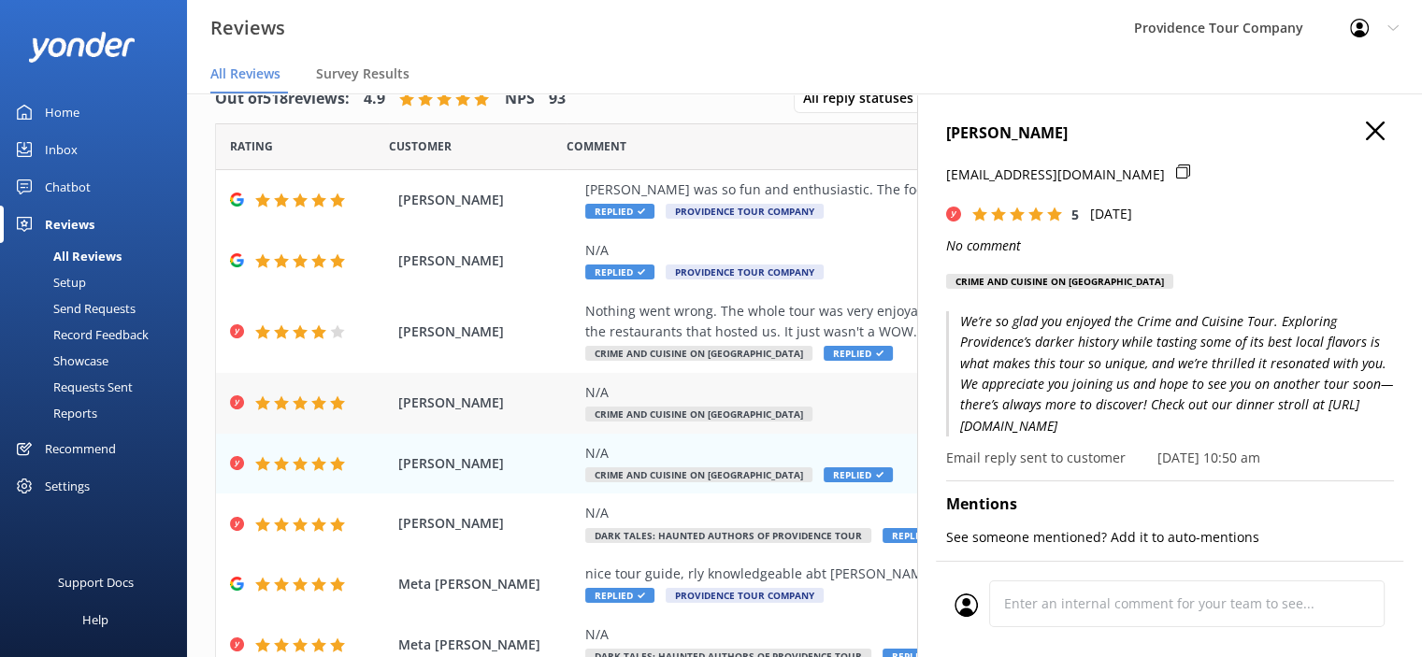
click at [719, 403] on div "N/A Crime and Cuisine on [GEOGRAPHIC_DATA]" at bounding box center [925, 403] width 681 height 42
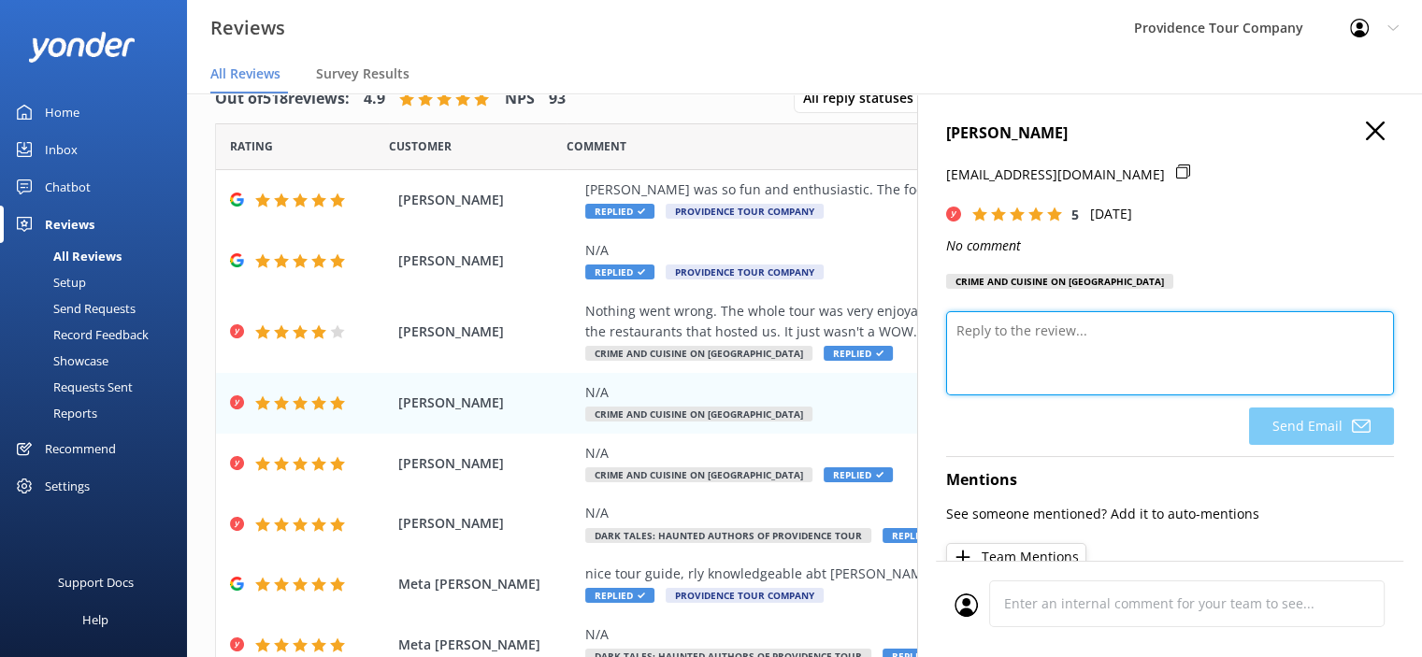
click at [1093, 357] on textarea at bounding box center [1170, 353] width 448 height 84
paste textarea "We’re so glad you enjoyed the Crime and Cuisine Tour. Exploring Providence’s da…"
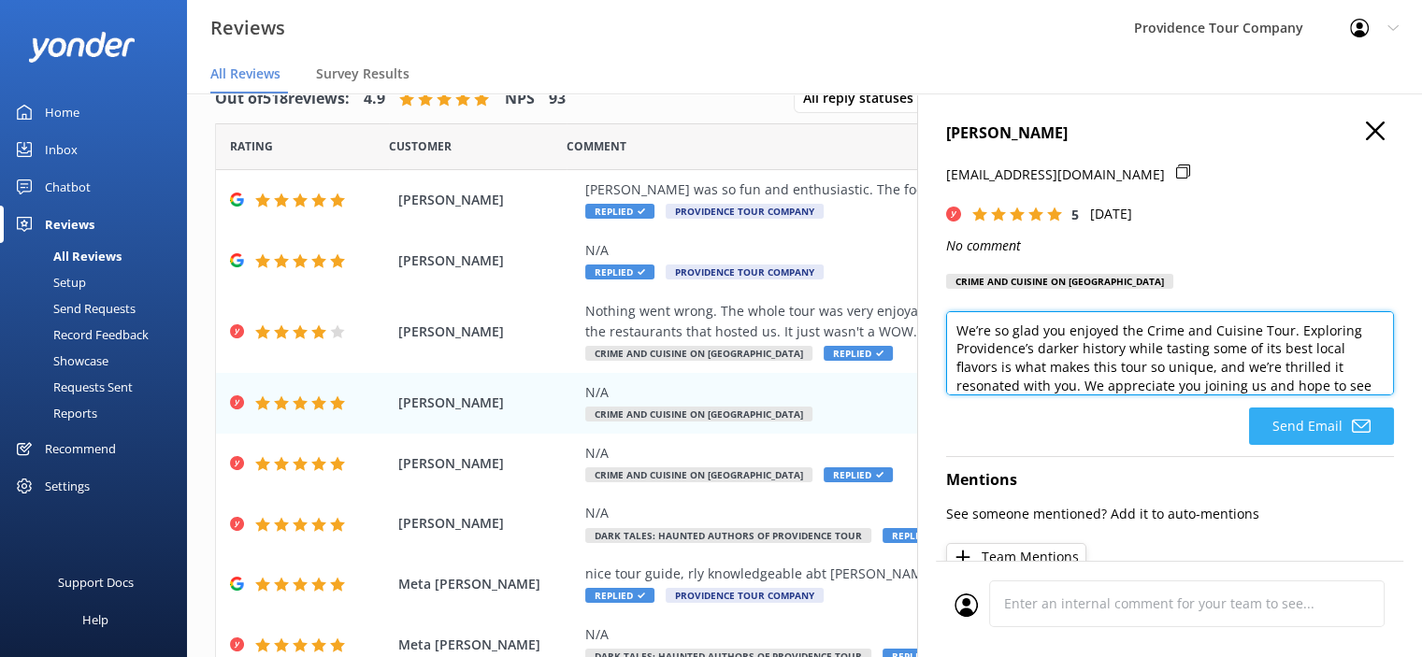
type textarea "We’re so glad you enjoyed the Crime and Cuisine Tour. Exploring Providence’s da…"
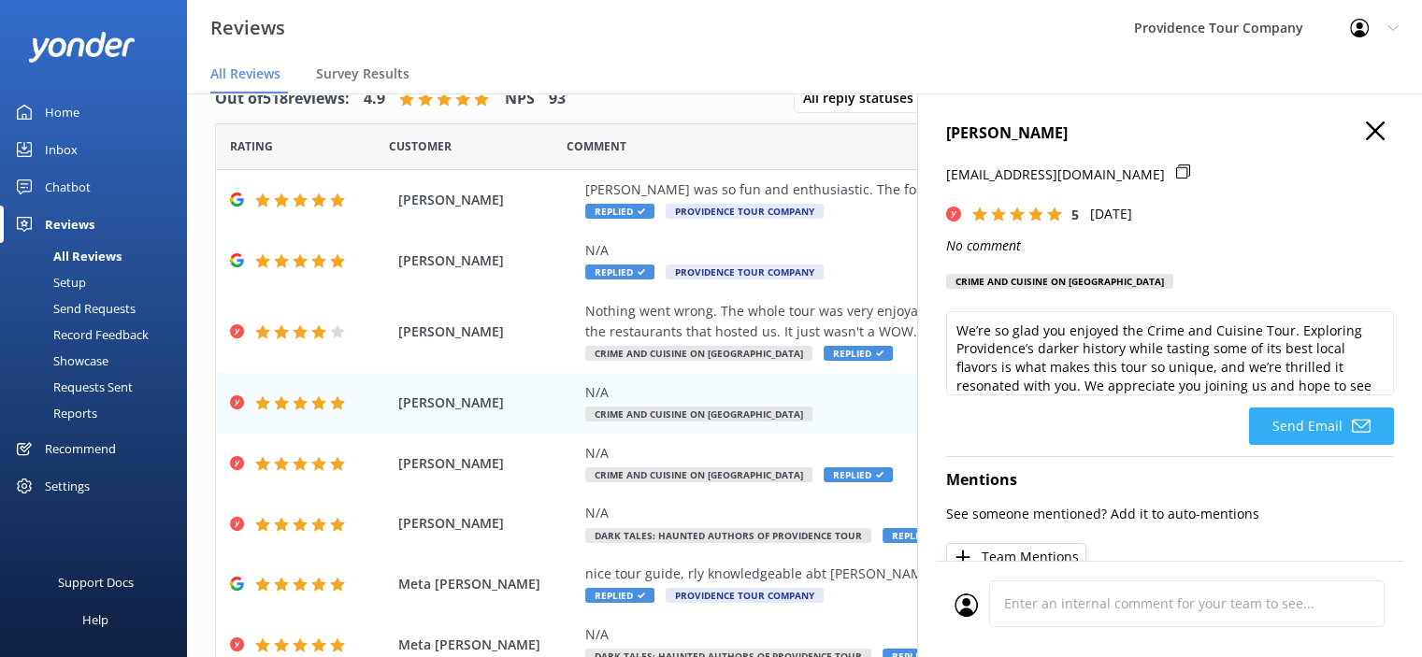
click at [1306, 434] on button "Send Email" at bounding box center [1321, 426] width 145 height 37
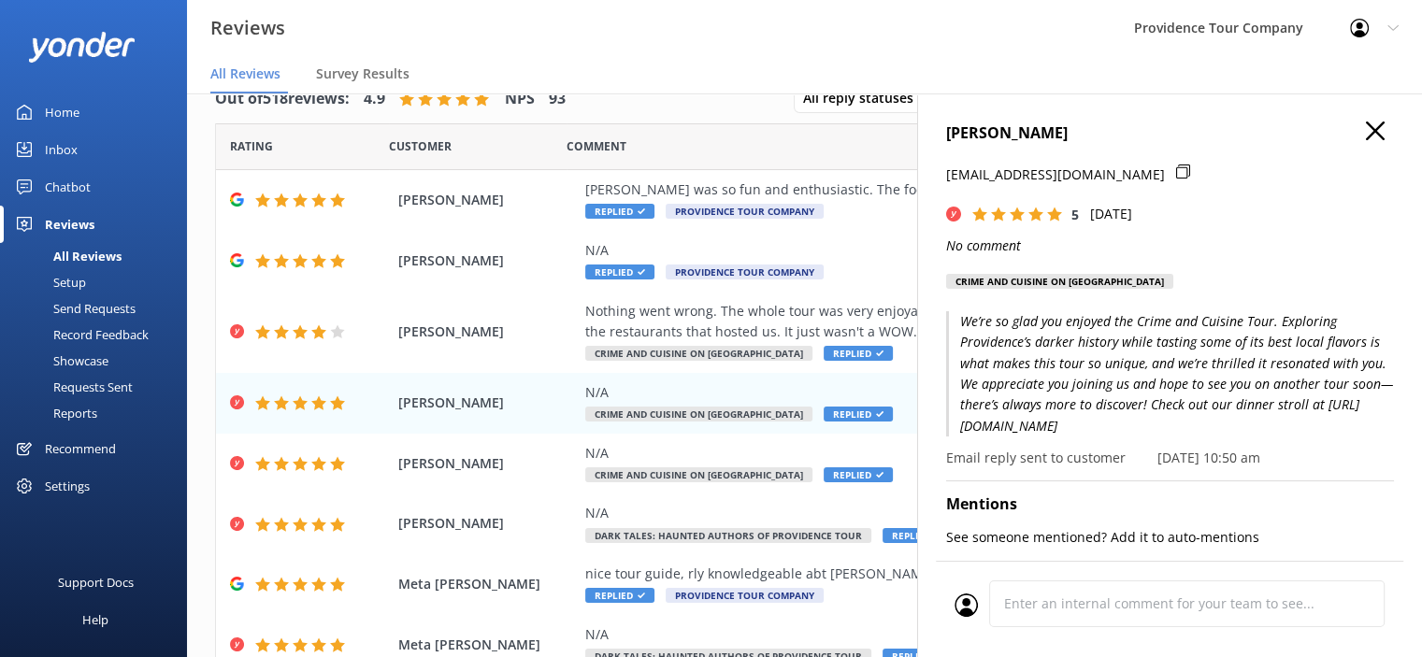
click at [1368, 134] on icon "button" at bounding box center [1375, 131] width 19 height 19
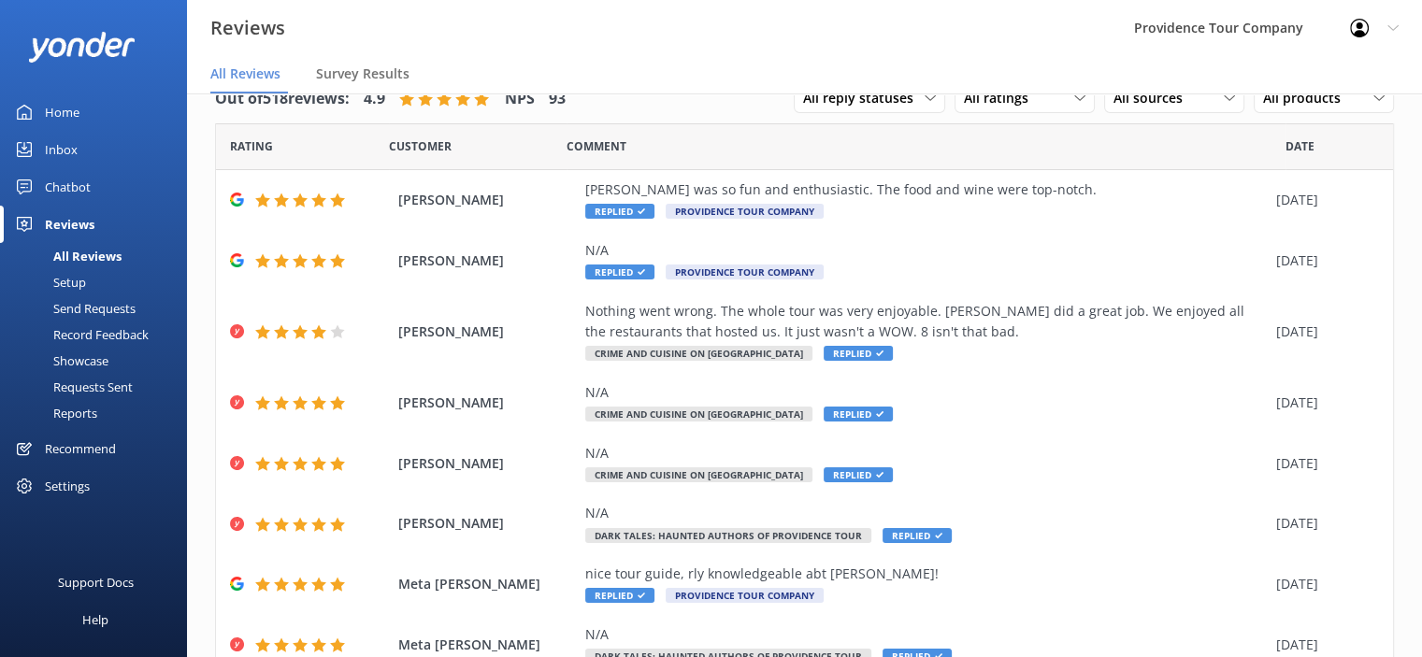
click at [1397, 28] on icon at bounding box center [1392, 27] width 11 height 11
click at [1297, 134] on link "Logout" at bounding box center [1329, 126] width 187 height 47
